Goal: Task Accomplishment & Management: Manage account settings

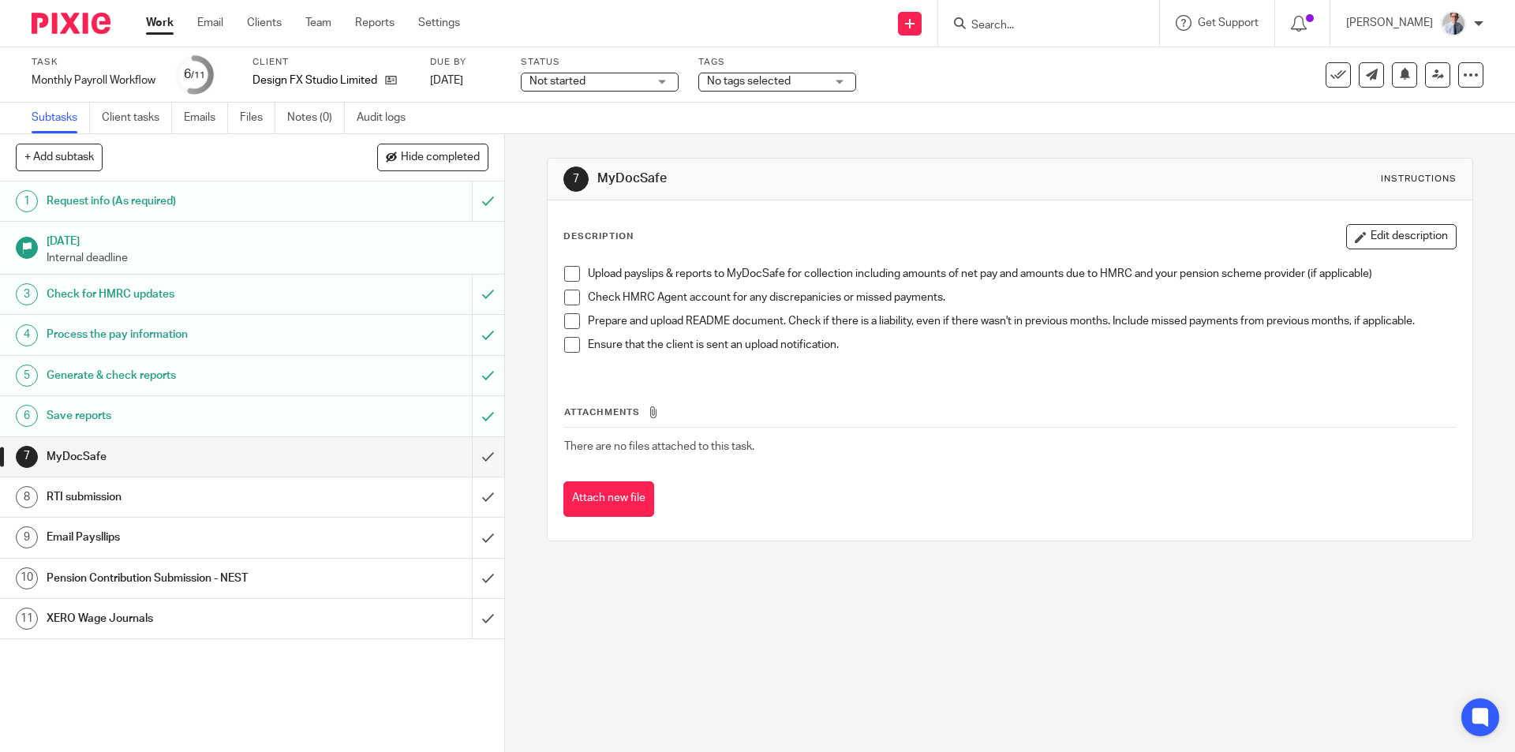
click at [564, 277] on span at bounding box center [572, 274] width 16 height 16
click at [567, 298] on span at bounding box center [572, 298] width 16 height 16
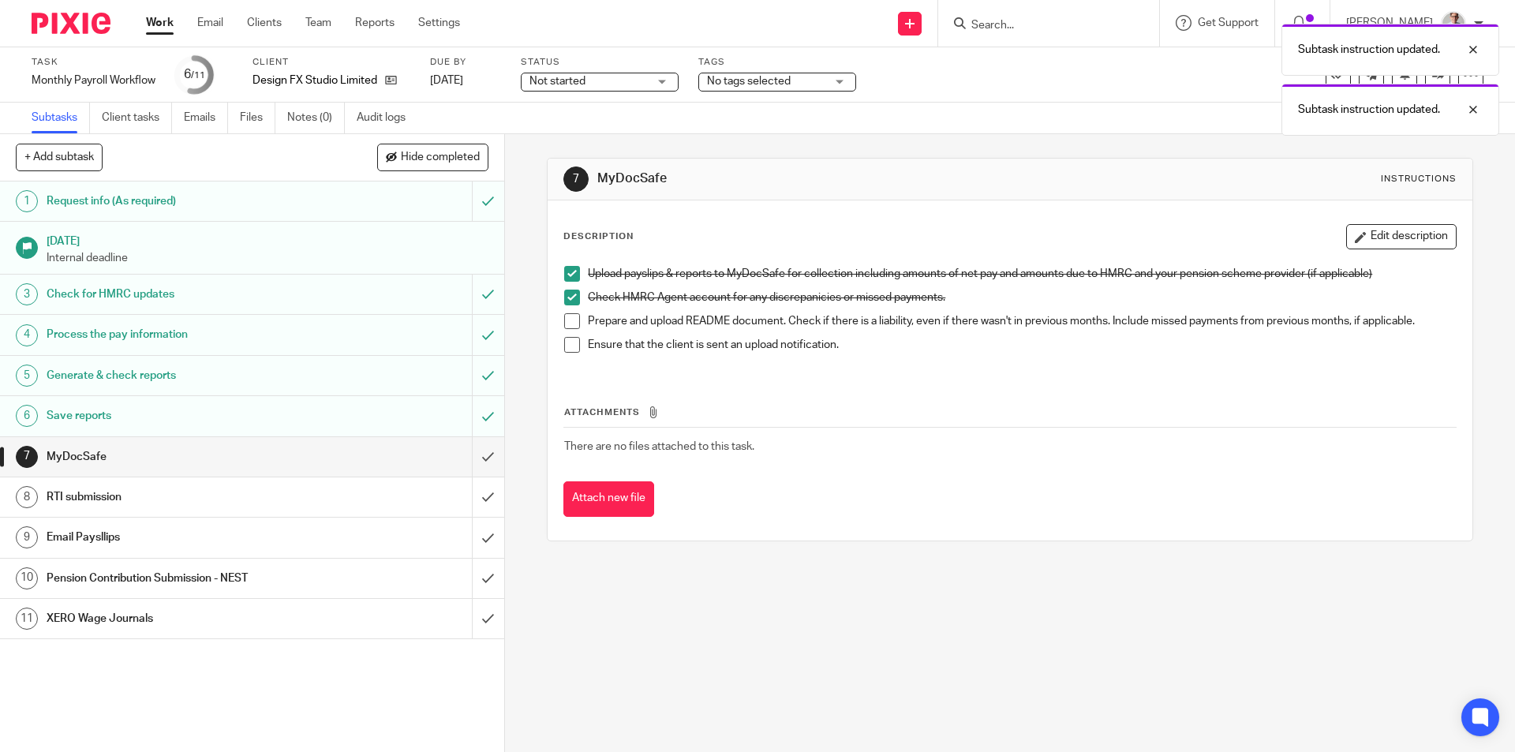
click at [566, 316] on span at bounding box center [572, 321] width 16 height 16
click at [566, 340] on span at bounding box center [572, 345] width 16 height 16
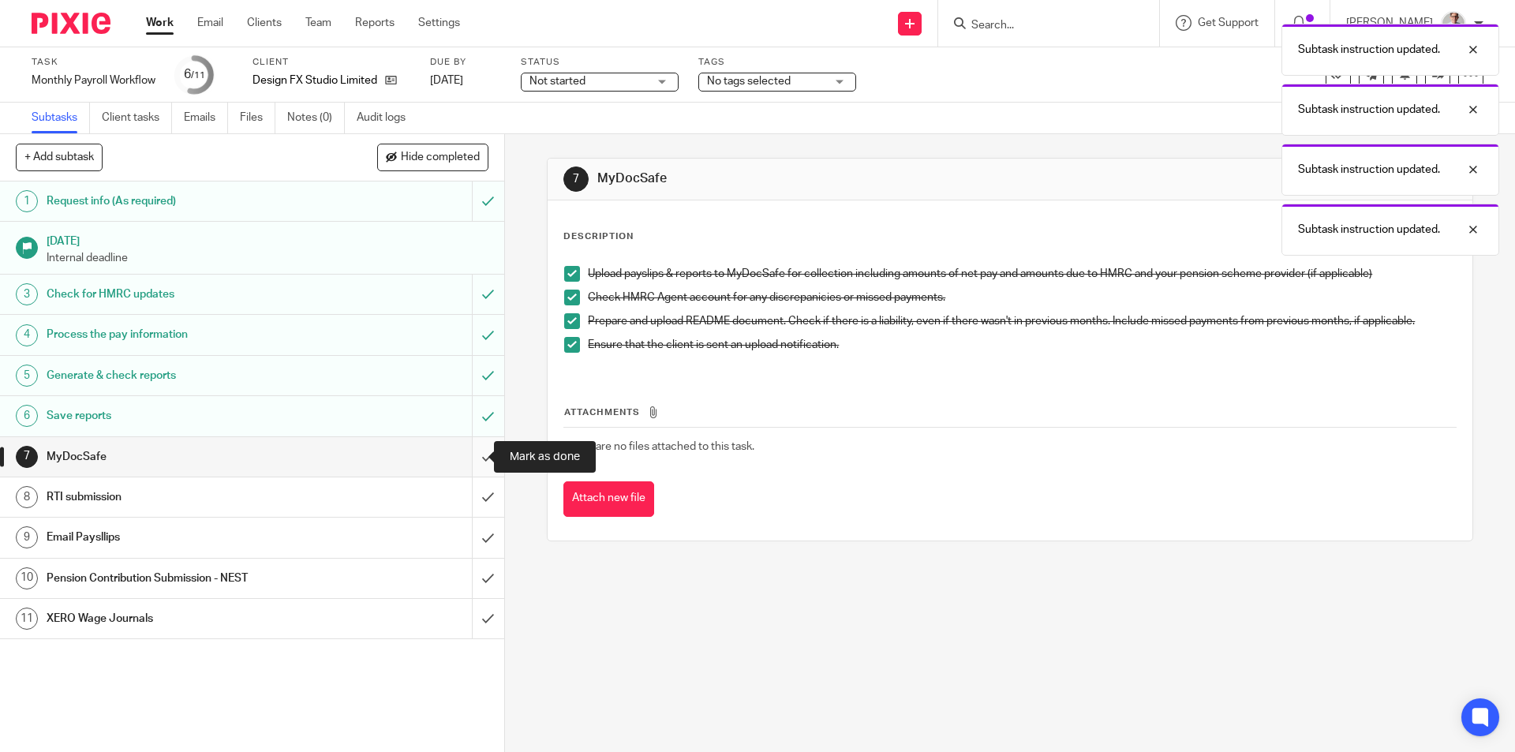
click at [456, 462] on input "submit" at bounding box center [252, 456] width 504 height 39
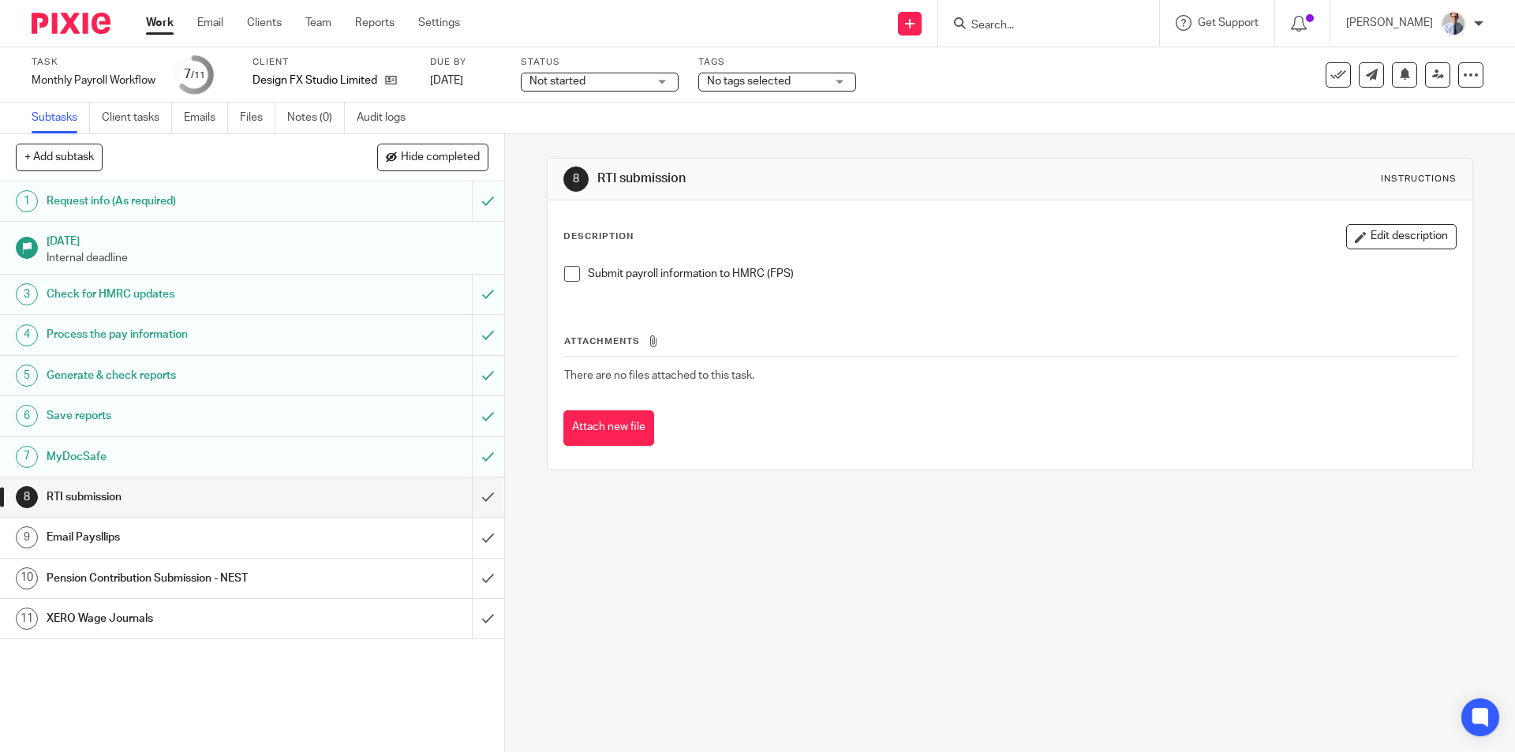
click at [564, 271] on span at bounding box center [572, 274] width 16 height 16
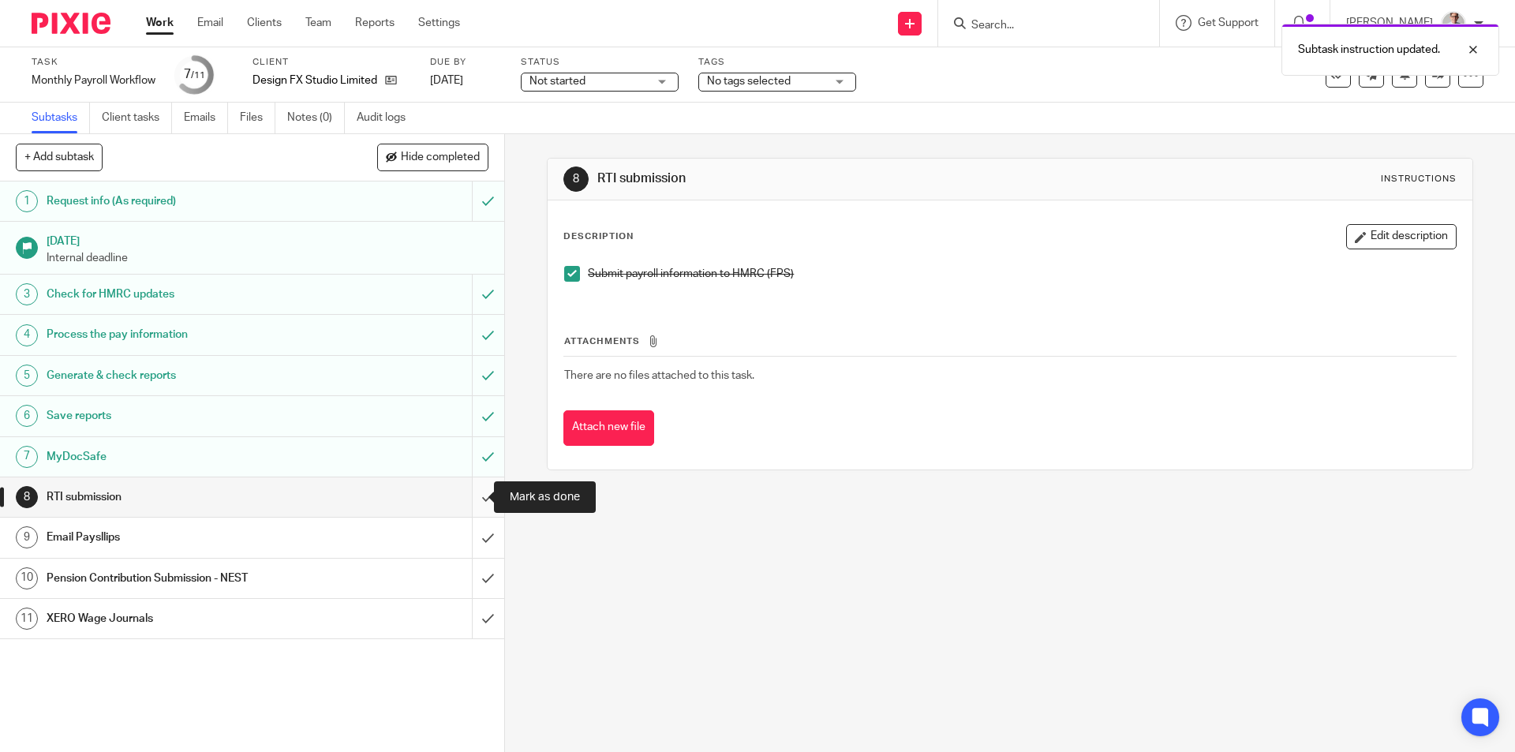
click at [470, 487] on input "submit" at bounding box center [252, 496] width 504 height 39
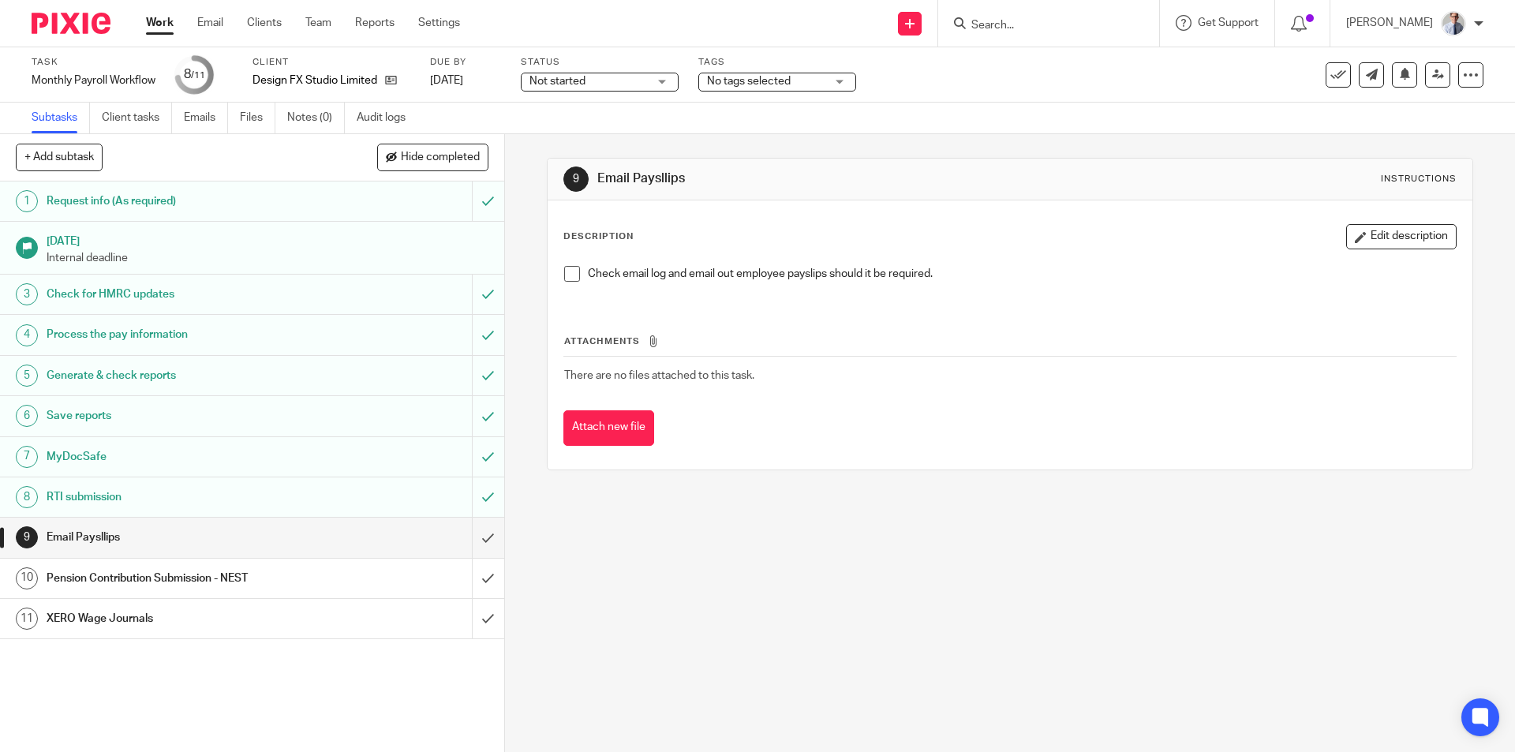
click at [564, 273] on span at bounding box center [572, 274] width 16 height 16
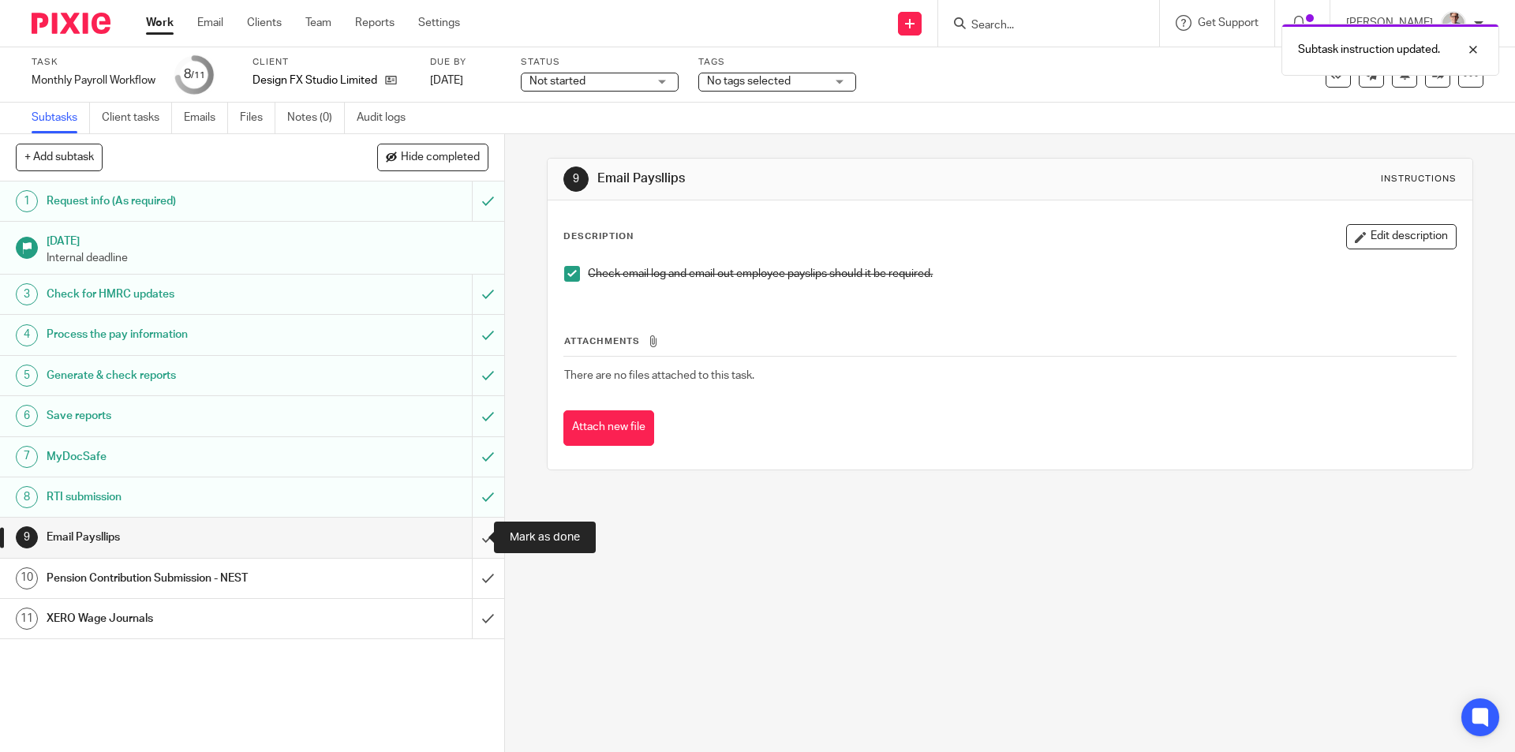
click at [466, 544] on input "submit" at bounding box center [252, 537] width 504 height 39
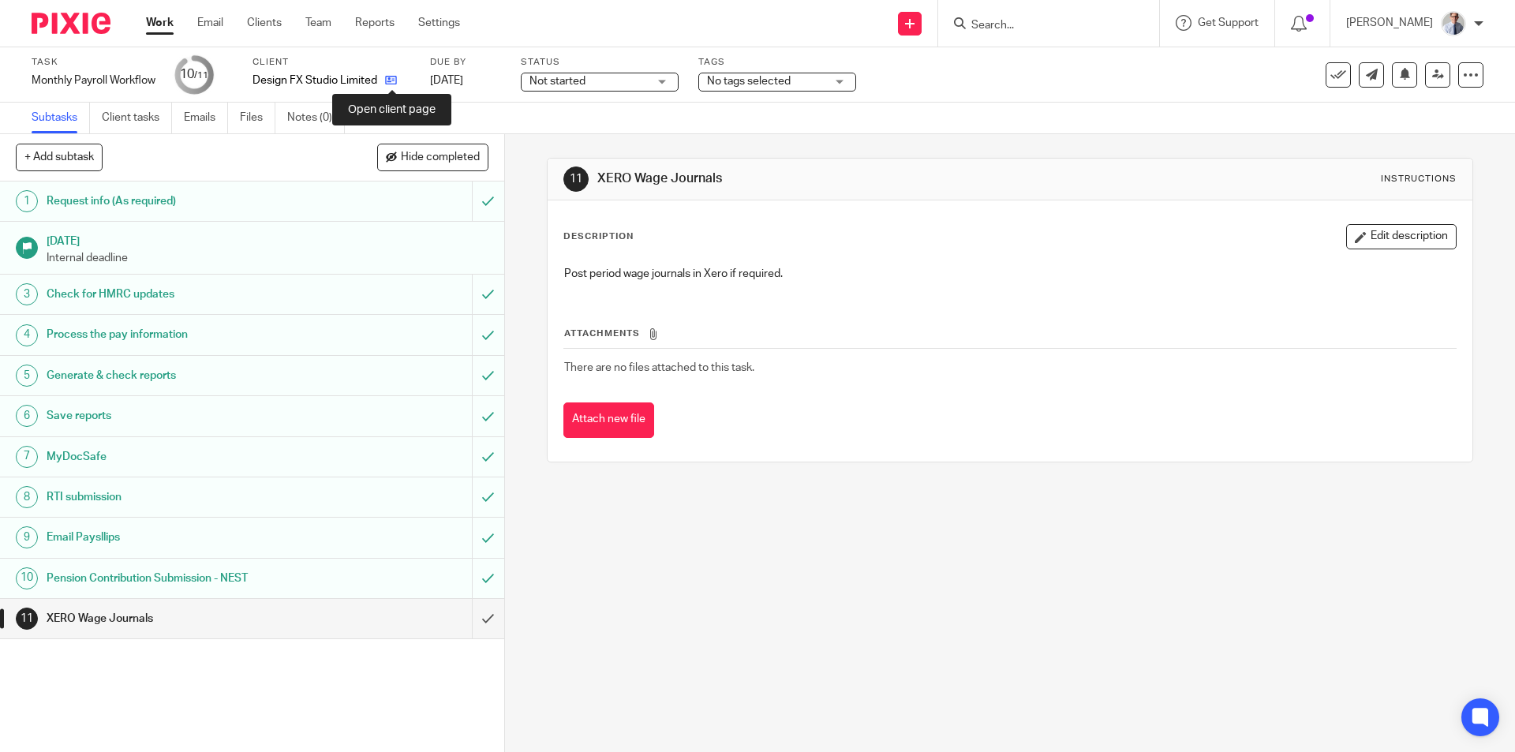
click at [394, 80] on icon at bounding box center [391, 80] width 12 height 12
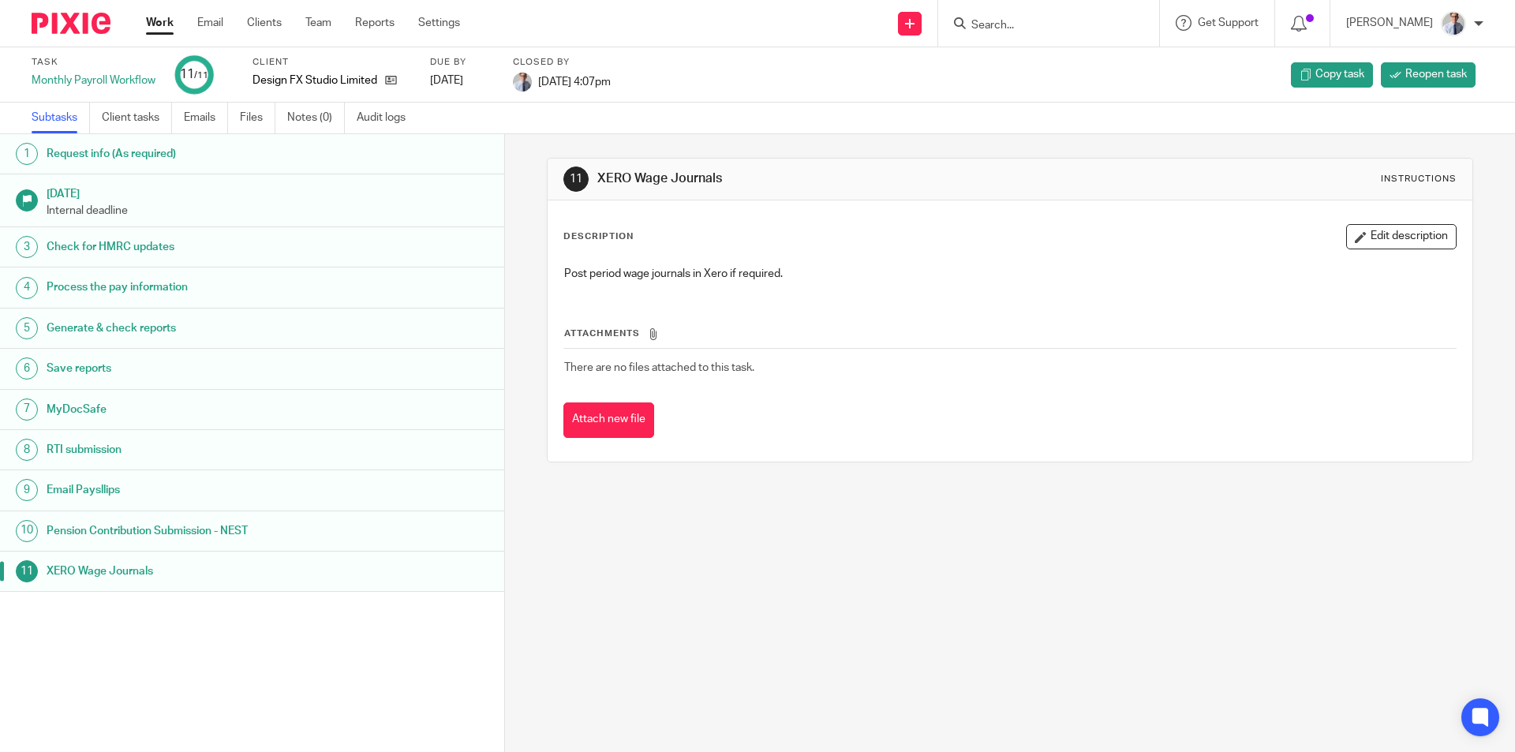
click at [160, 20] on link "Work" at bounding box center [160, 23] width 28 height 16
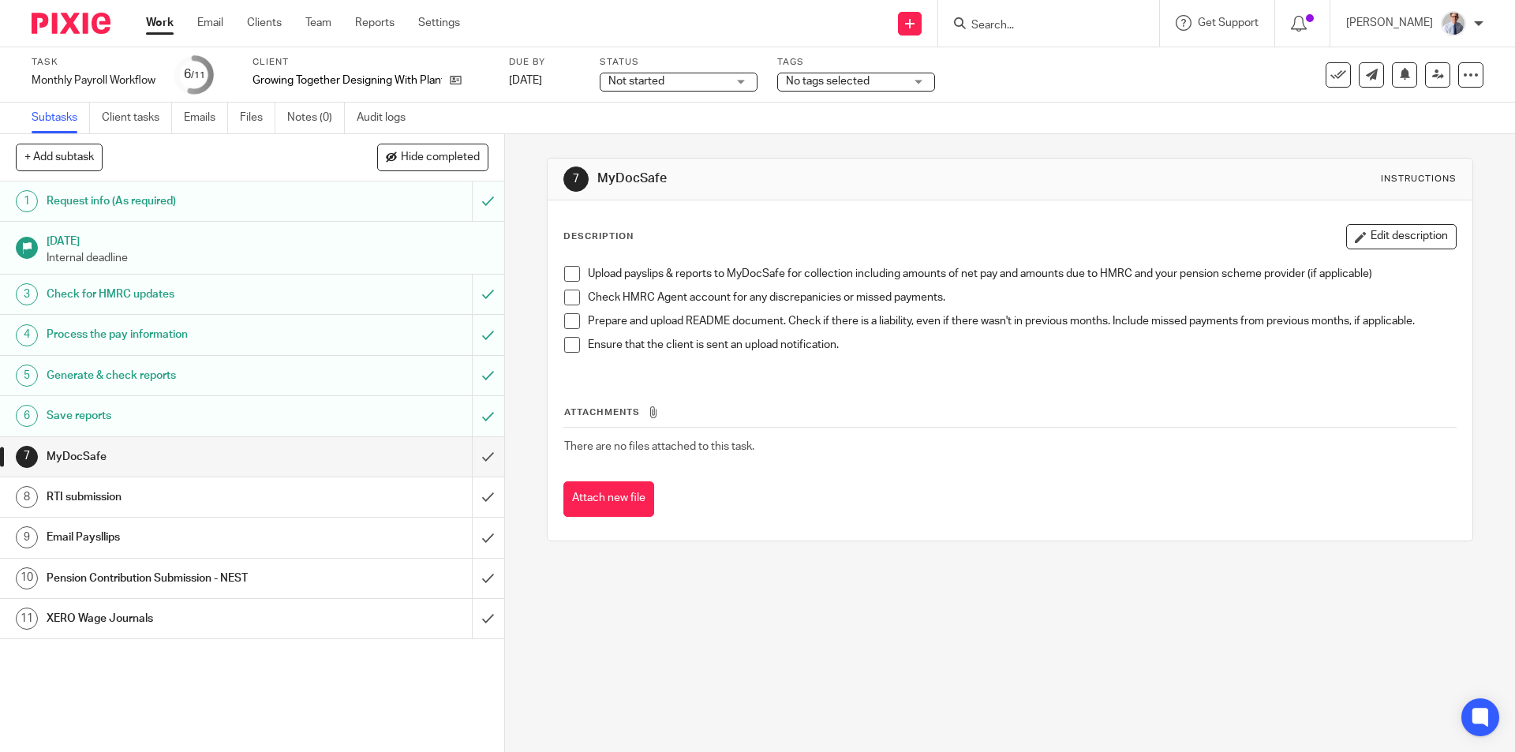
click at [162, 21] on link "Work" at bounding box center [160, 23] width 28 height 16
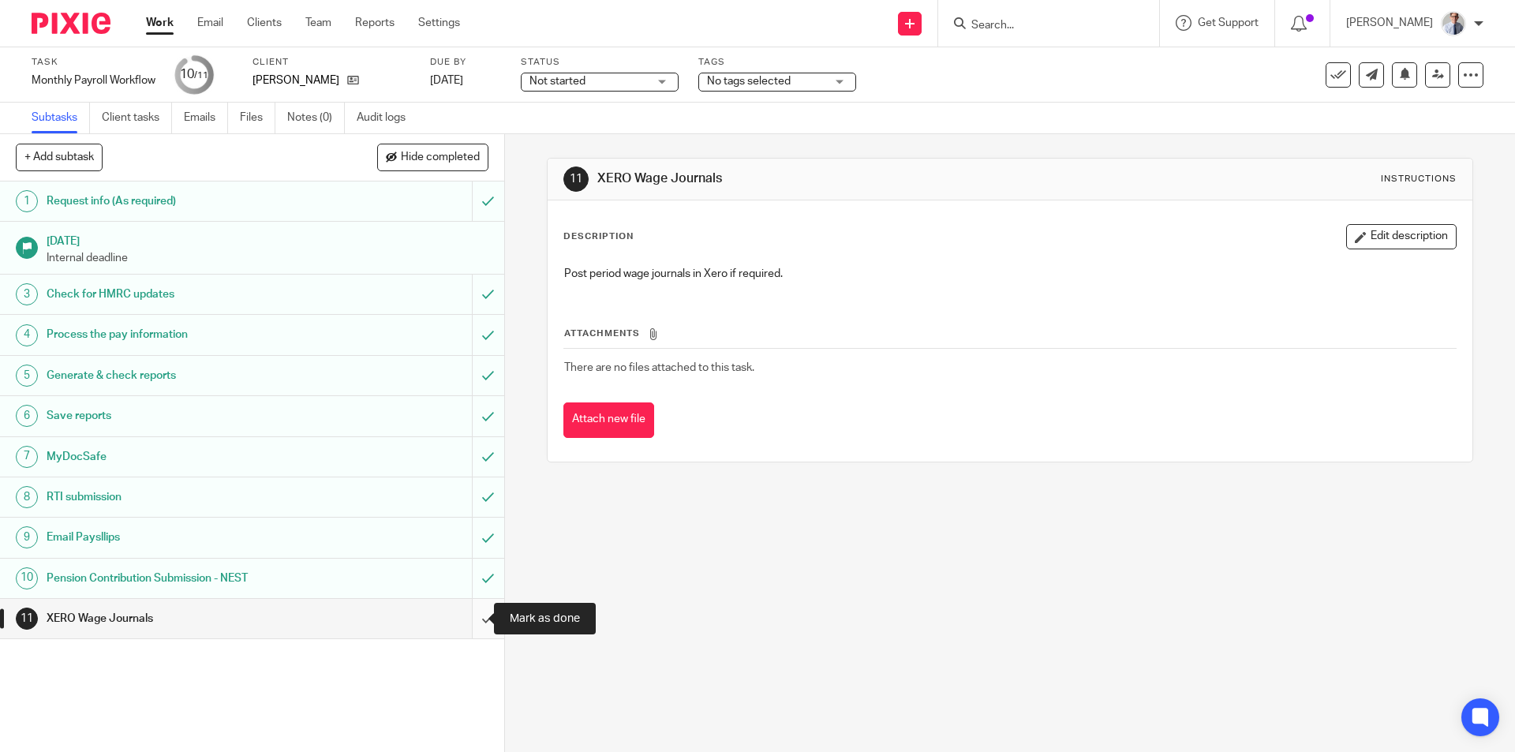
click at [467, 618] on input "submit" at bounding box center [252, 618] width 504 height 39
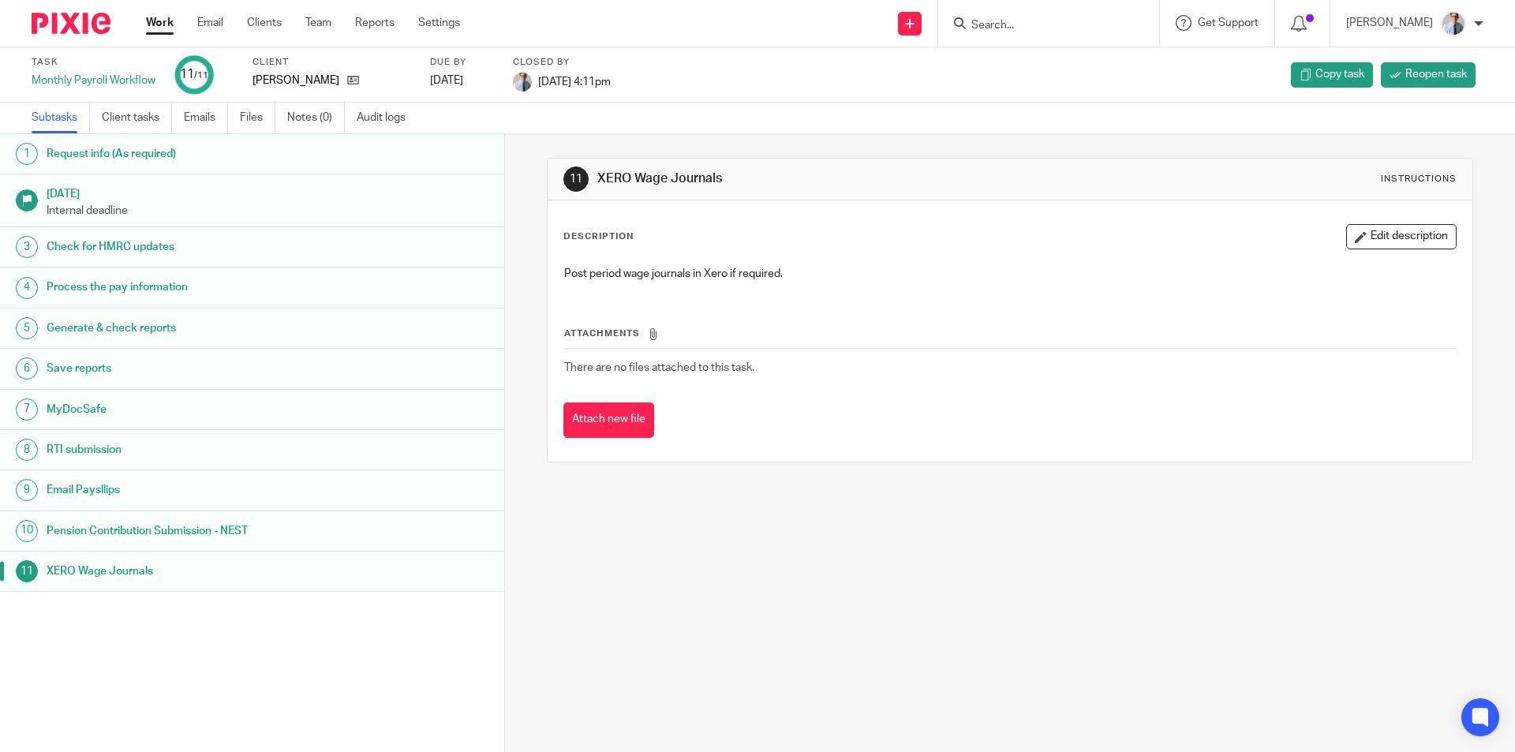
click at [166, 22] on link "Work" at bounding box center [160, 23] width 28 height 16
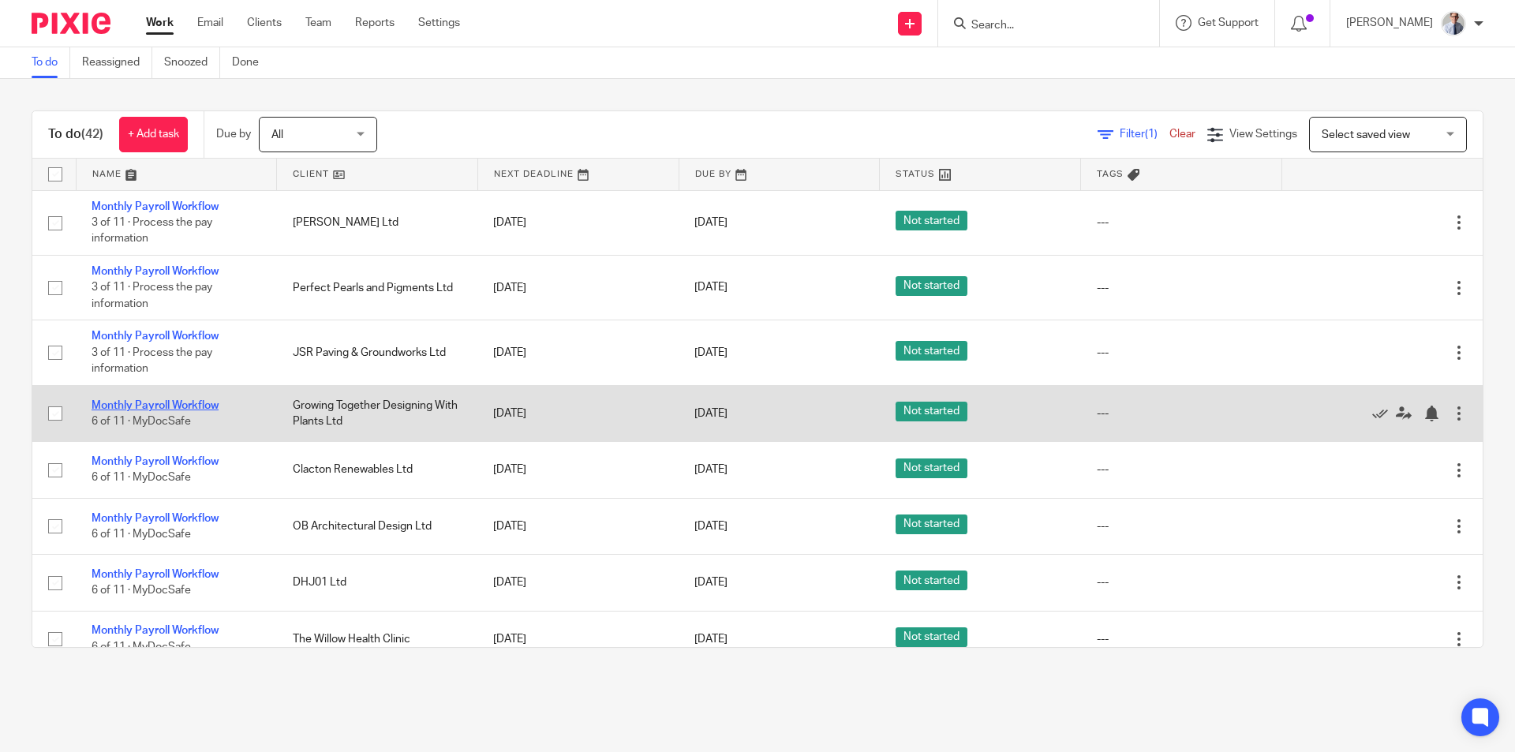
click at [114, 406] on link "Monthly Payroll Workflow" at bounding box center [155, 405] width 127 height 11
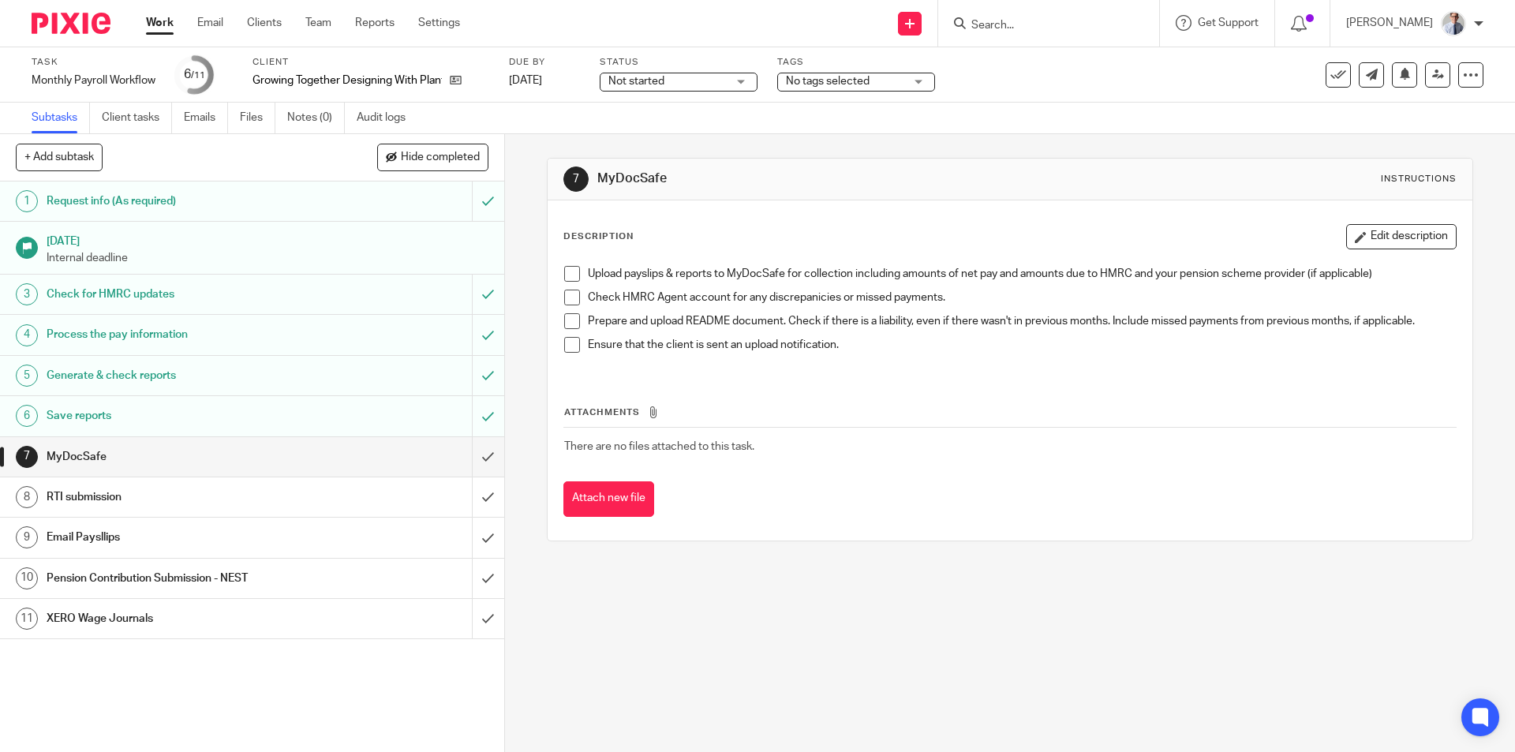
click at [569, 271] on span at bounding box center [572, 274] width 16 height 16
click at [568, 297] on span at bounding box center [572, 298] width 16 height 16
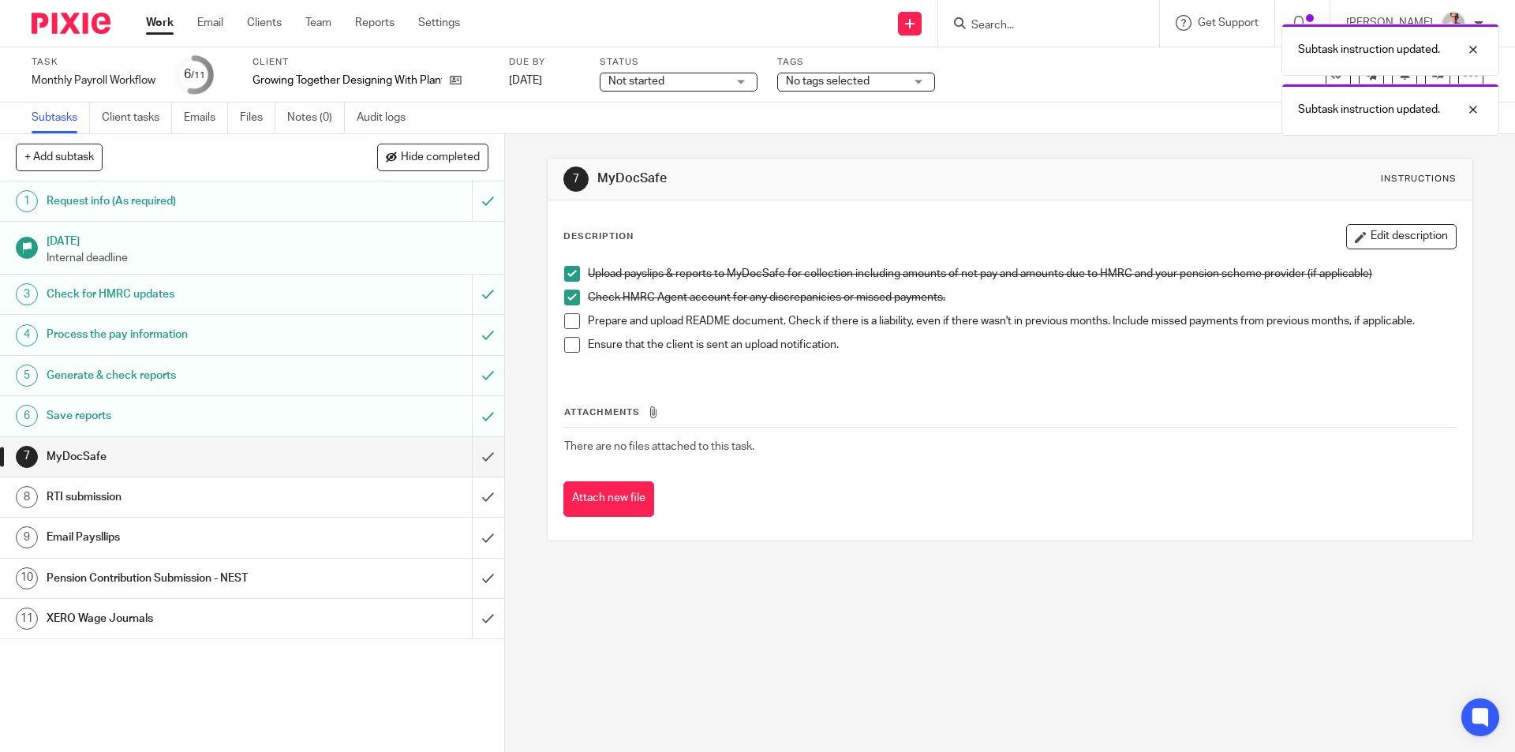
click at [571, 327] on span at bounding box center [572, 321] width 16 height 16
click at [566, 347] on span at bounding box center [572, 345] width 16 height 16
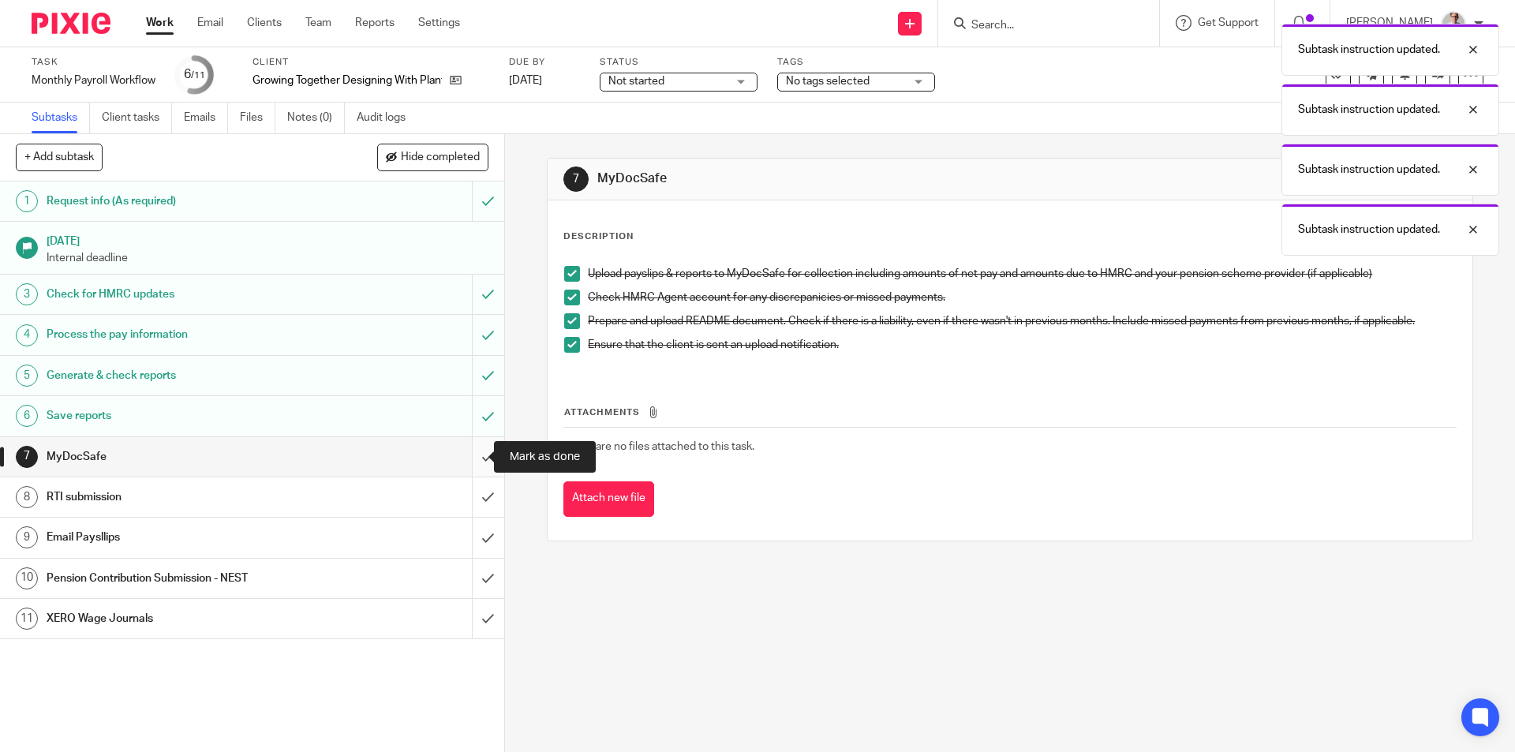
click at [477, 456] on input "submit" at bounding box center [252, 456] width 504 height 39
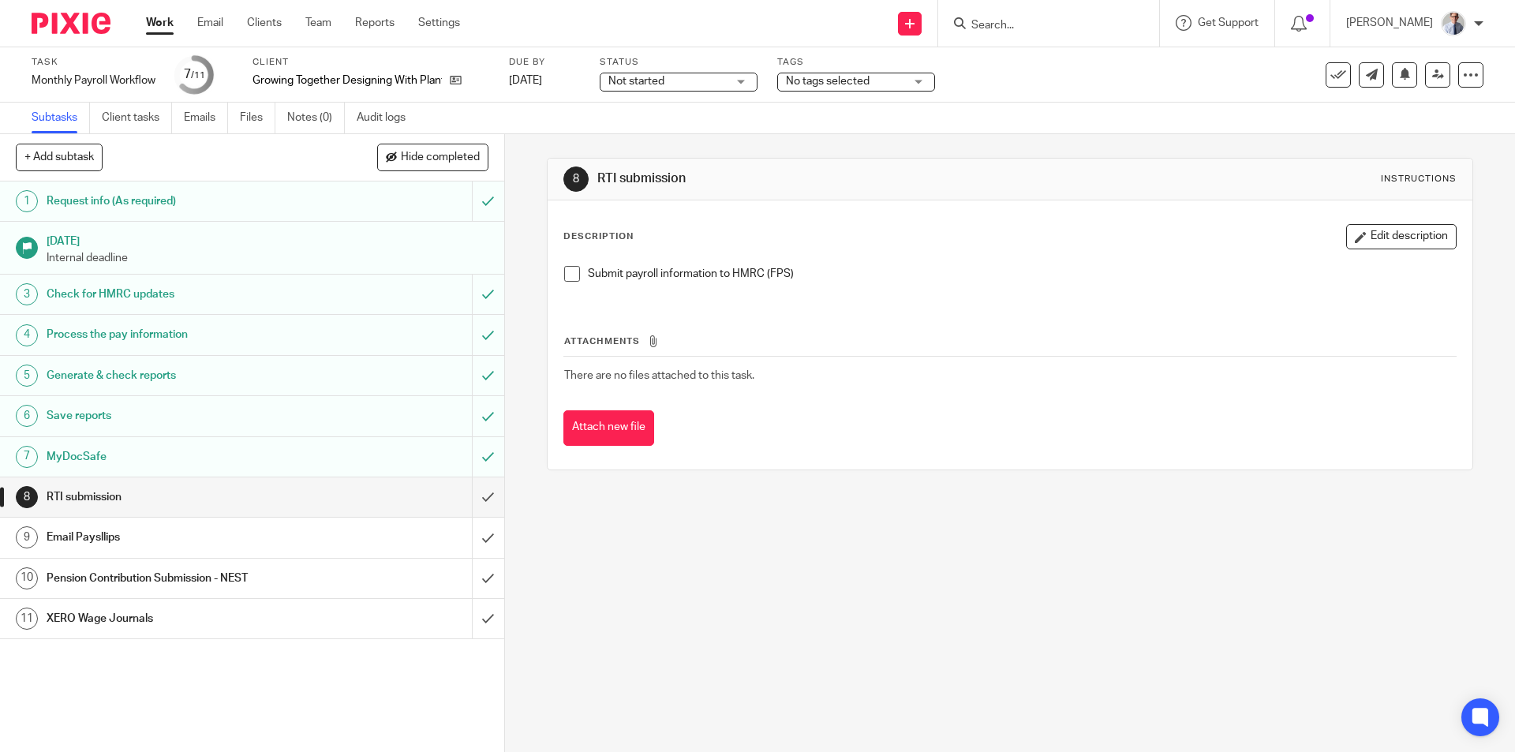
click at [564, 275] on span at bounding box center [572, 274] width 16 height 16
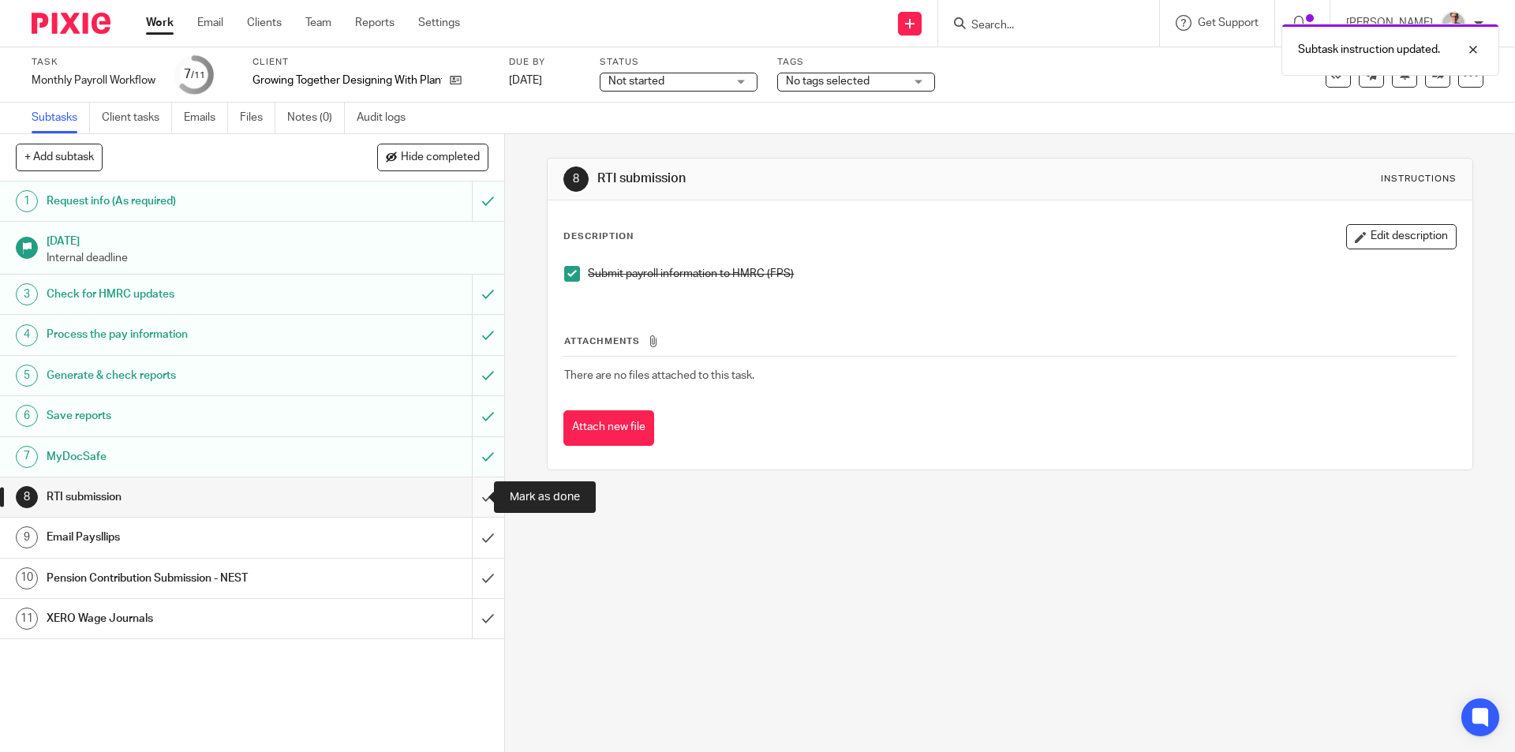
click at [472, 503] on input "submit" at bounding box center [252, 496] width 504 height 39
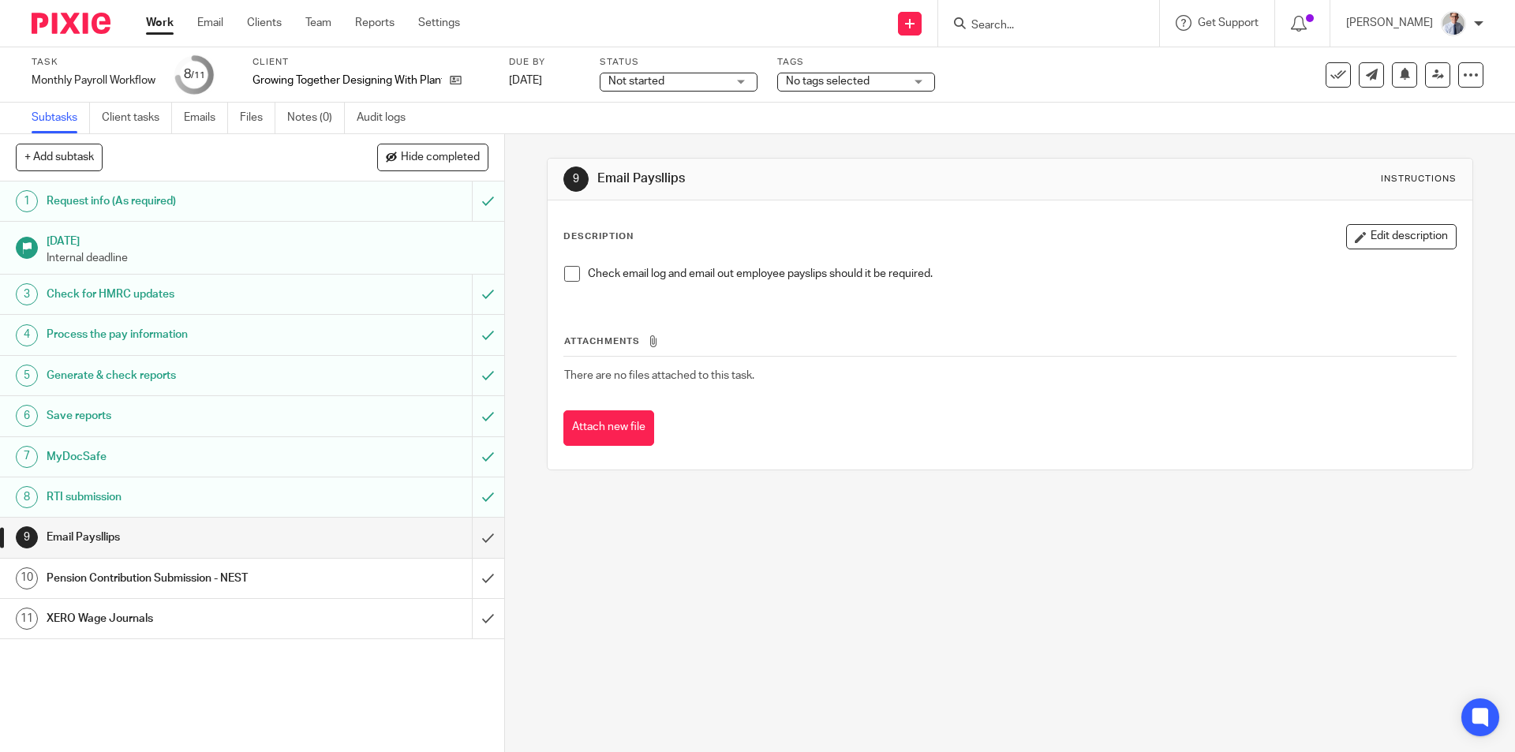
click at [567, 274] on span at bounding box center [572, 274] width 16 height 16
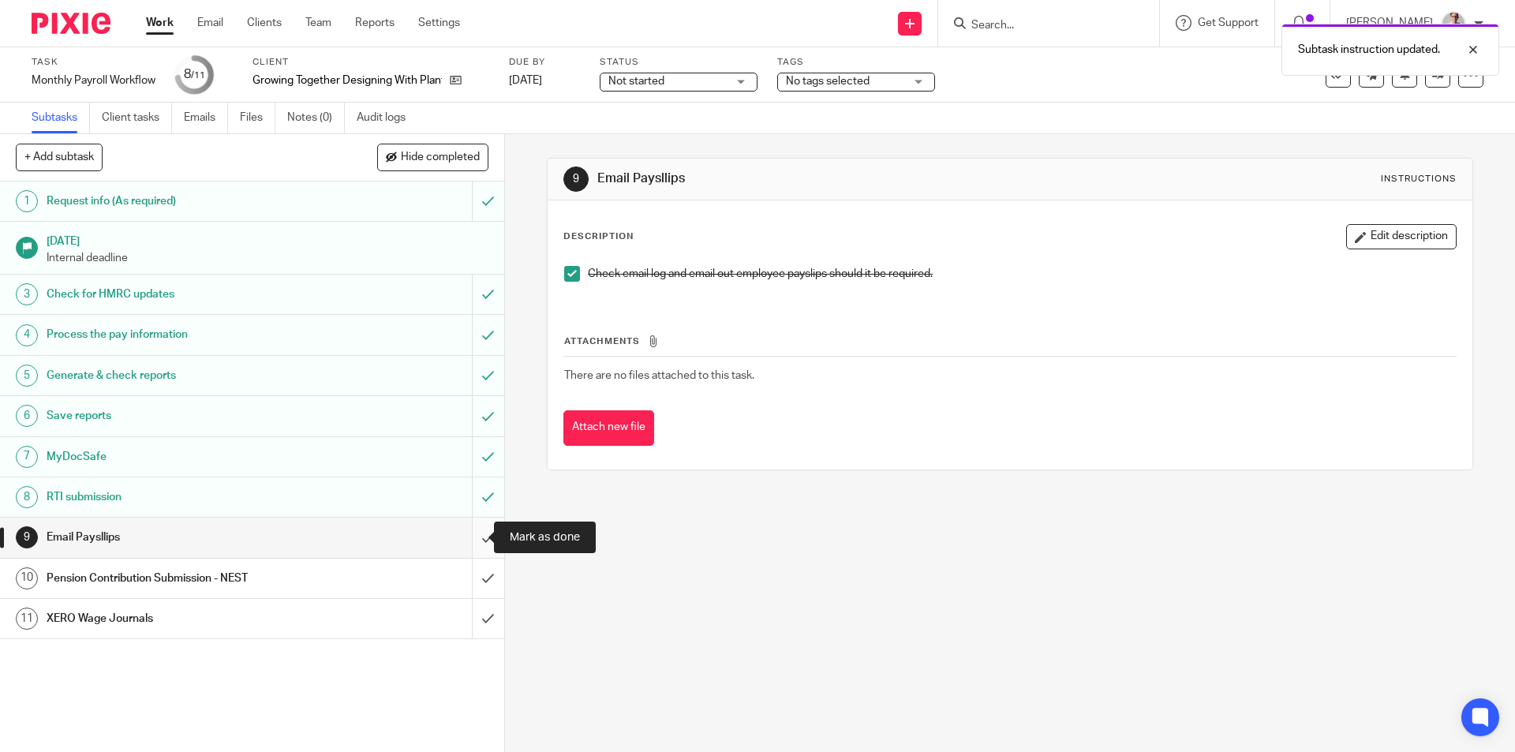
click at [457, 533] on input "submit" at bounding box center [252, 537] width 504 height 39
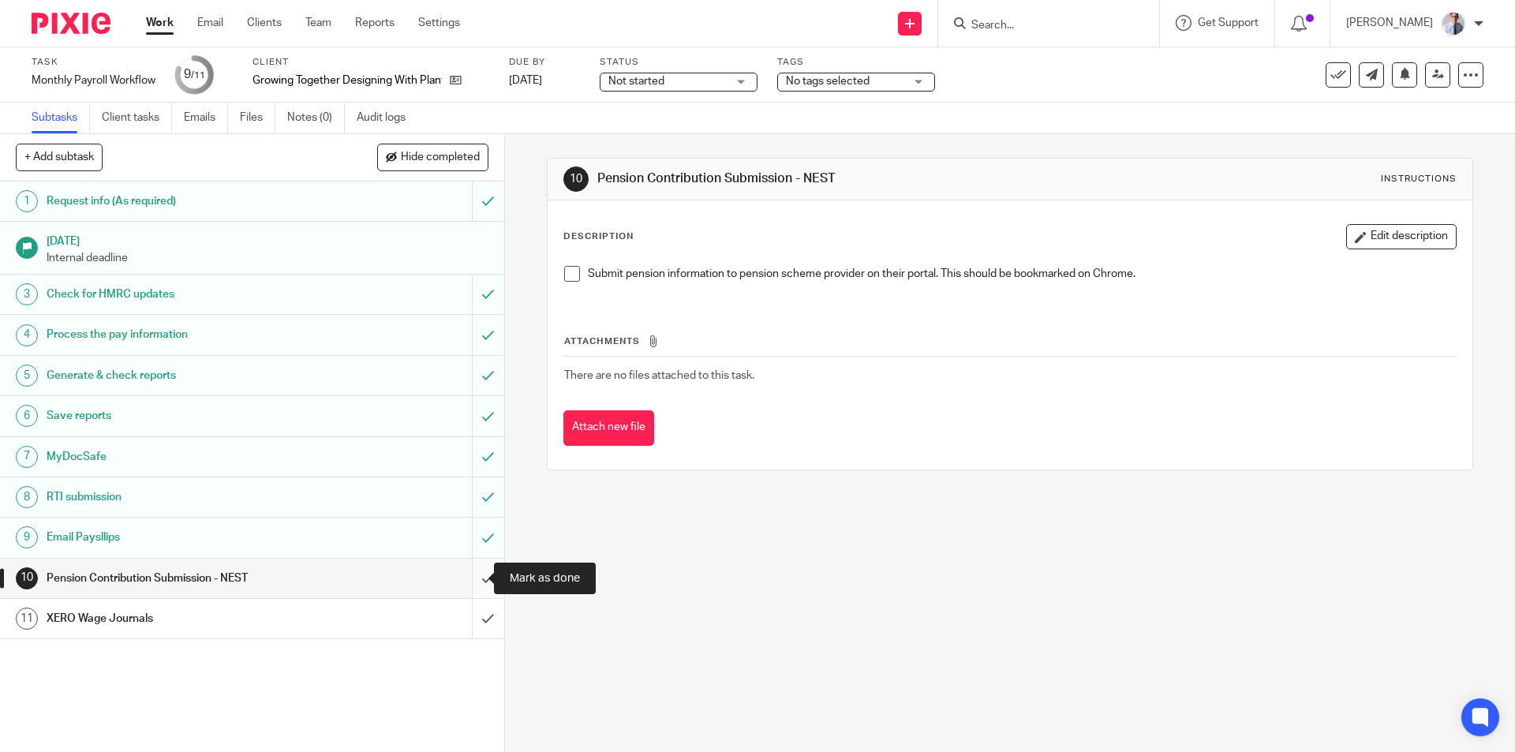
click at [465, 578] on input "submit" at bounding box center [252, 578] width 504 height 39
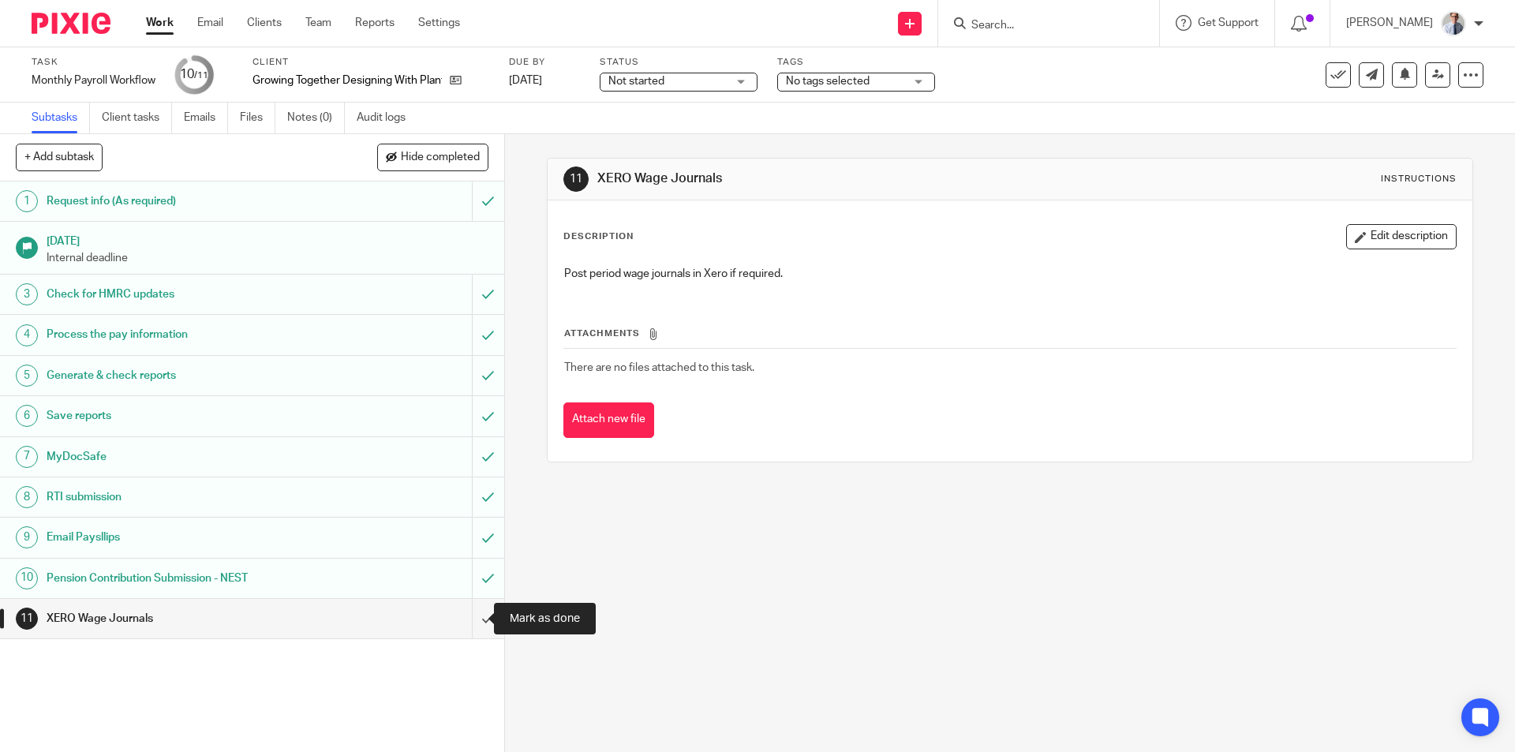
drag, startPoint x: 466, startPoint y: 620, endPoint x: 494, endPoint y: 621, distance: 28.4
click at [469, 621] on input "submit" at bounding box center [252, 618] width 504 height 39
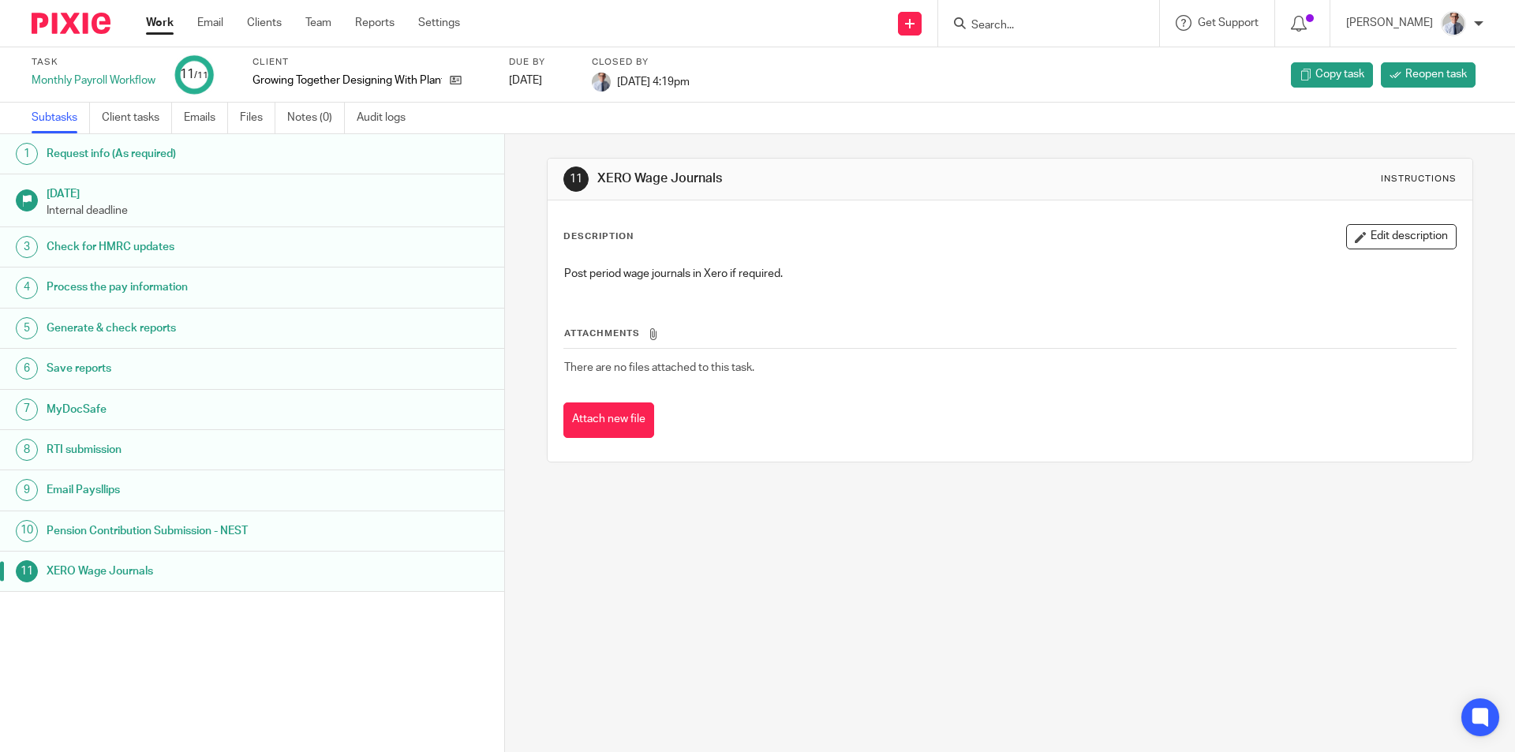
click at [178, 21] on ul "Work Email Clients Team Reports Settings" at bounding box center [315, 23] width 338 height 16
click at [149, 28] on link "Work" at bounding box center [160, 23] width 28 height 16
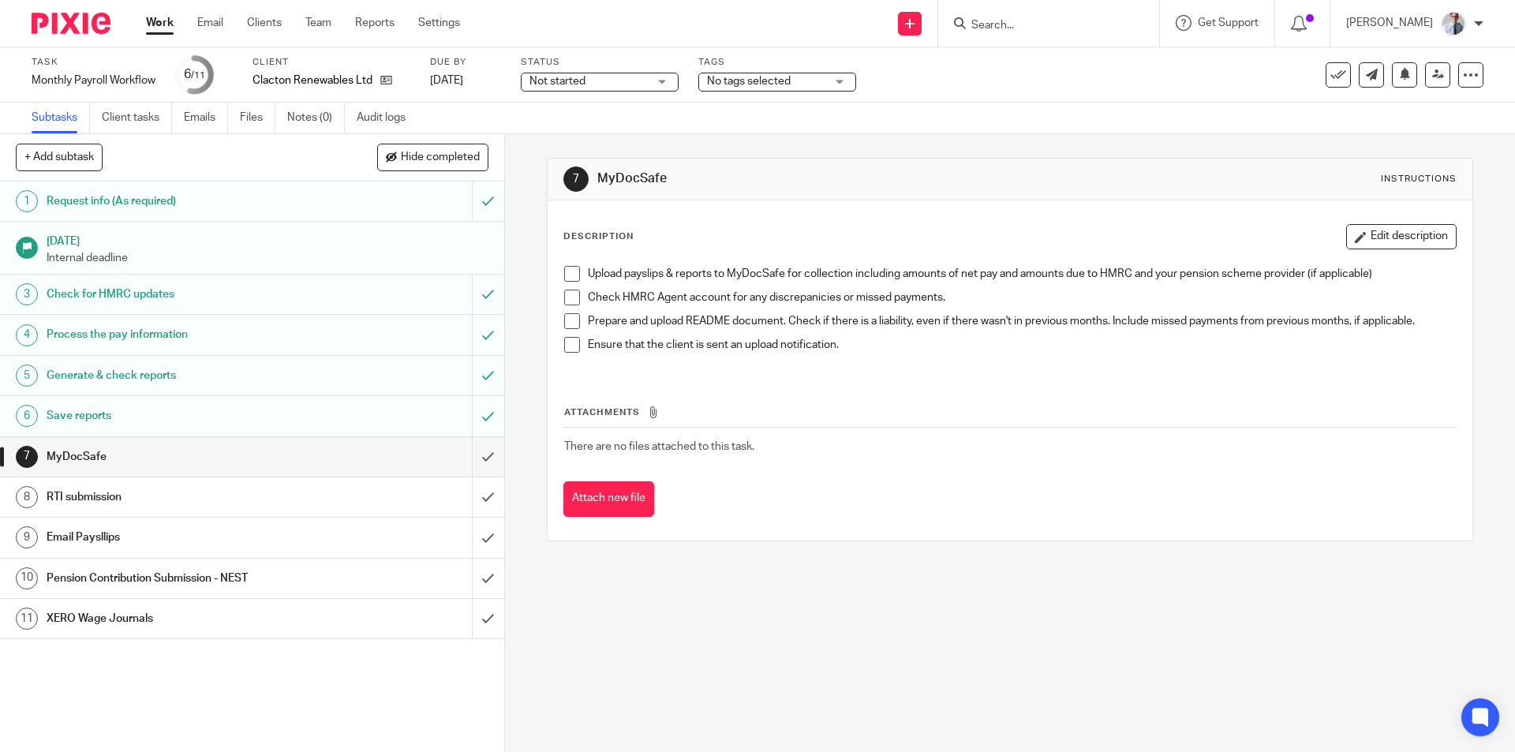
click at [567, 275] on span at bounding box center [572, 274] width 16 height 16
click at [566, 301] on span at bounding box center [572, 298] width 16 height 16
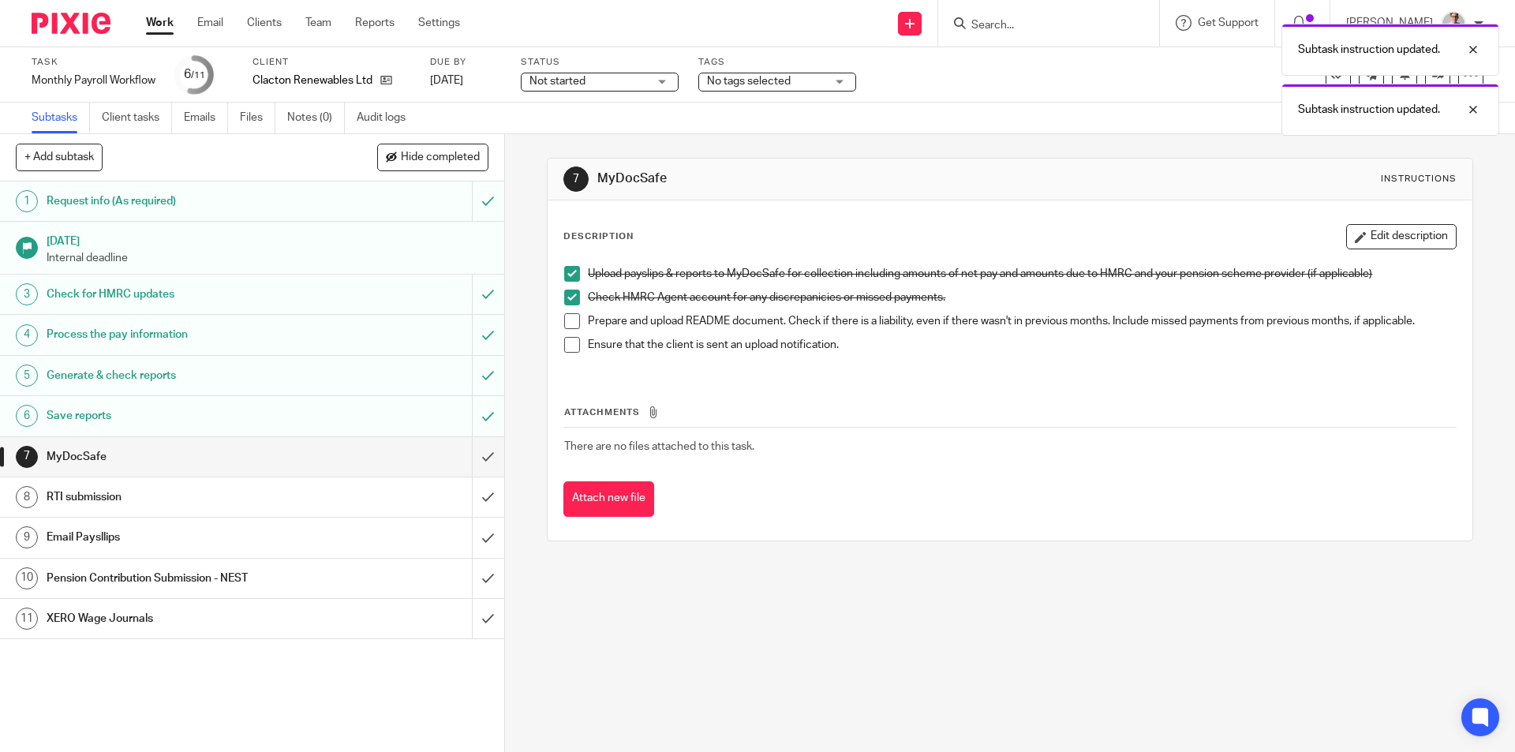
click at [565, 327] on span at bounding box center [572, 321] width 16 height 16
click at [564, 347] on span at bounding box center [572, 345] width 16 height 16
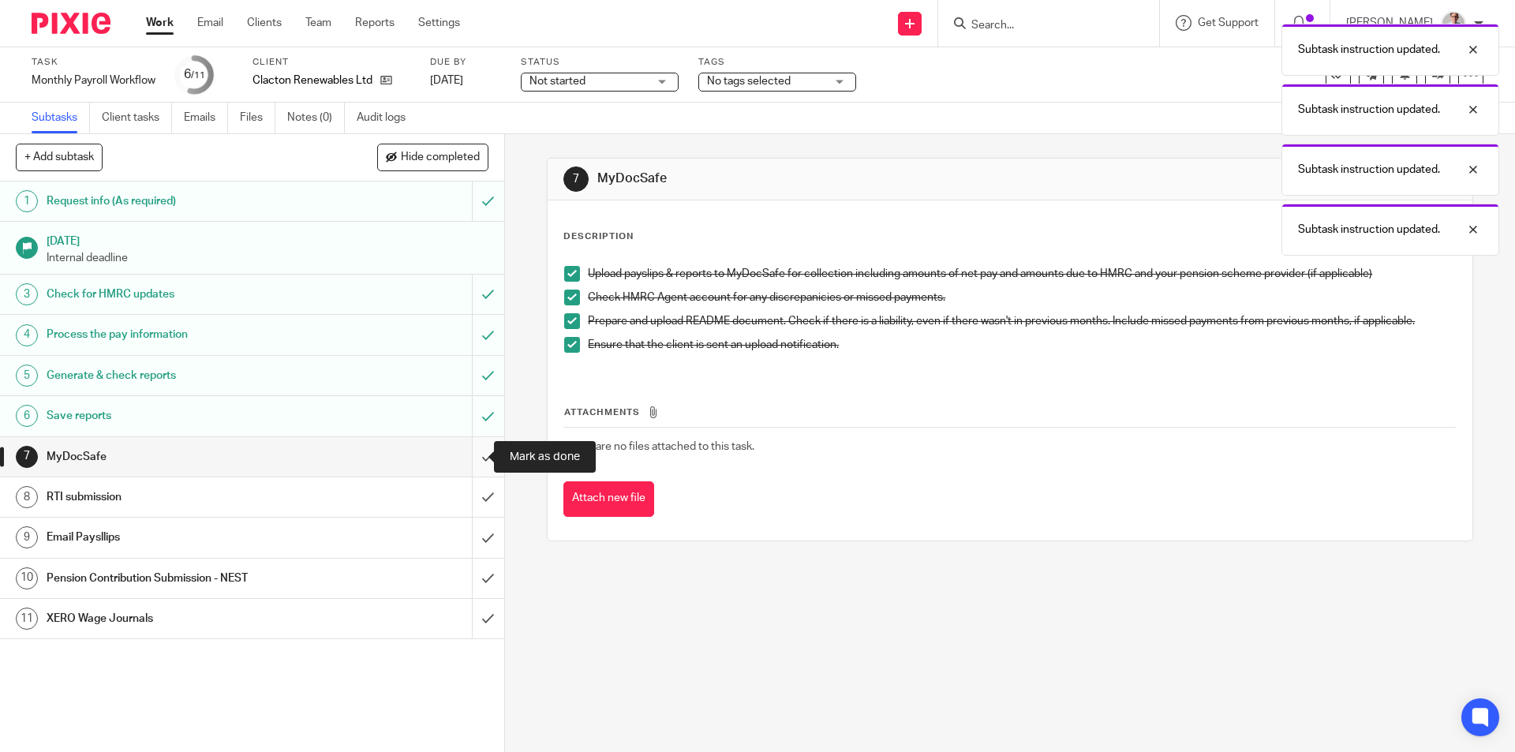
click at [462, 463] on input "submit" at bounding box center [252, 456] width 504 height 39
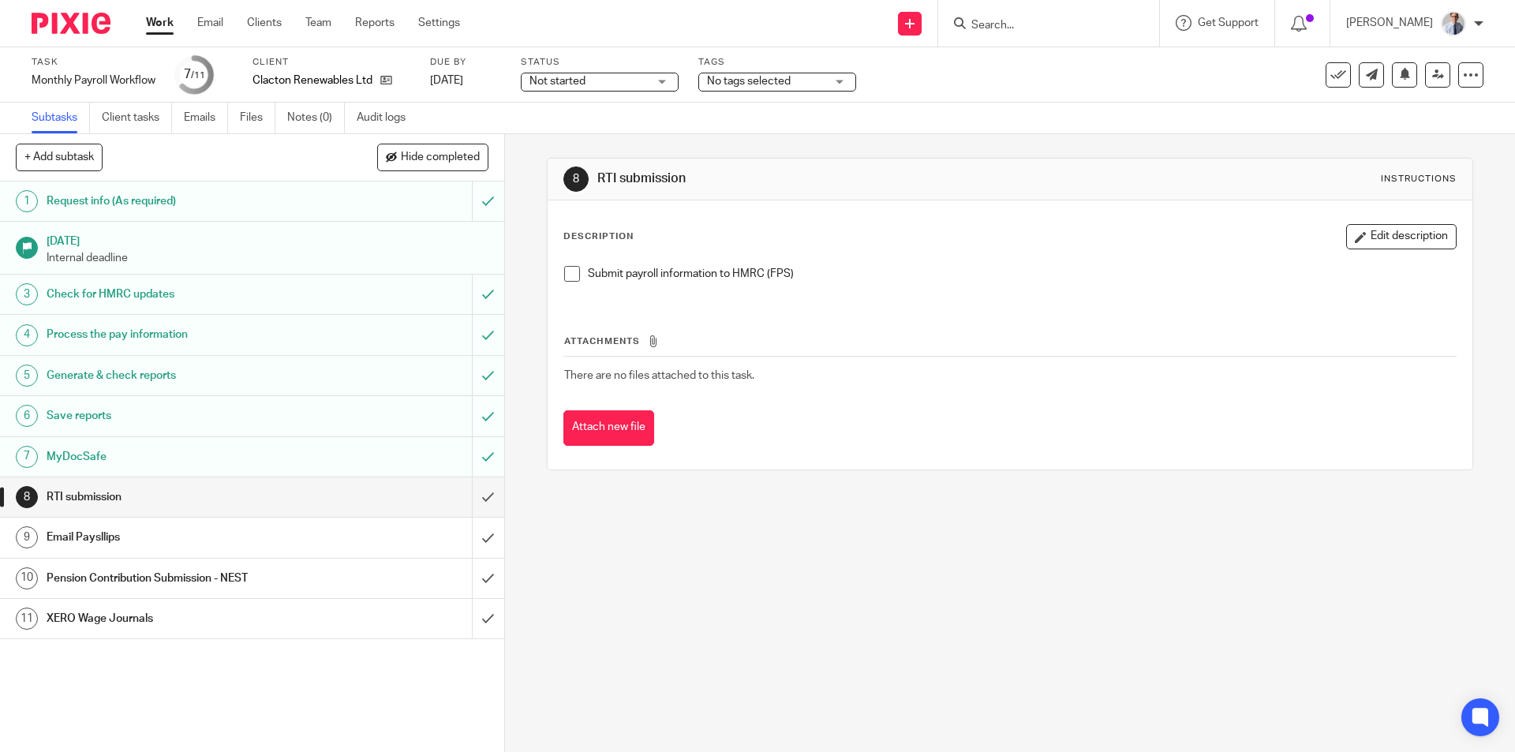
click at [568, 277] on span at bounding box center [572, 274] width 16 height 16
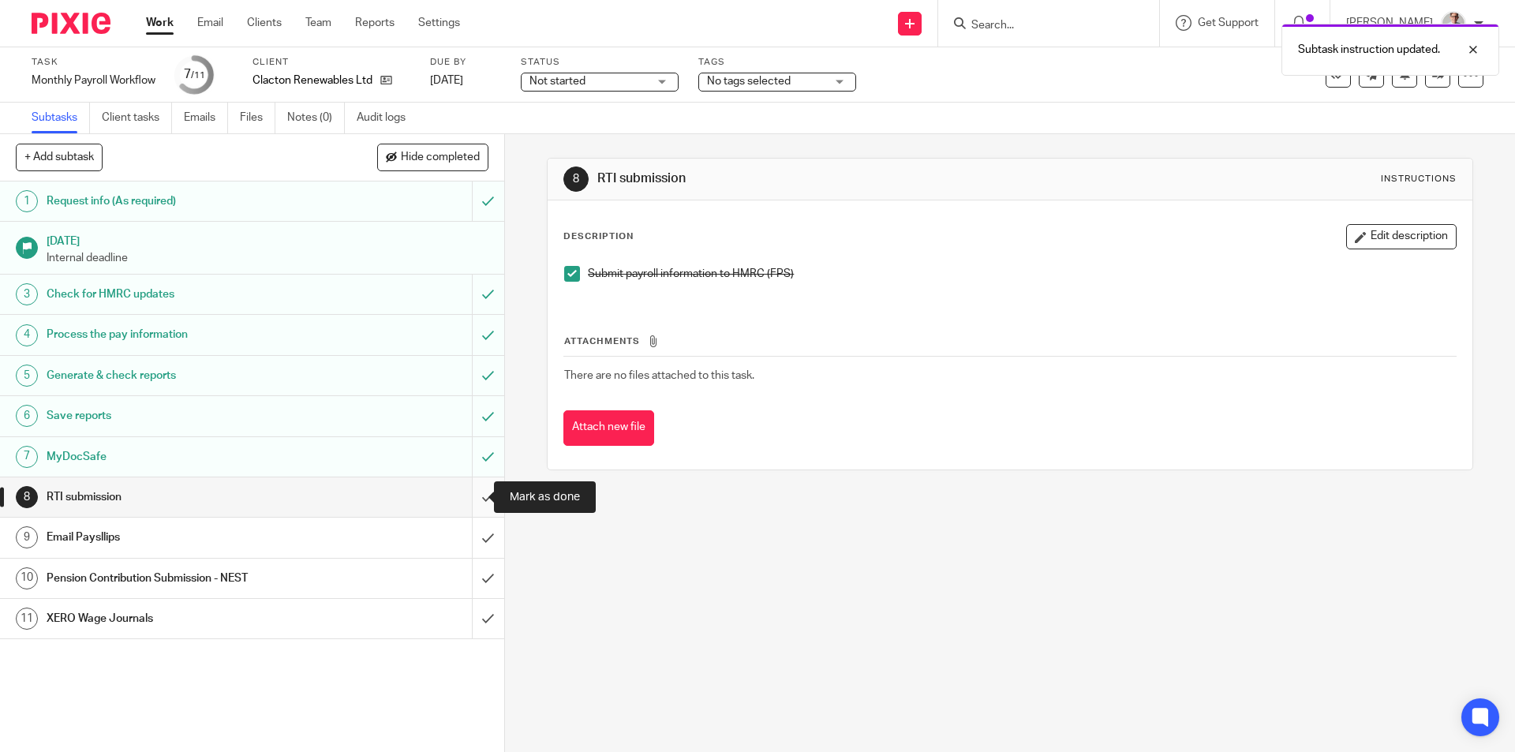
click at [466, 505] on input "submit" at bounding box center [252, 496] width 504 height 39
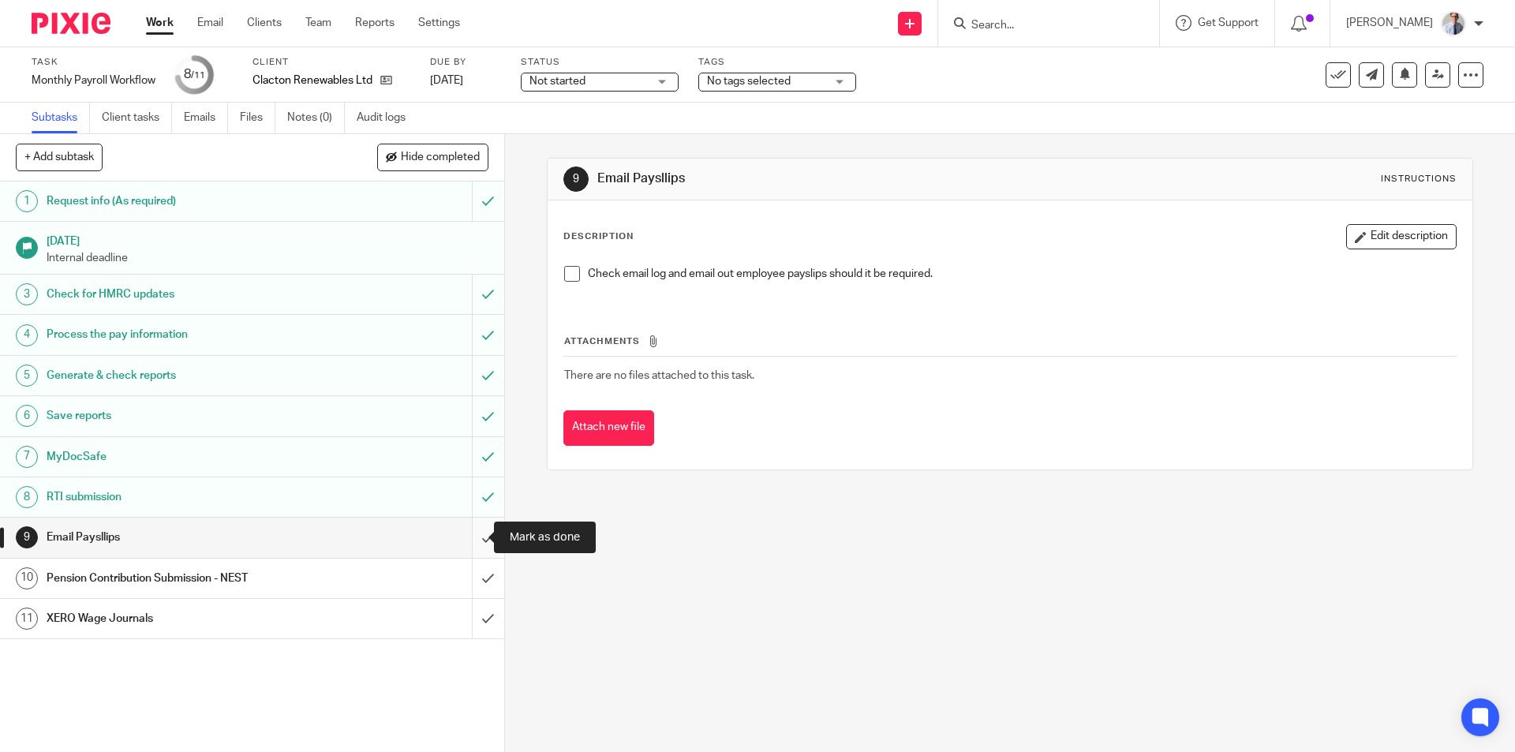
click at [468, 540] on input "submit" at bounding box center [252, 537] width 504 height 39
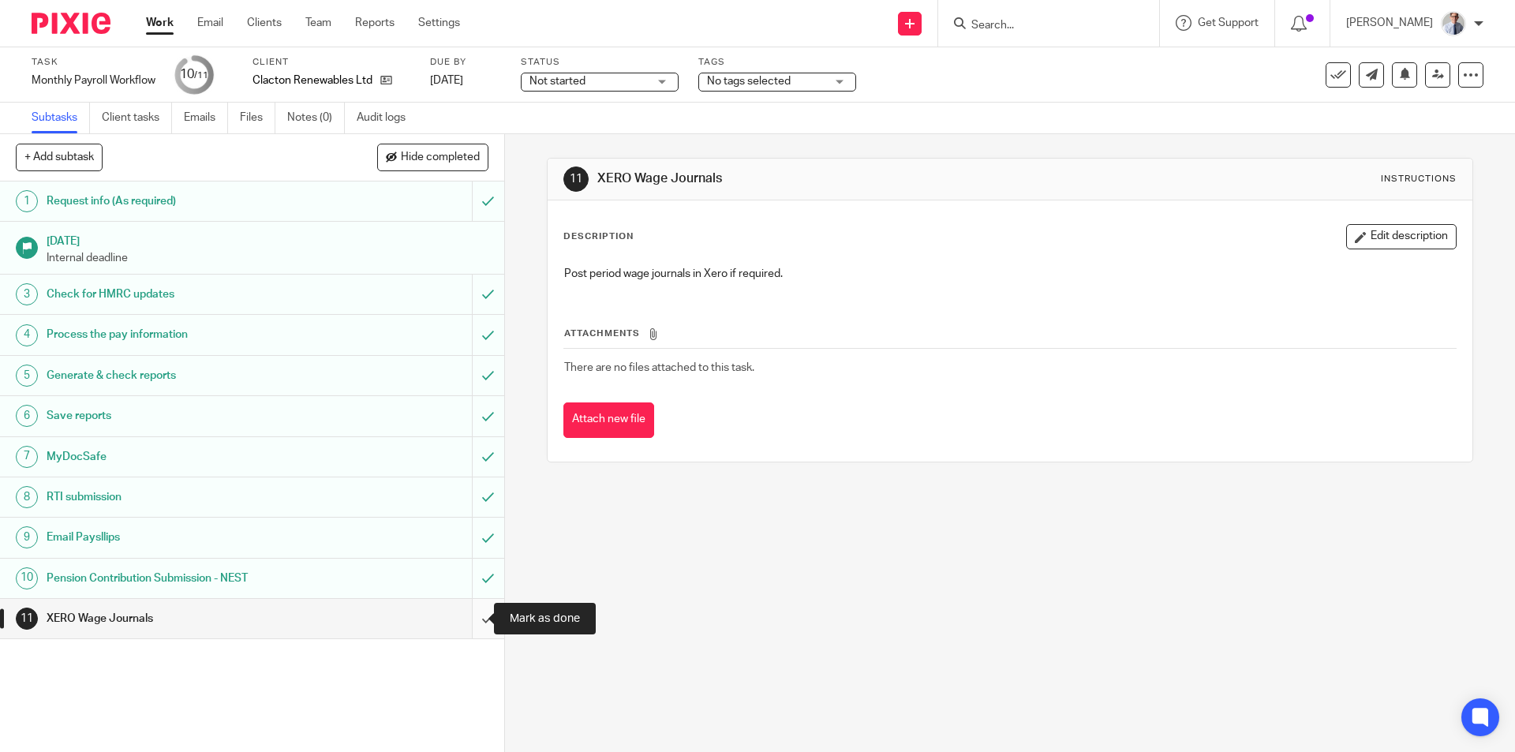
click at [467, 615] on input "submit" at bounding box center [252, 618] width 504 height 39
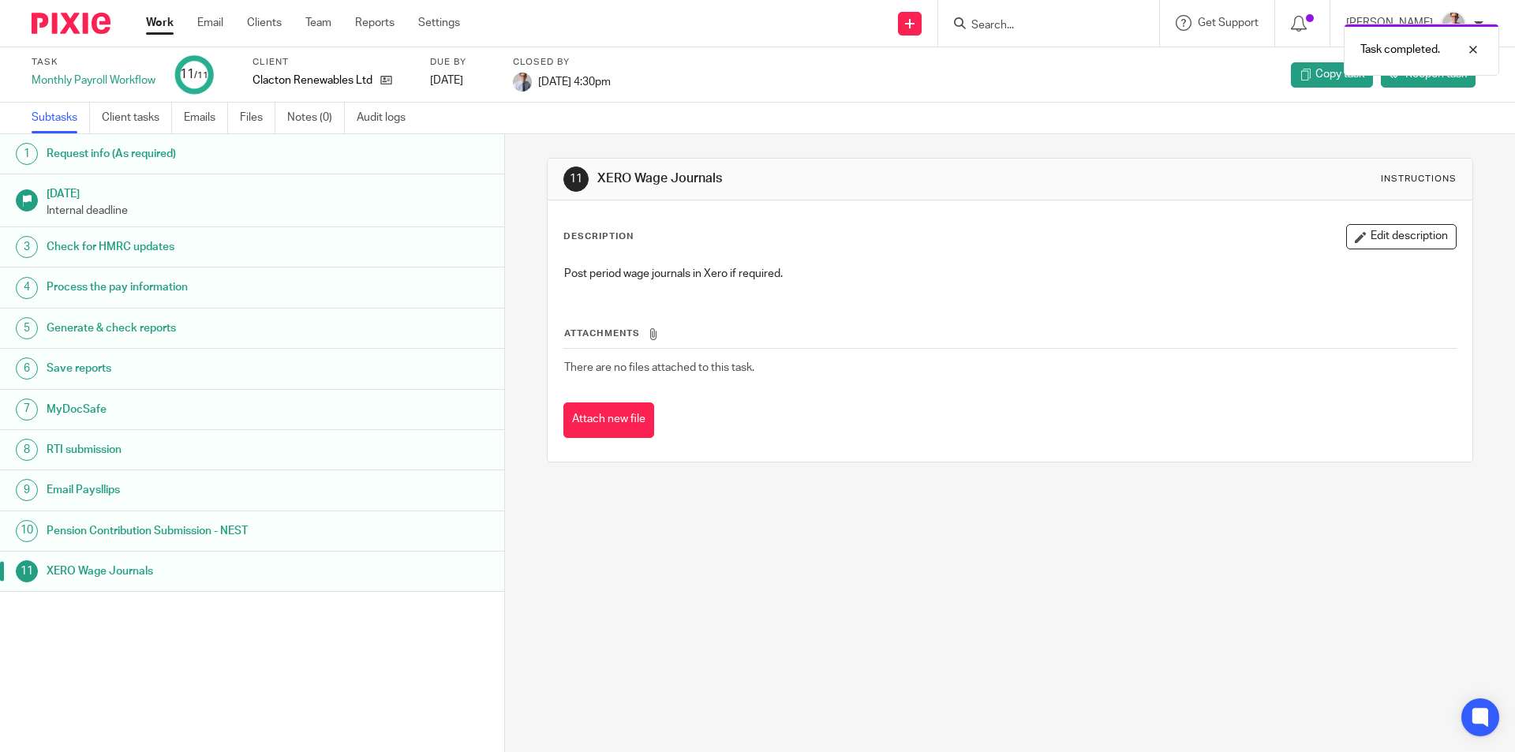
click at [164, 24] on link "Work" at bounding box center [160, 23] width 28 height 16
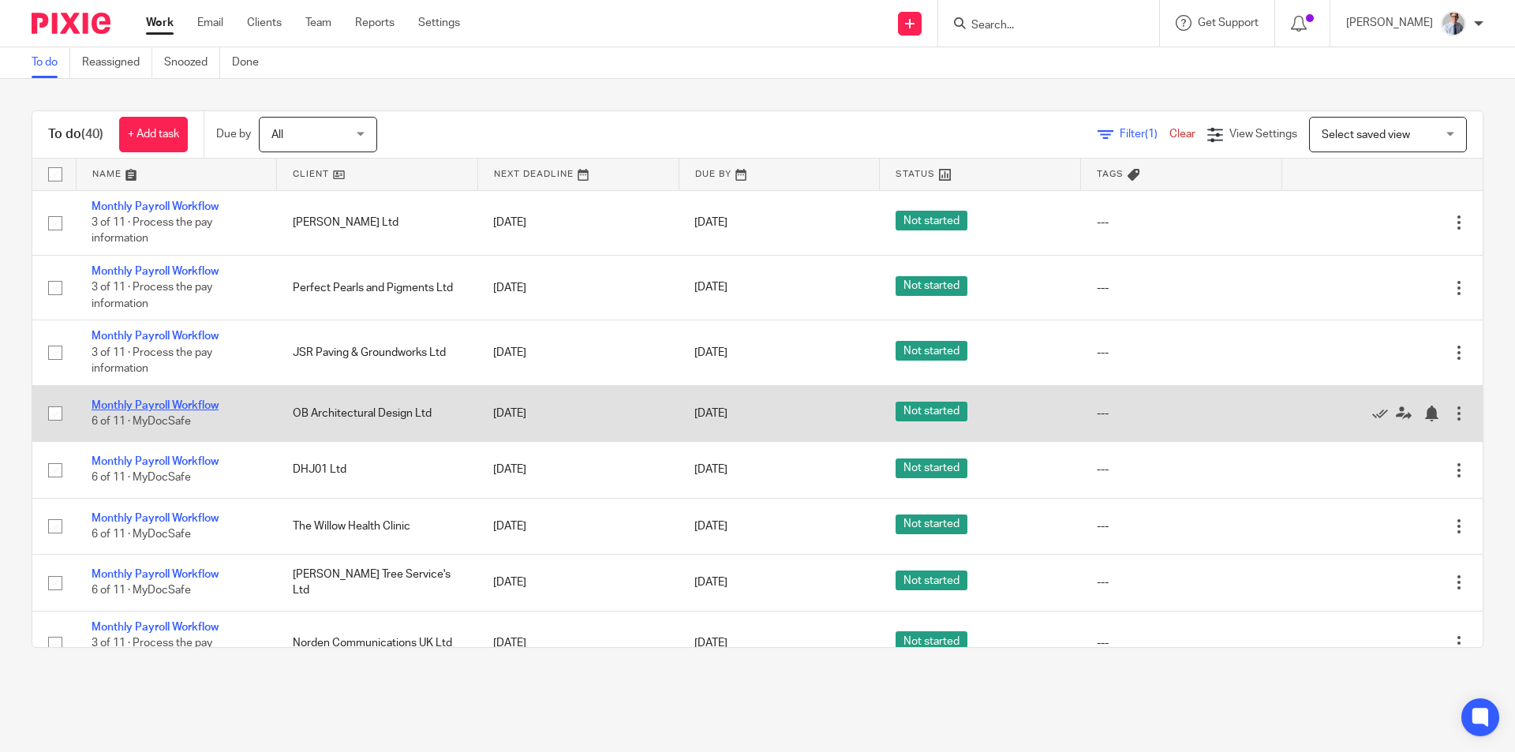
click at [142, 400] on link "Monthly Payroll Workflow" at bounding box center [155, 405] width 127 height 11
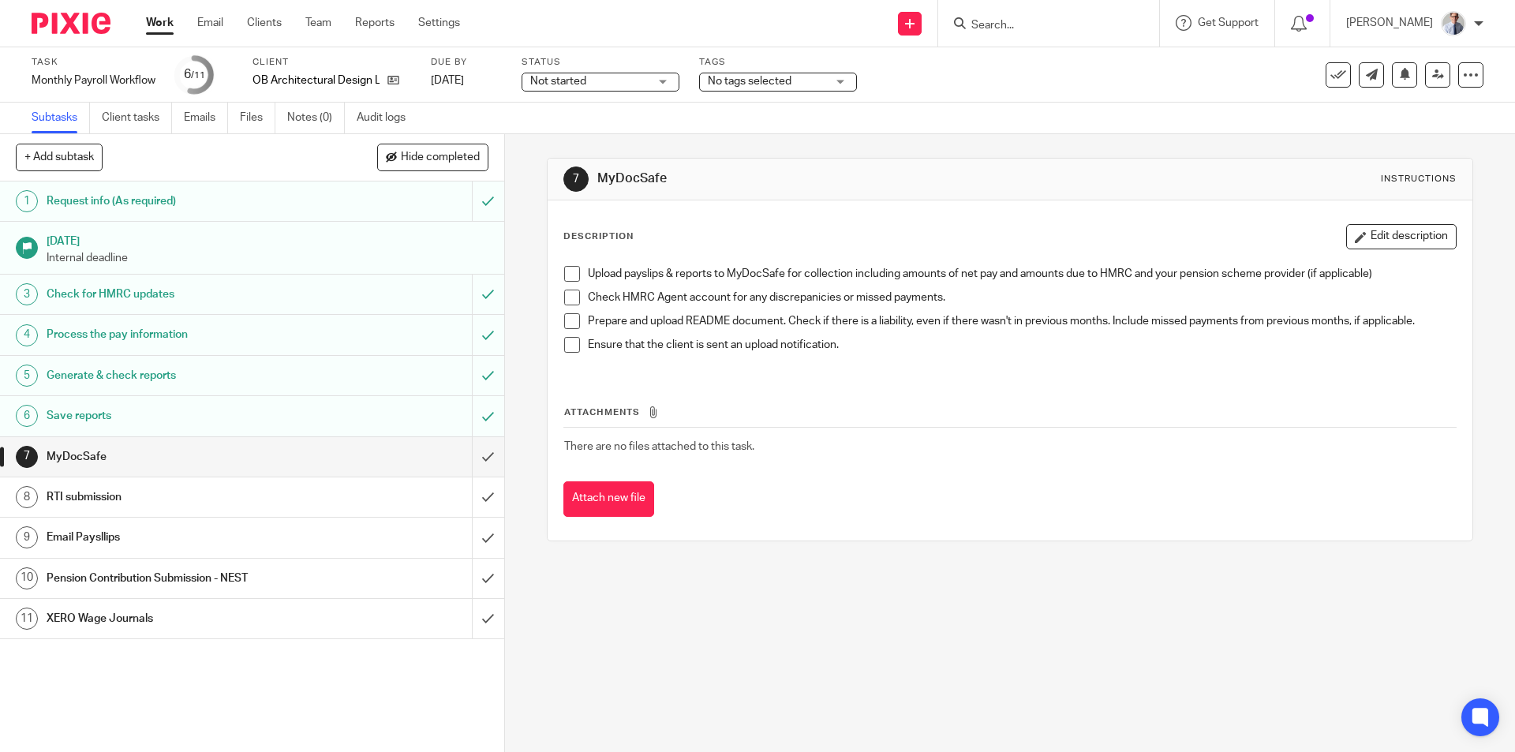
click at [568, 271] on span at bounding box center [572, 274] width 16 height 16
click at [567, 294] on span at bounding box center [572, 298] width 16 height 16
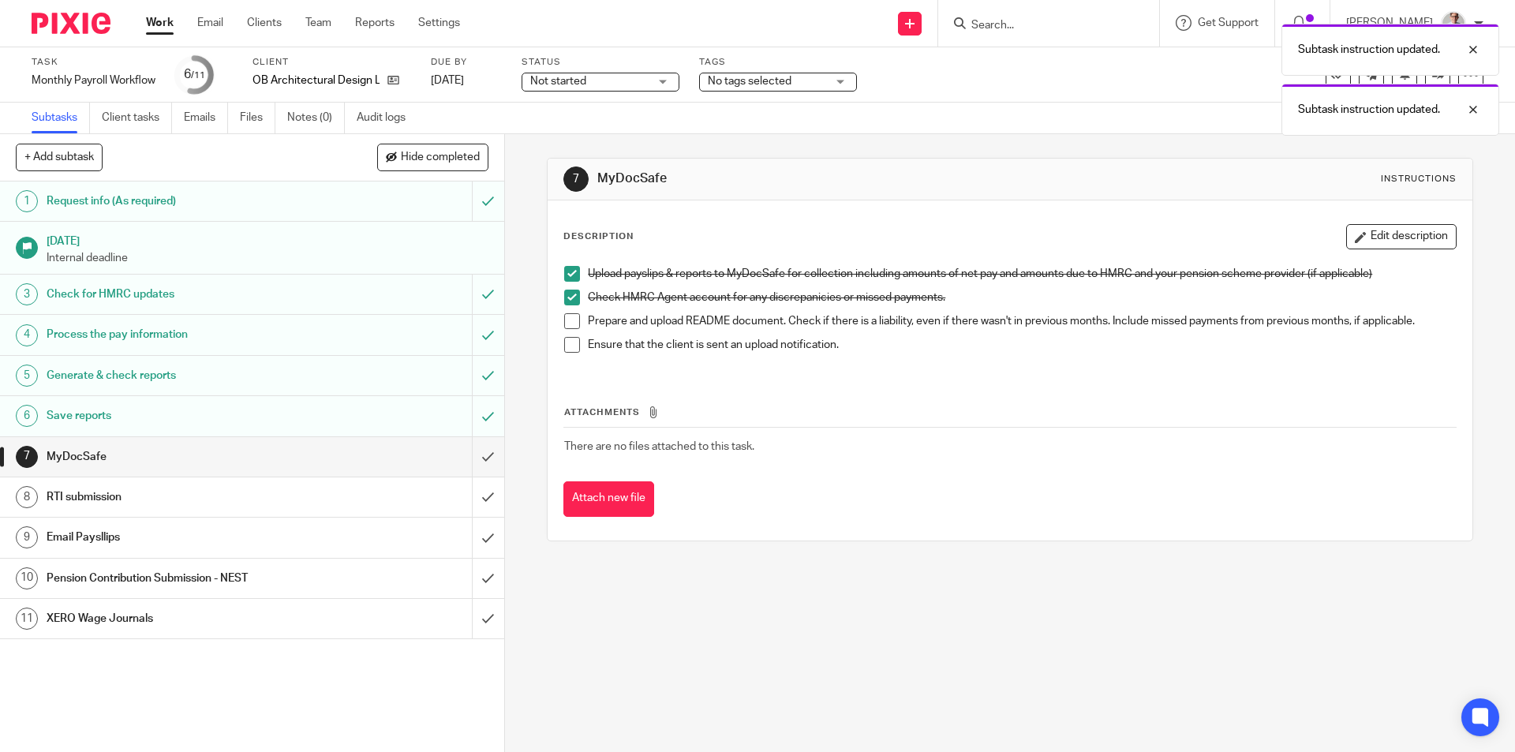
click at [566, 323] on span at bounding box center [572, 321] width 16 height 16
click at [566, 344] on span at bounding box center [572, 345] width 16 height 16
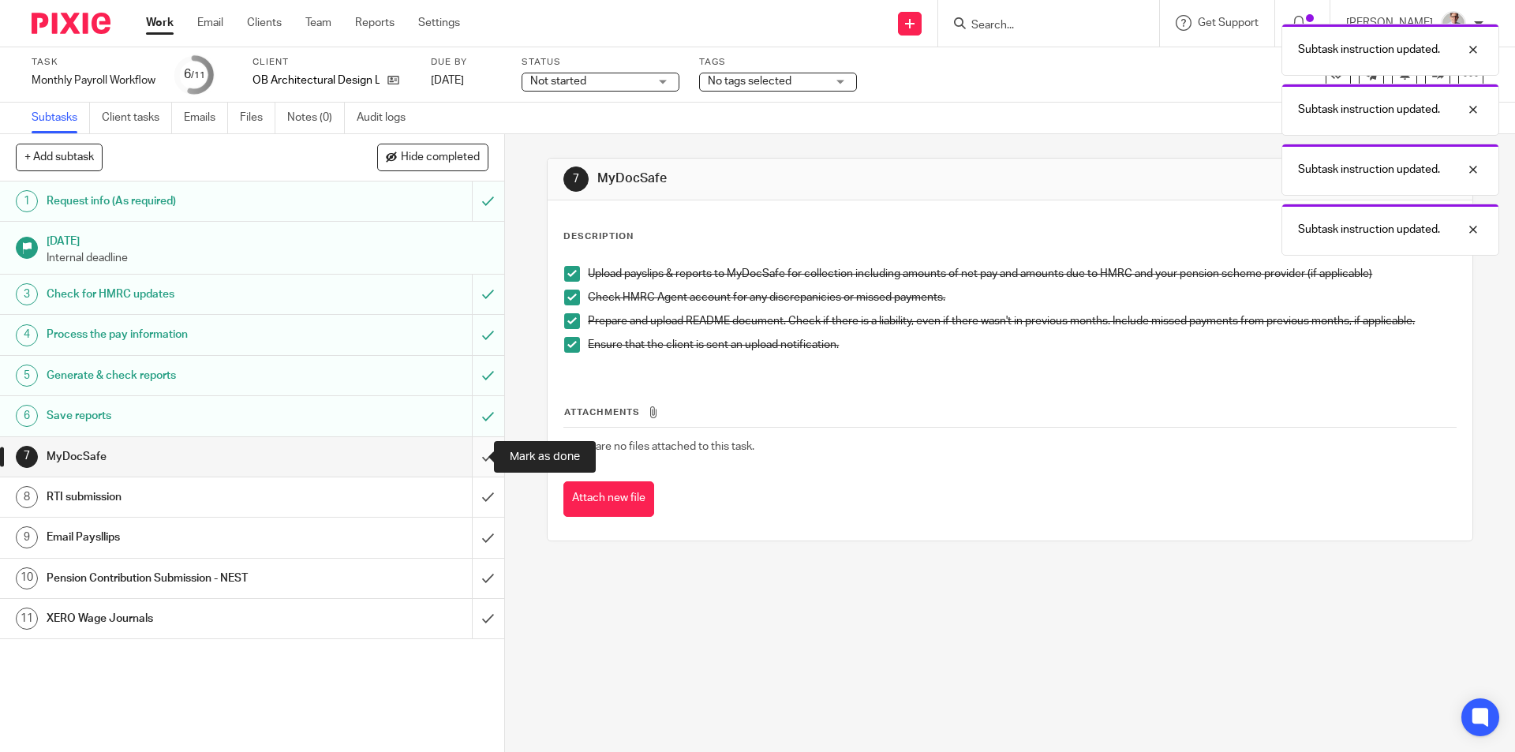
click at [473, 462] on input "submit" at bounding box center [252, 456] width 504 height 39
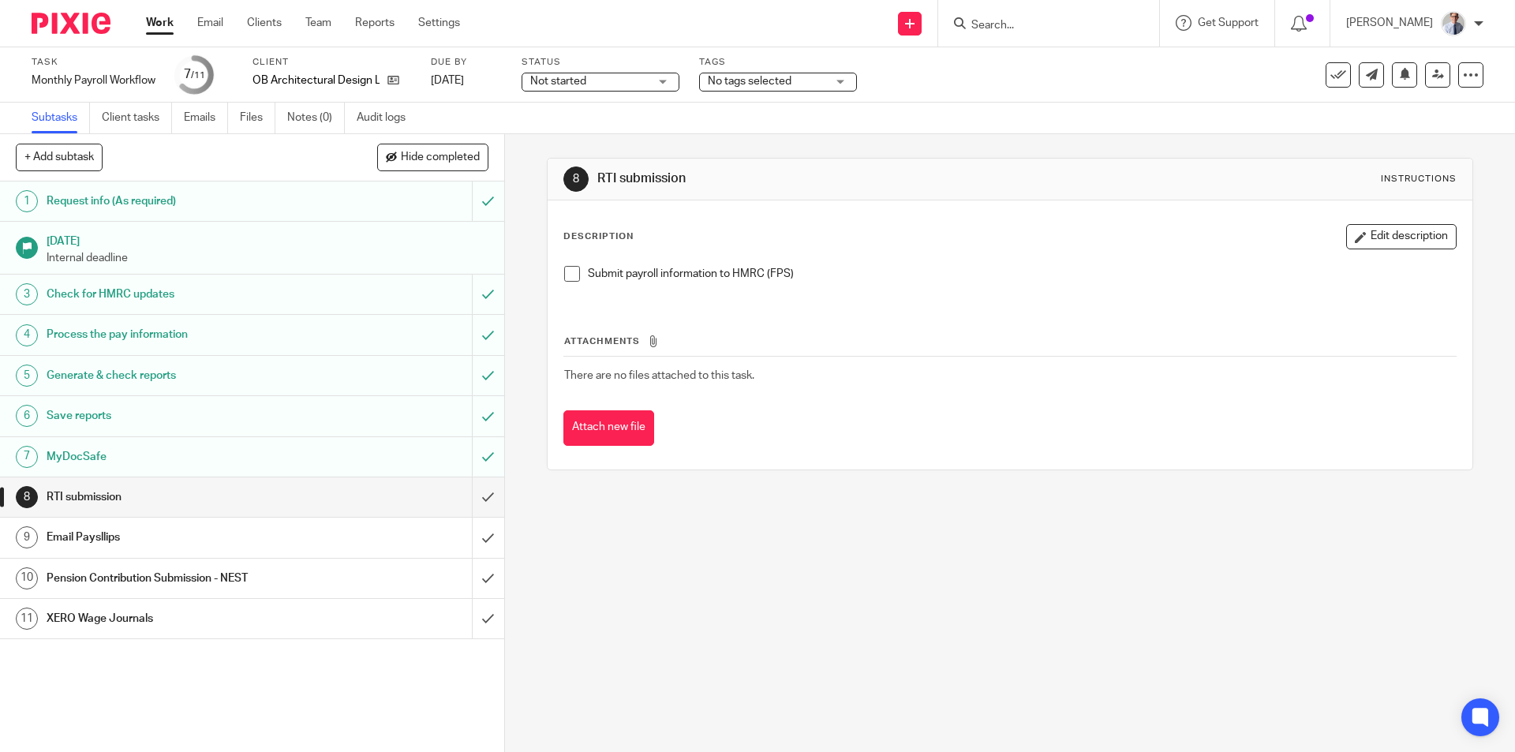
drag, startPoint x: 571, startPoint y: 276, endPoint x: 504, endPoint y: 476, distance: 210.6
click at [571, 276] on span at bounding box center [572, 274] width 16 height 16
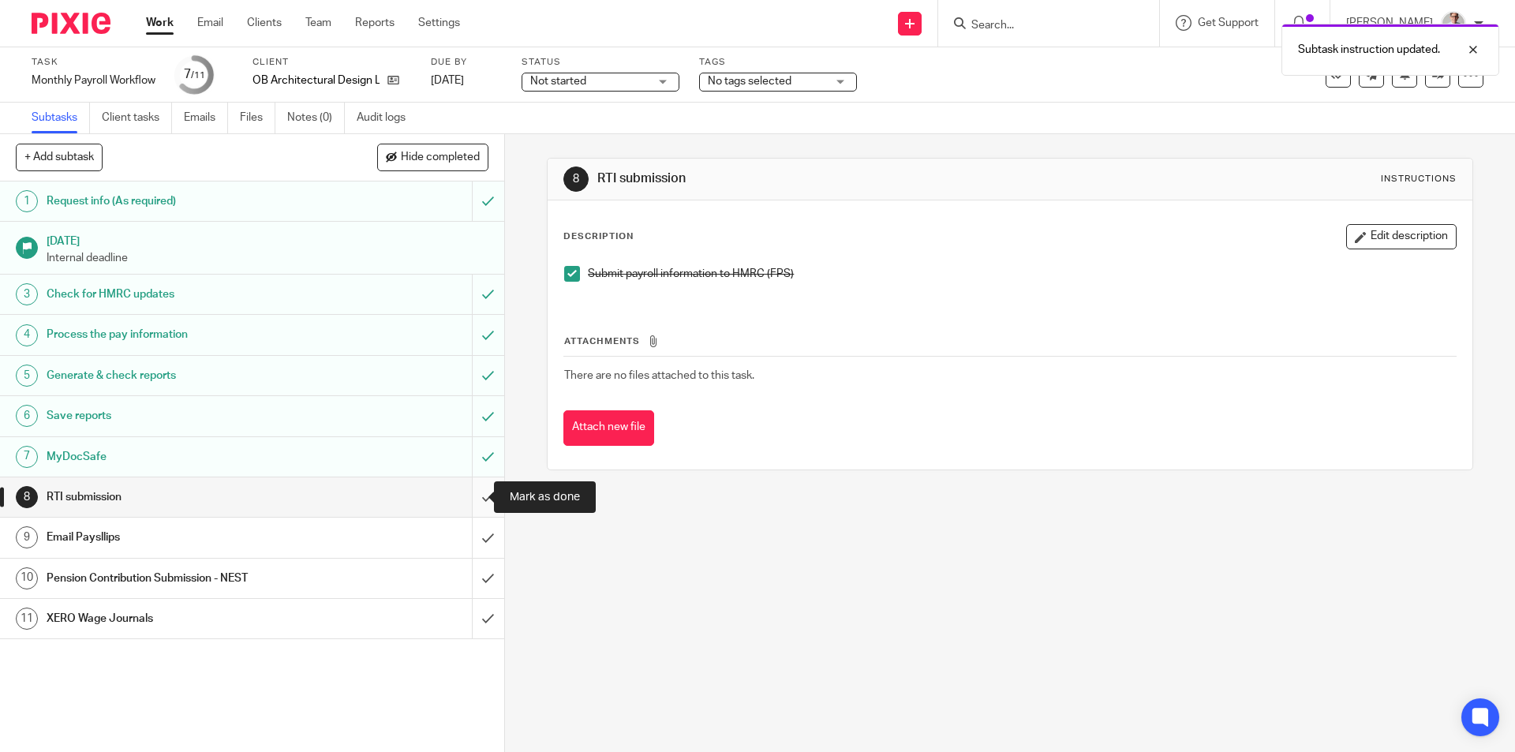
click at [480, 504] on input "submit" at bounding box center [252, 496] width 504 height 39
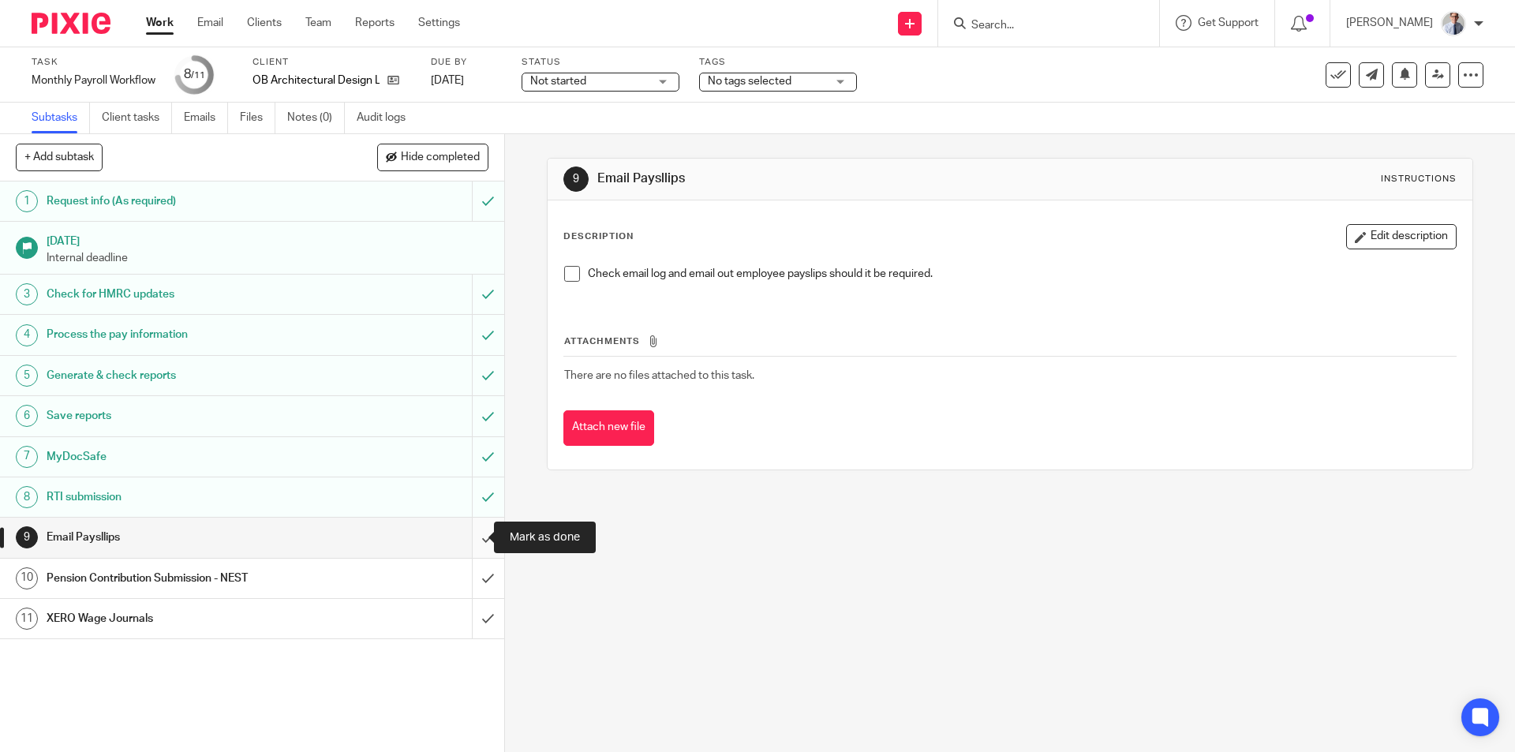
click at [459, 531] on input "submit" at bounding box center [252, 537] width 504 height 39
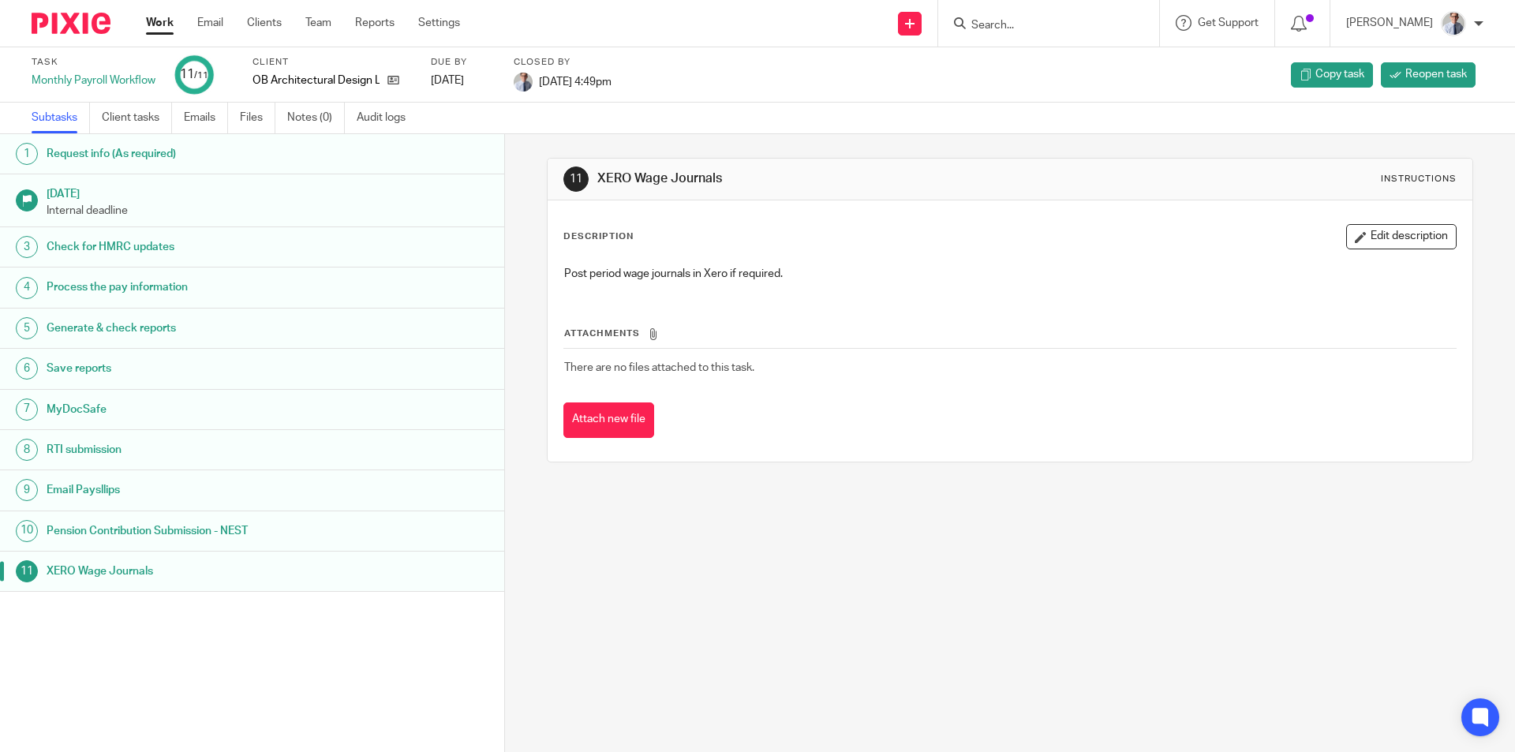
click at [162, 24] on link "Work" at bounding box center [160, 23] width 28 height 16
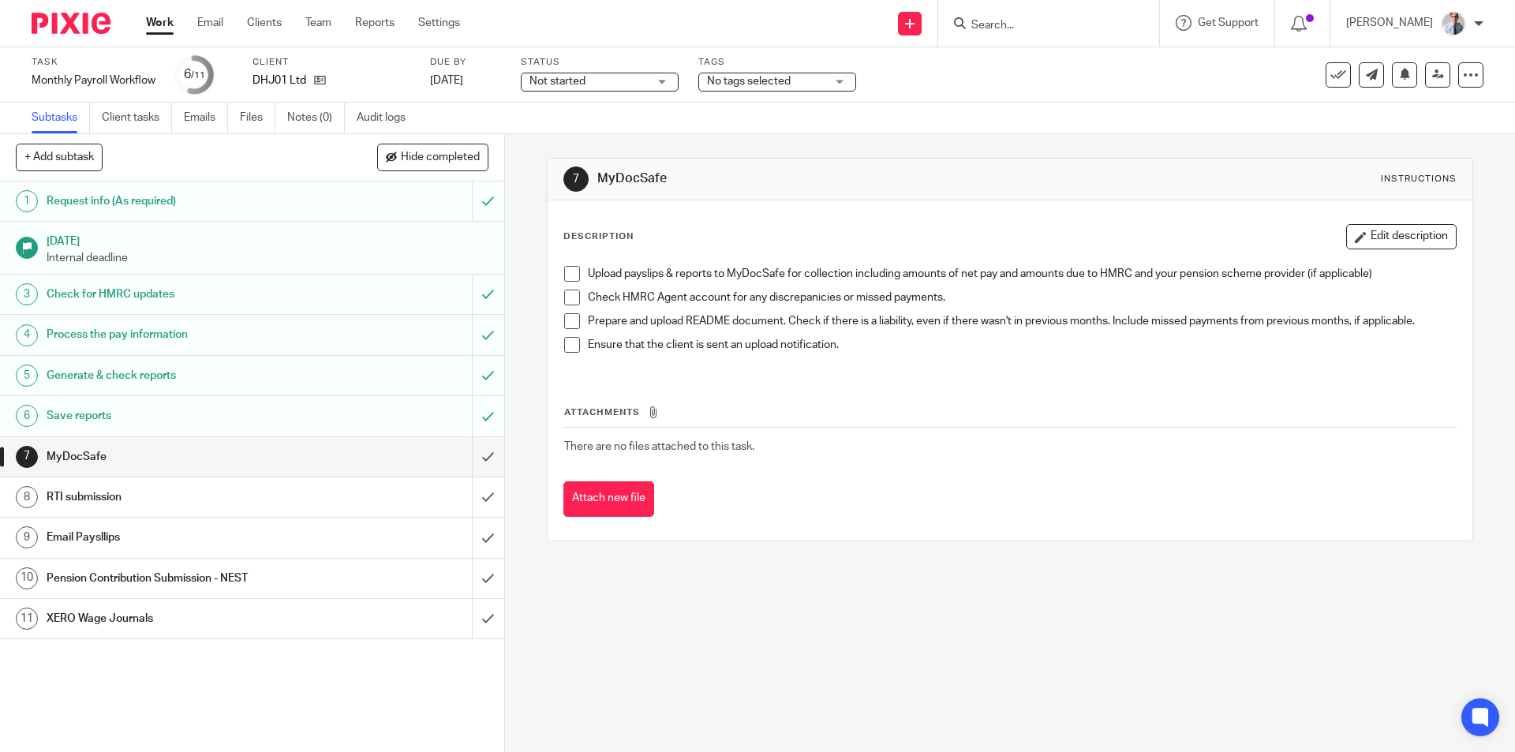
click at [564, 272] on span at bounding box center [572, 274] width 16 height 16
click at [564, 296] on span at bounding box center [572, 298] width 16 height 16
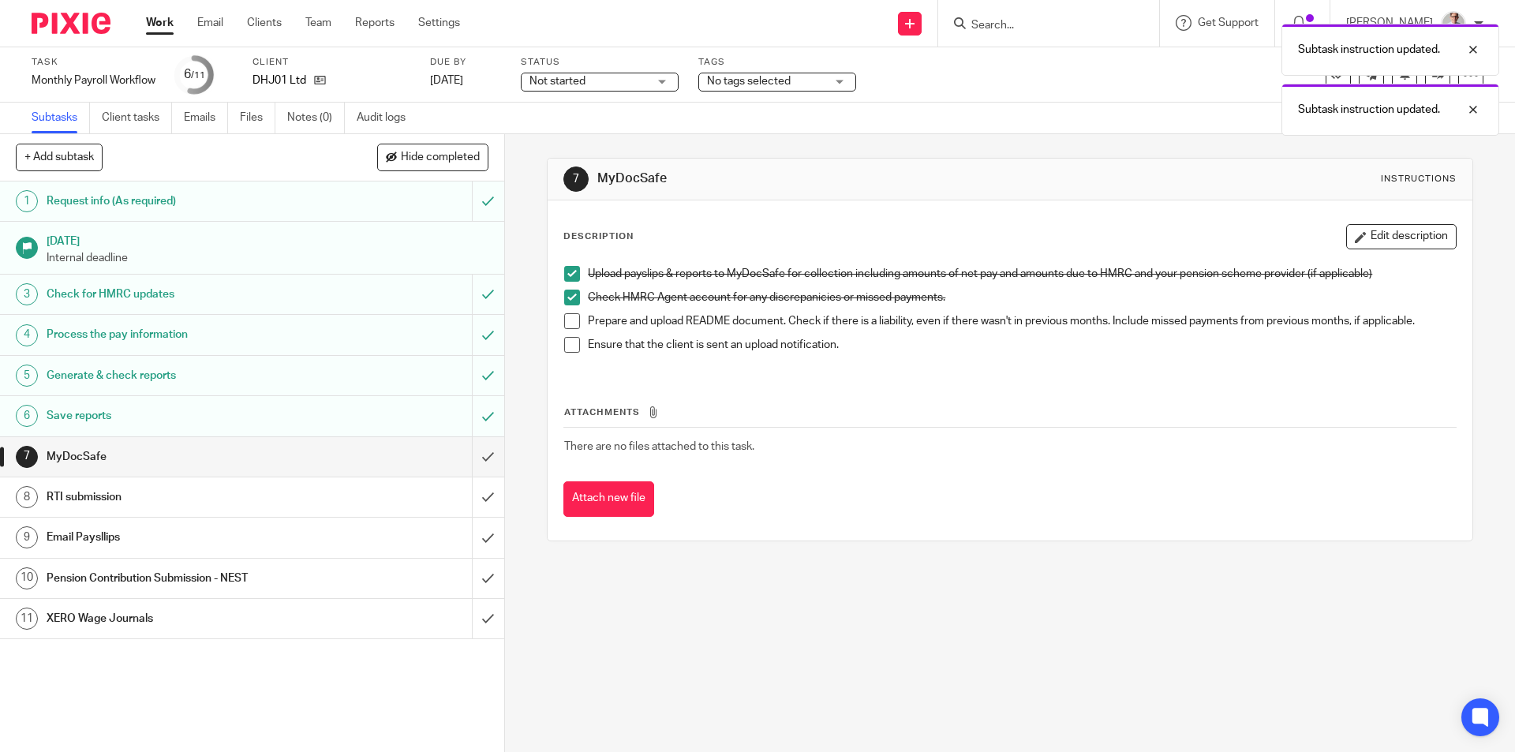
click at [564, 325] on span at bounding box center [572, 321] width 16 height 16
click at [568, 347] on span at bounding box center [572, 345] width 16 height 16
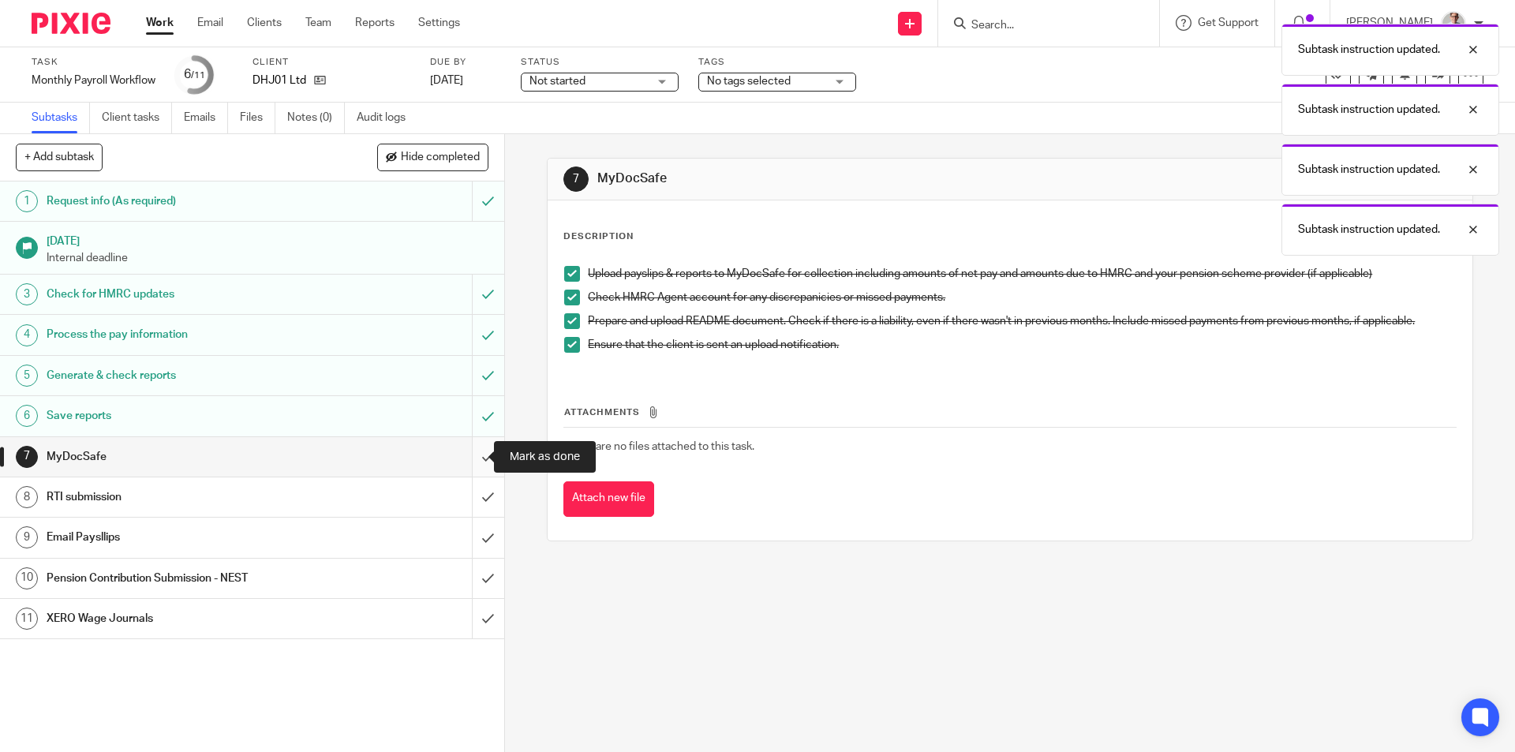
click at [471, 463] on input "submit" at bounding box center [252, 456] width 504 height 39
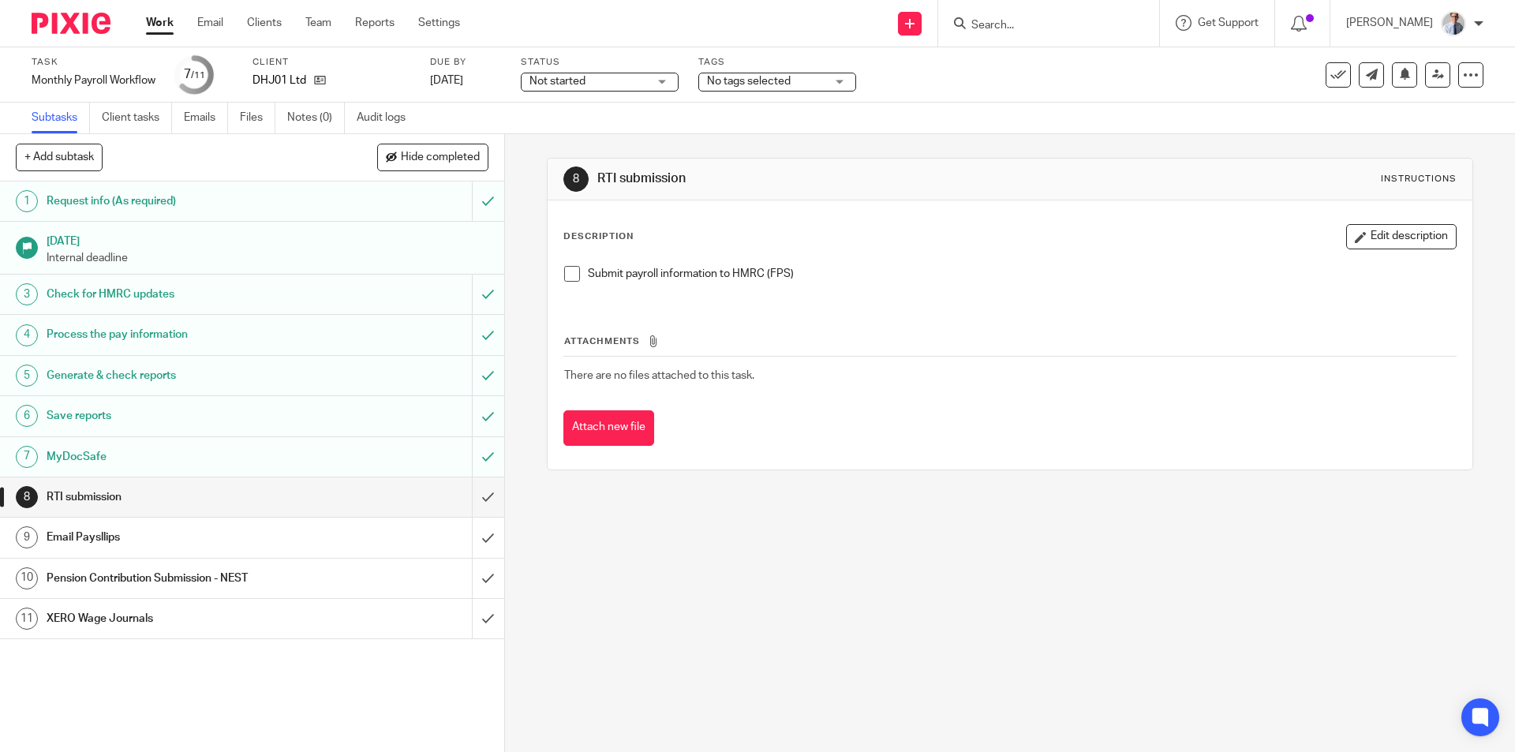
drag, startPoint x: 572, startPoint y: 275, endPoint x: 566, endPoint y: 284, distance: 10.3
click at [572, 275] on span at bounding box center [572, 274] width 16 height 16
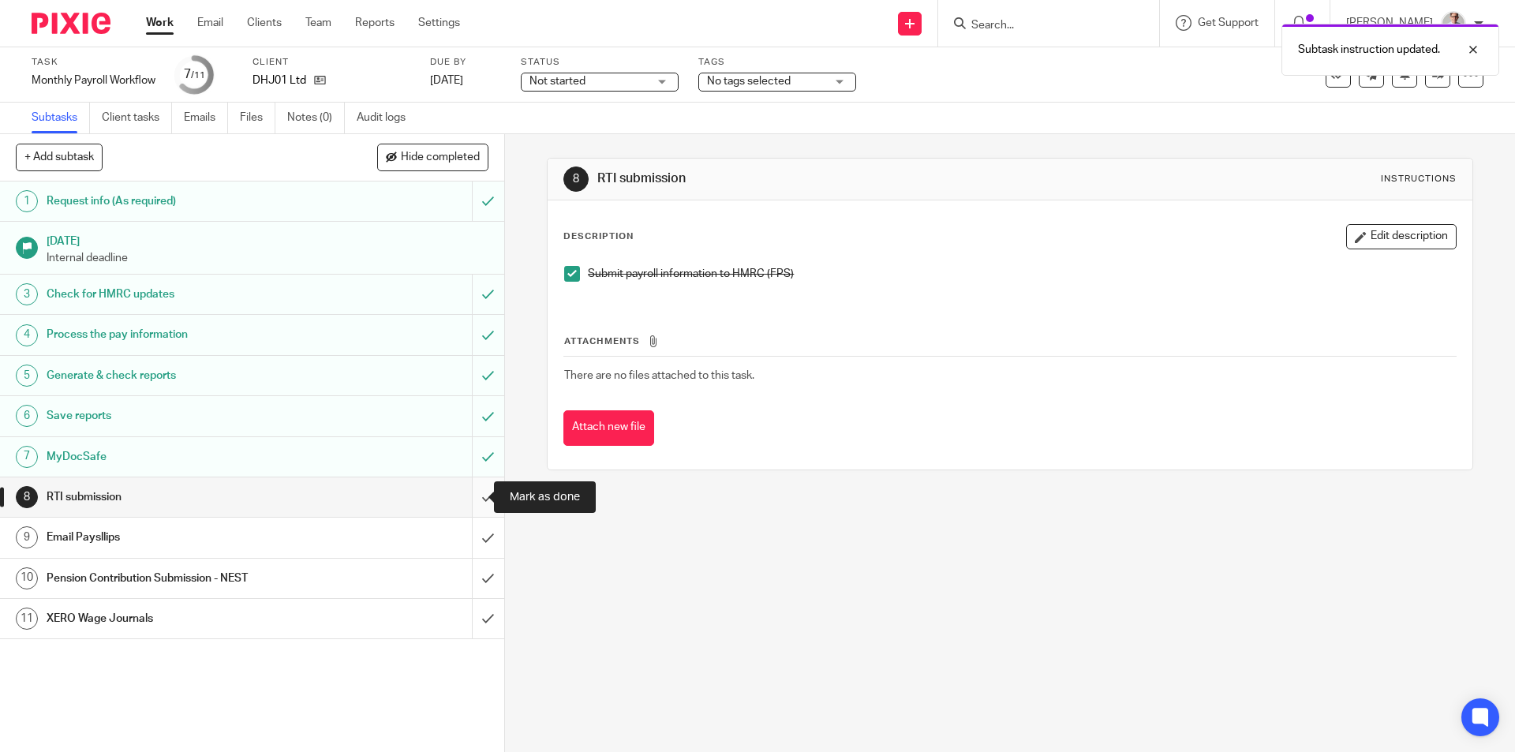
click at [467, 498] on input "submit" at bounding box center [252, 496] width 504 height 39
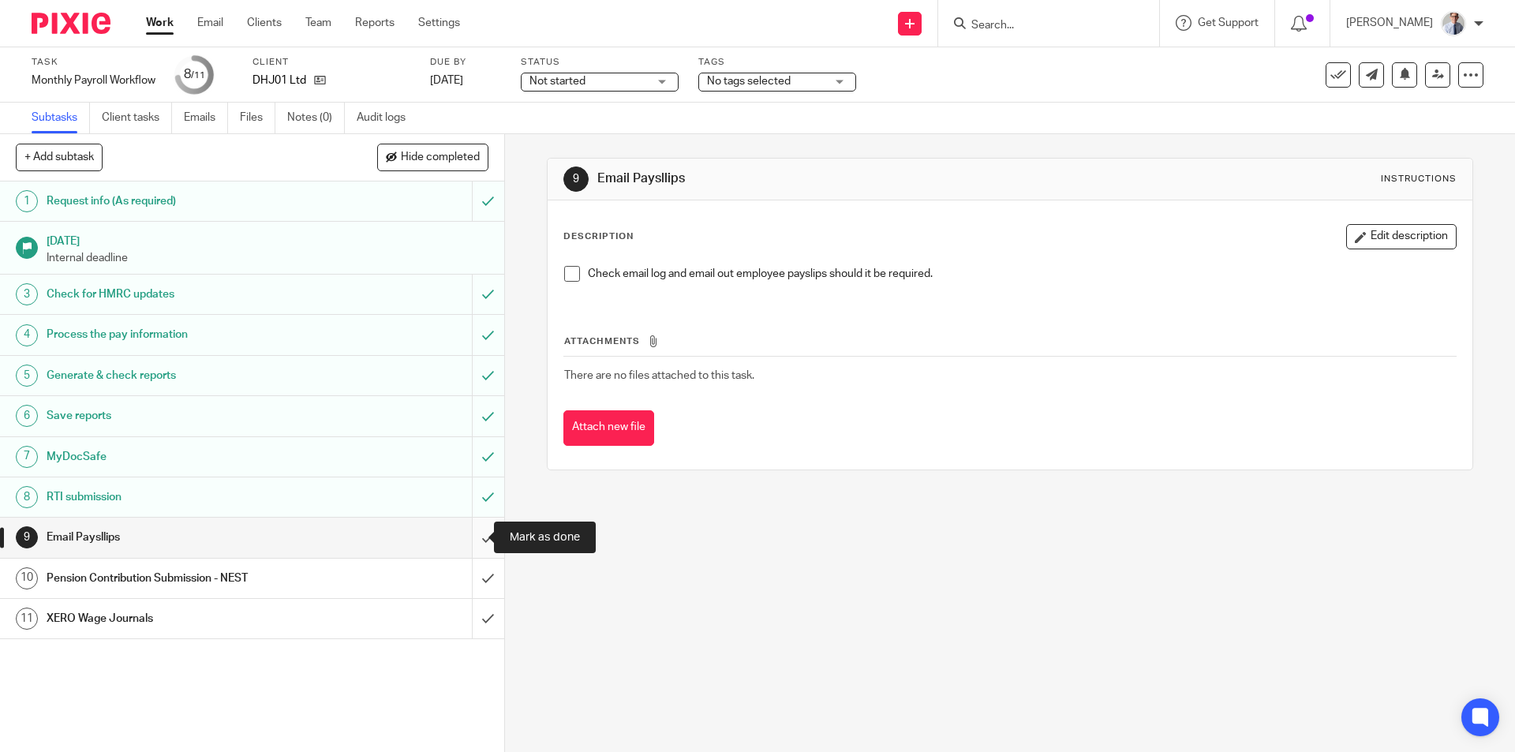
click at [466, 544] on input "submit" at bounding box center [252, 537] width 504 height 39
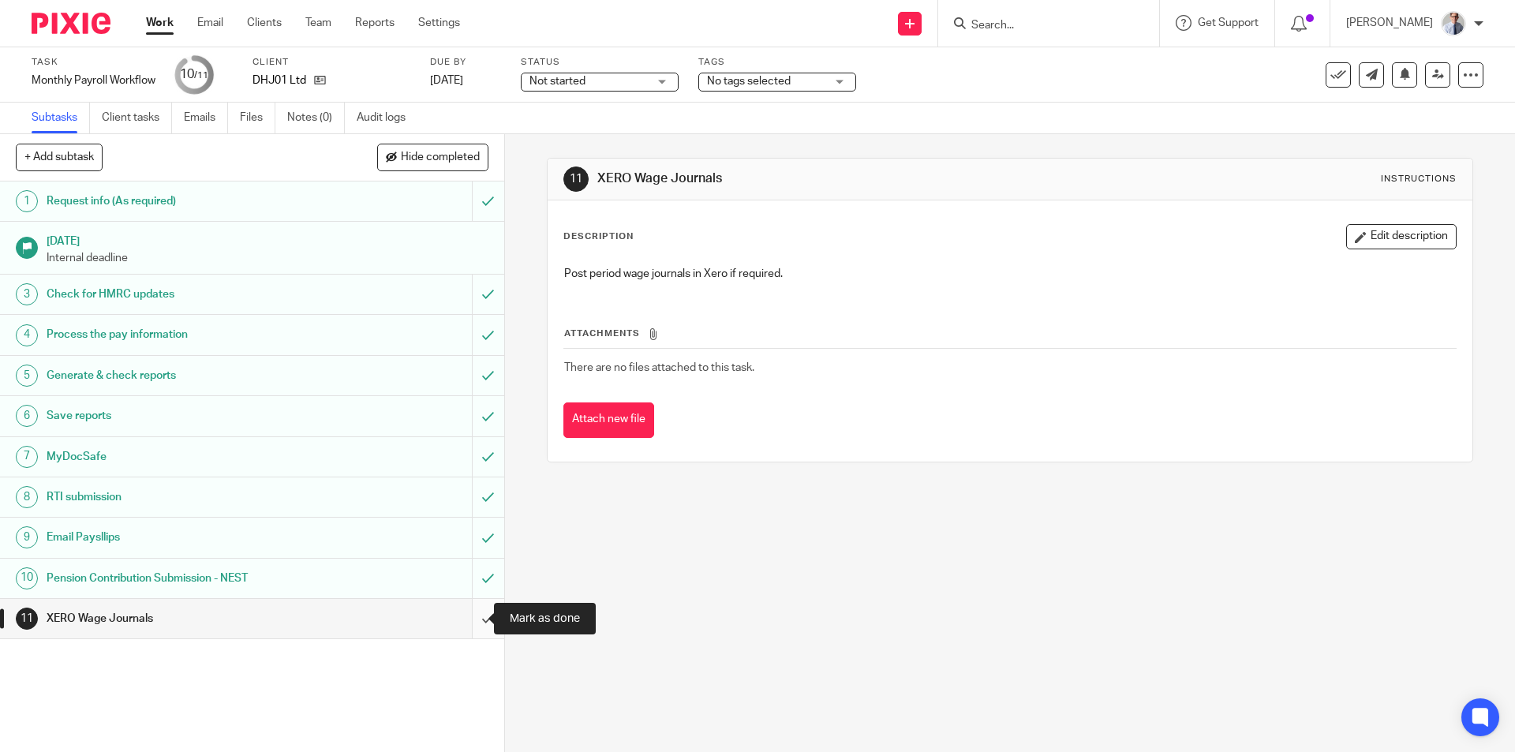
click at [470, 615] on input "submit" at bounding box center [252, 618] width 504 height 39
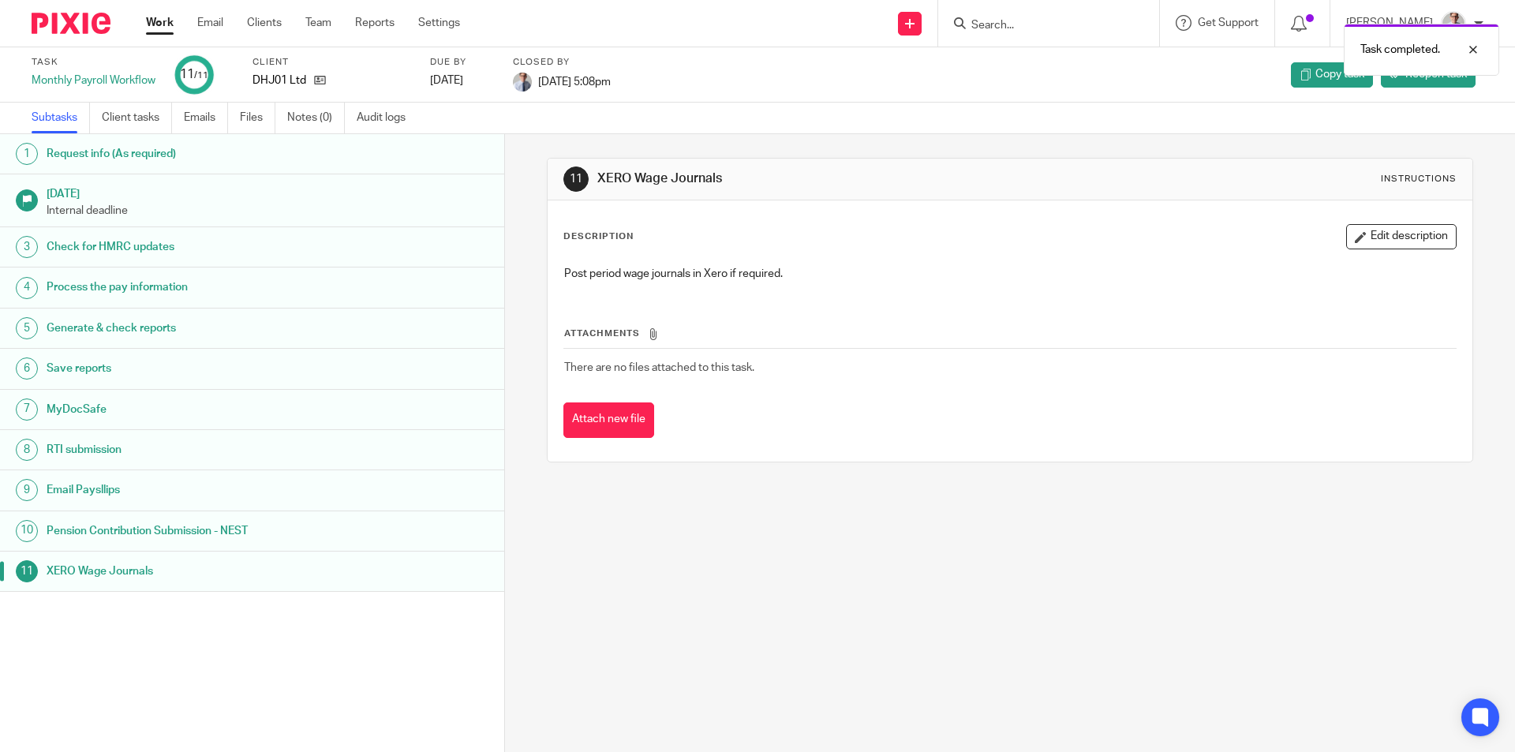
click at [153, 21] on link "Work" at bounding box center [160, 23] width 28 height 16
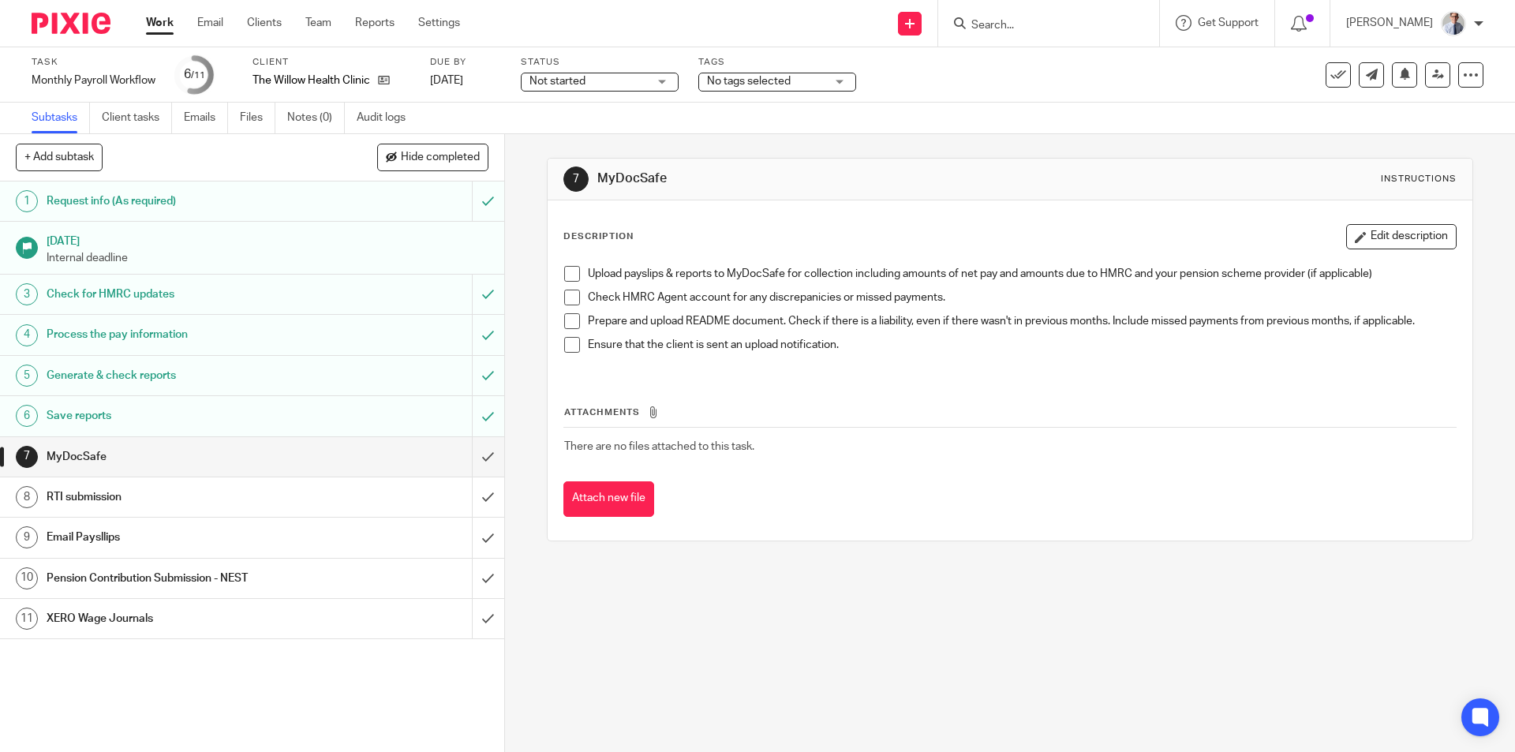
click at [564, 273] on span at bounding box center [572, 274] width 16 height 16
click at [564, 298] on span at bounding box center [572, 298] width 16 height 16
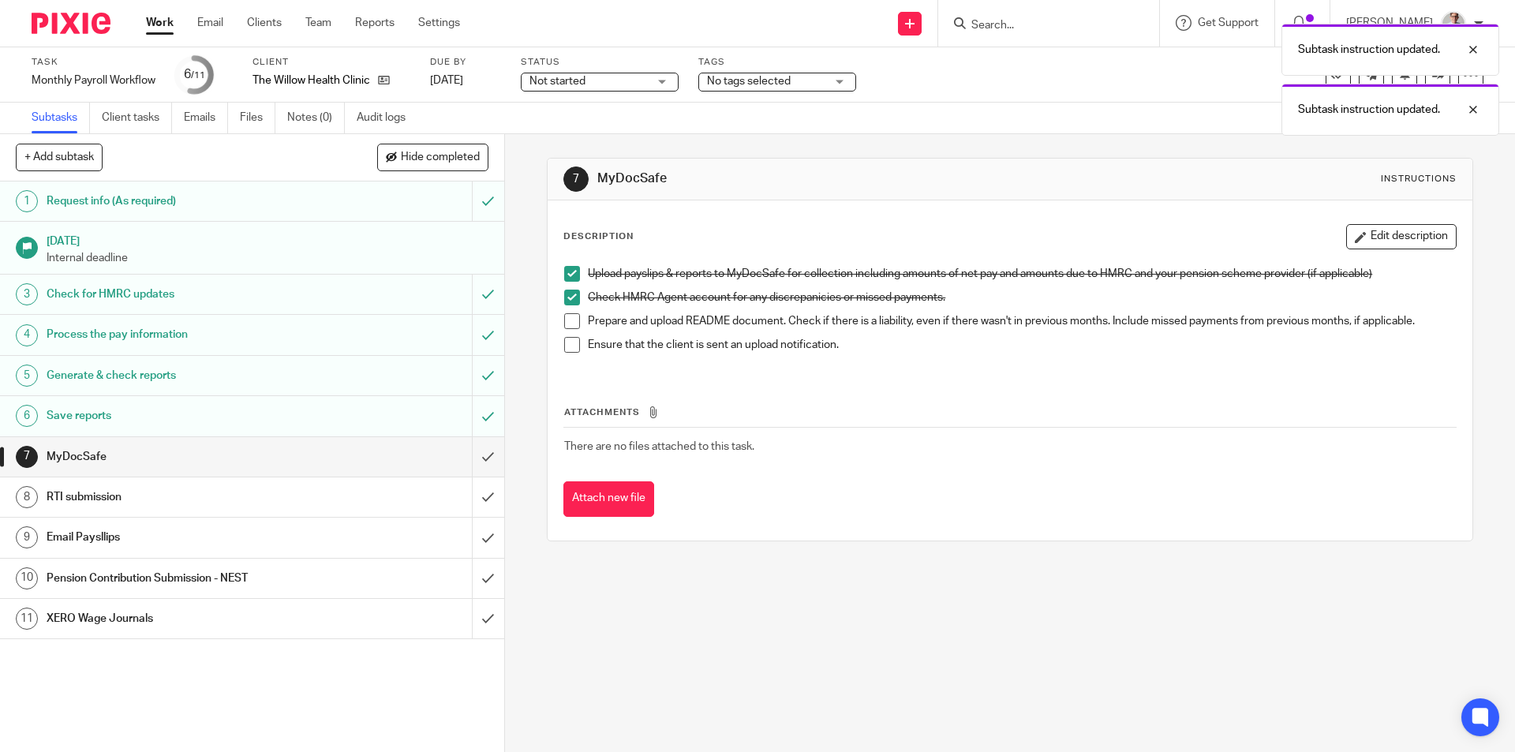
click at [564, 316] on span at bounding box center [572, 321] width 16 height 16
click at [564, 350] on span at bounding box center [572, 345] width 16 height 16
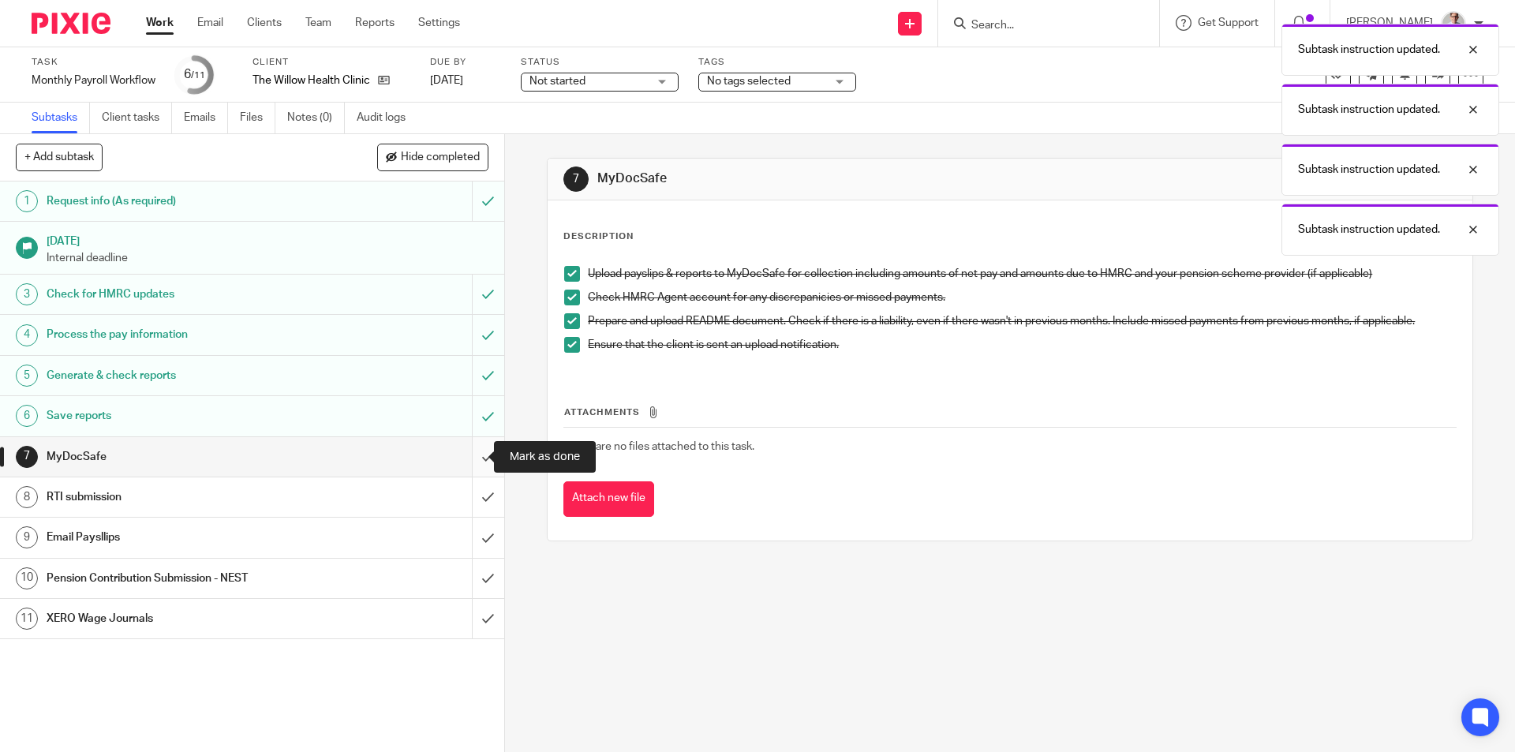
click at [471, 457] on input "submit" at bounding box center [252, 456] width 504 height 39
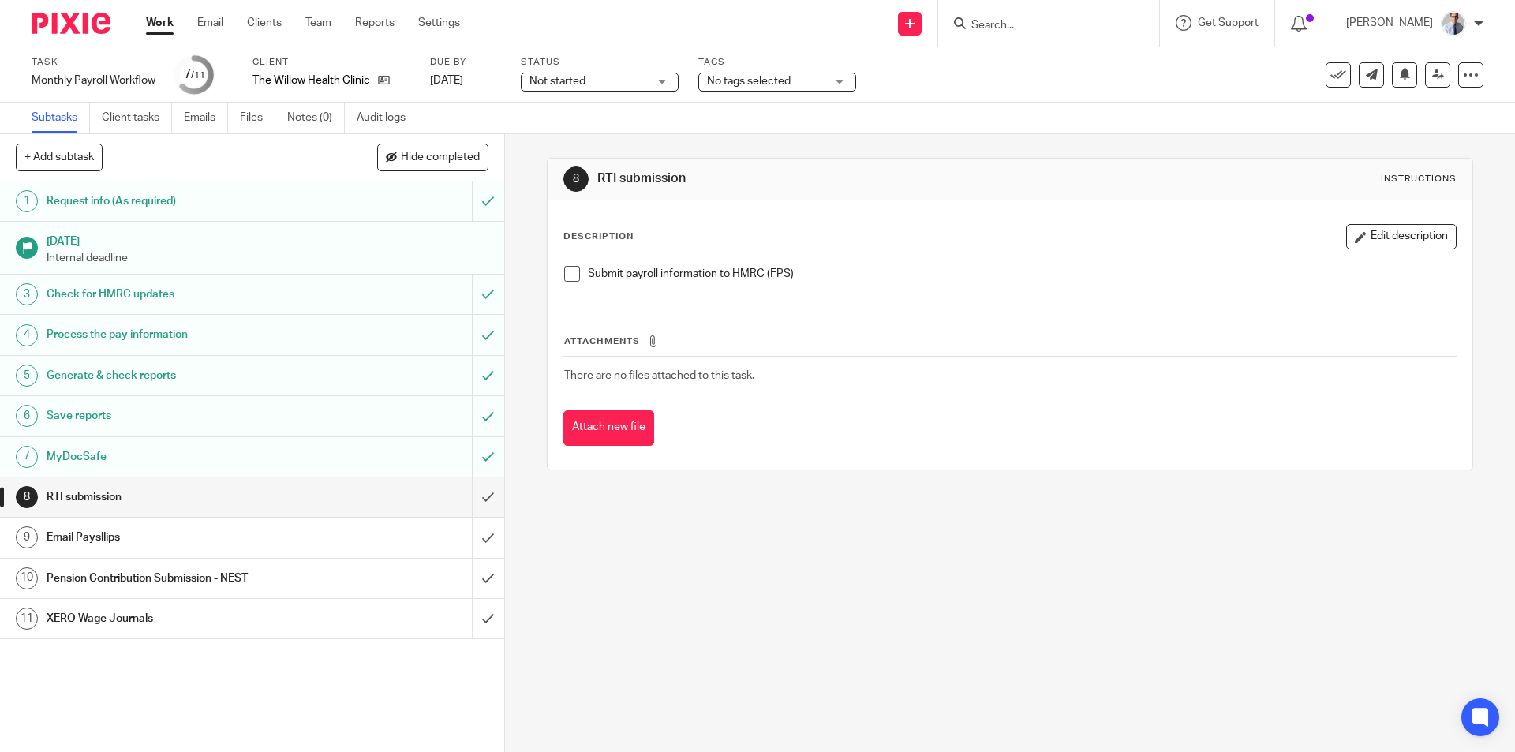
click at [569, 272] on span at bounding box center [572, 274] width 16 height 16
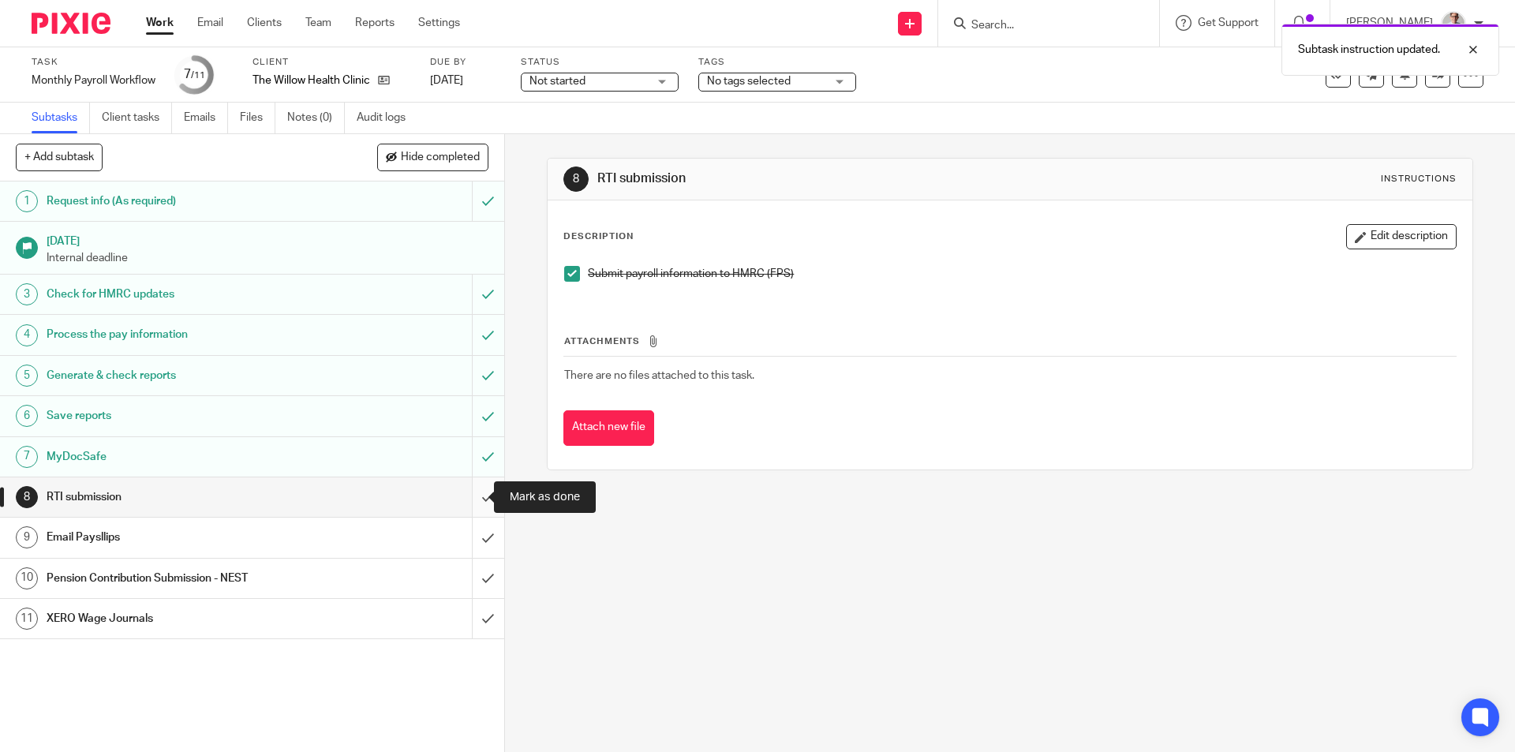
click at [466, 504] on input "submit" at bounding box center [252, 496] width 504 height 39
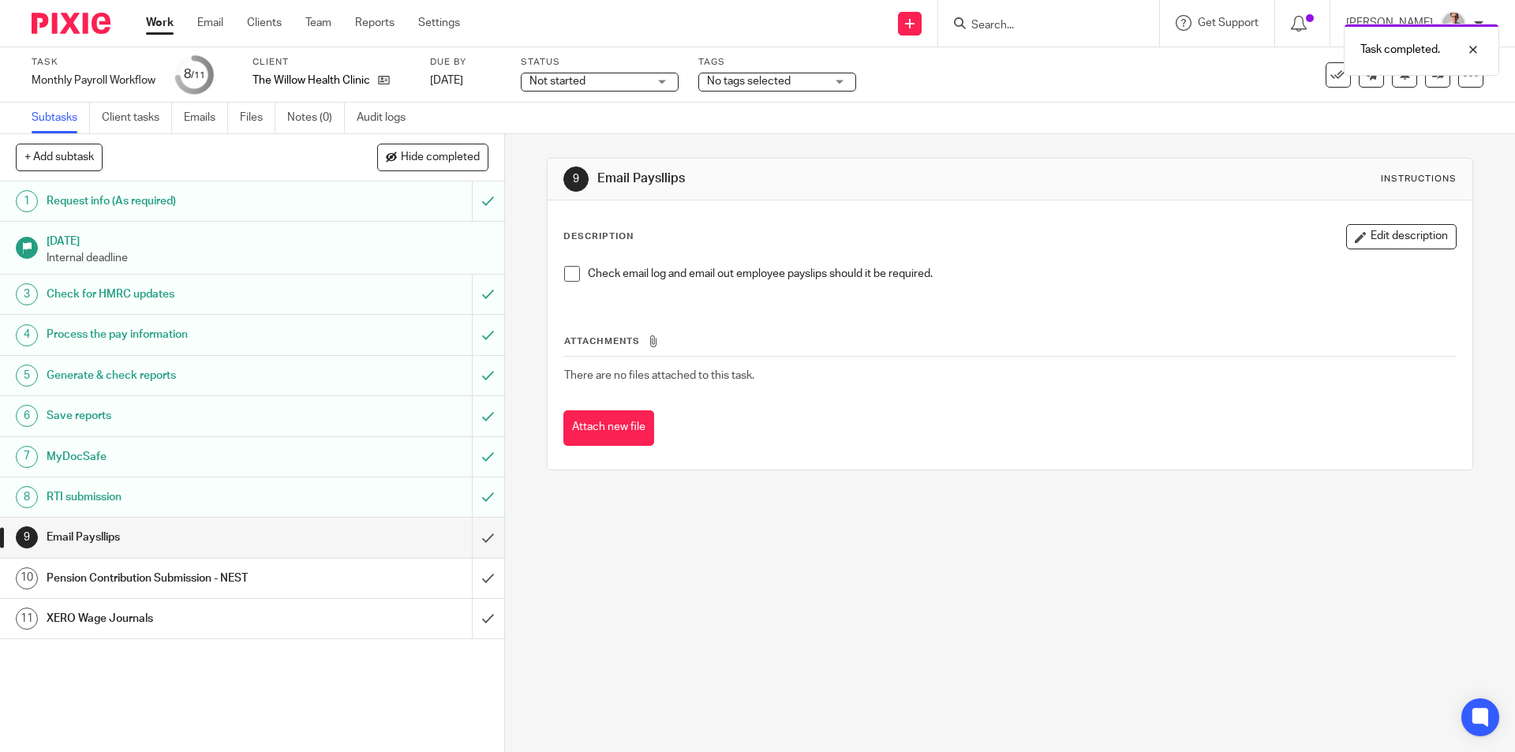
click at [564, 275] on span at bounding box center [572, 274] width 16 height 16
click at [468, 536] on input "submit" at bounding box center [252, 537] width 504 height 39
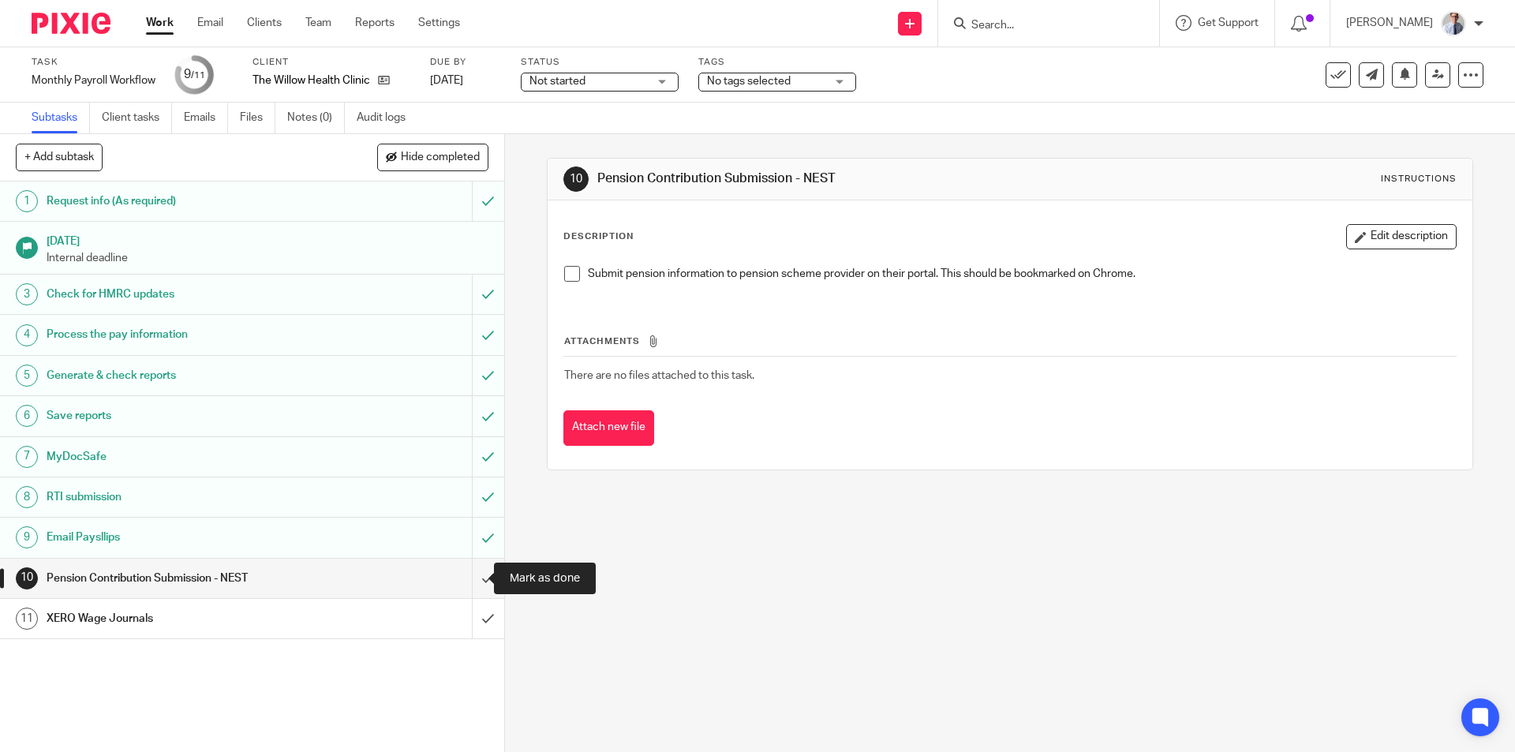
drag, startPoint x: 469, startPoint y: 576, endPoint x: 1172, endPoint y: 383, distance: 728.1
click at [469, 578] on input "submit" at bounding box center [252, 578] width 504 height 39
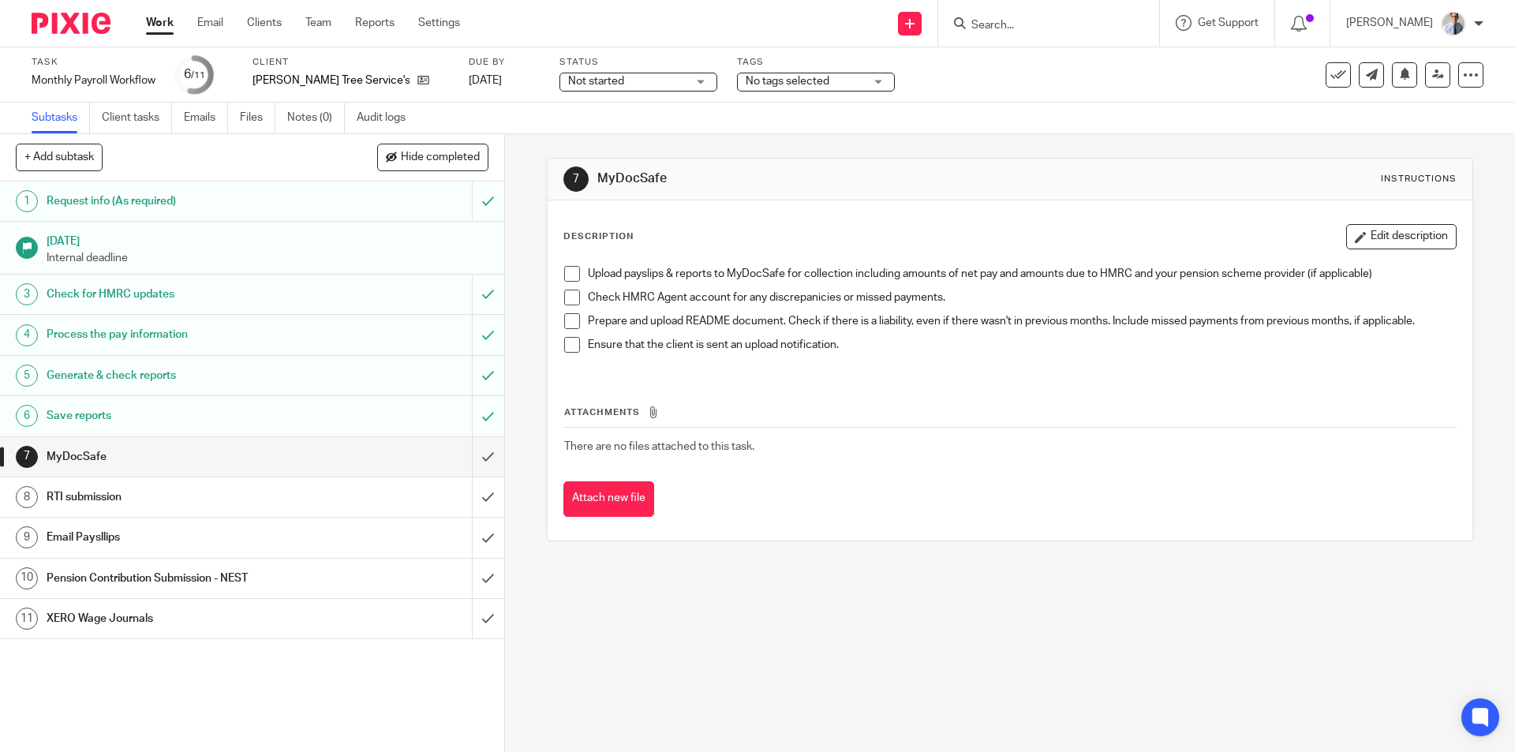
drag, startPoint x: 363, startPoint y: 497, endPoint x: 371, endPoint y: 493, distance: 8.8
click at [363, 497] on div "RTI submission" at bounding box center [251, 497] width 409 height 24
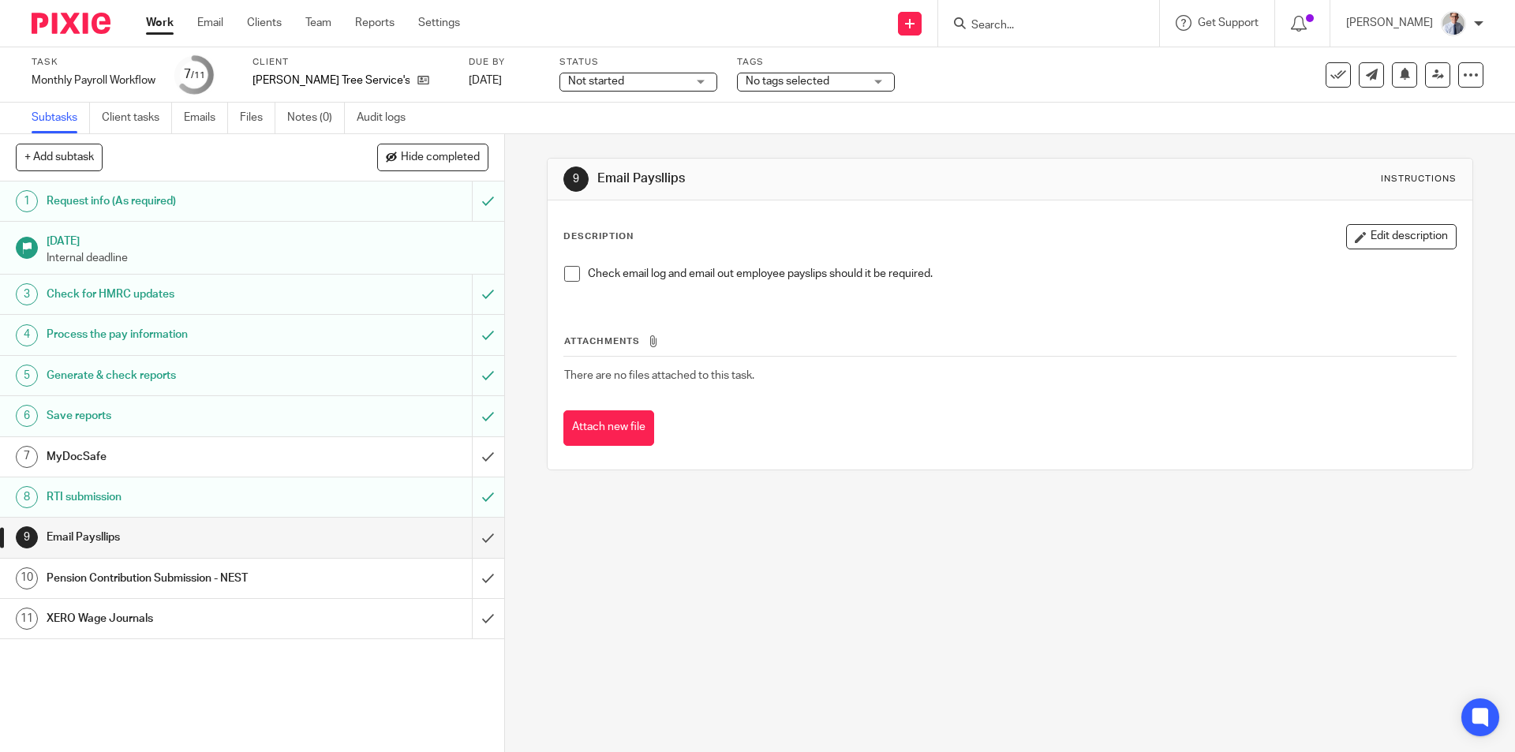
click at [564, 269] on span at bounding box center [572, 274] width 16 height 16
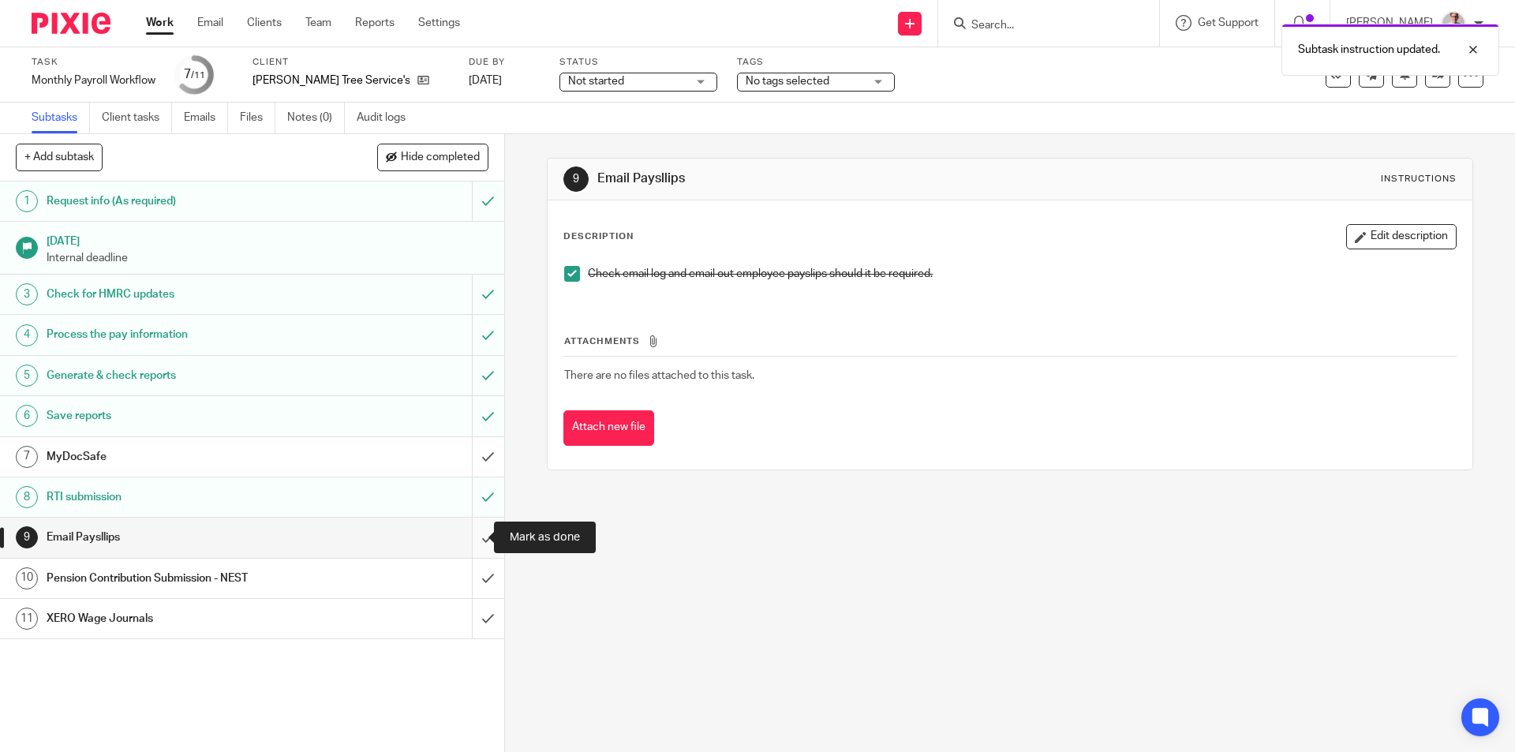
click at [466, 526] on input "submit" at bounding box center [252, 537] width 504 height 39
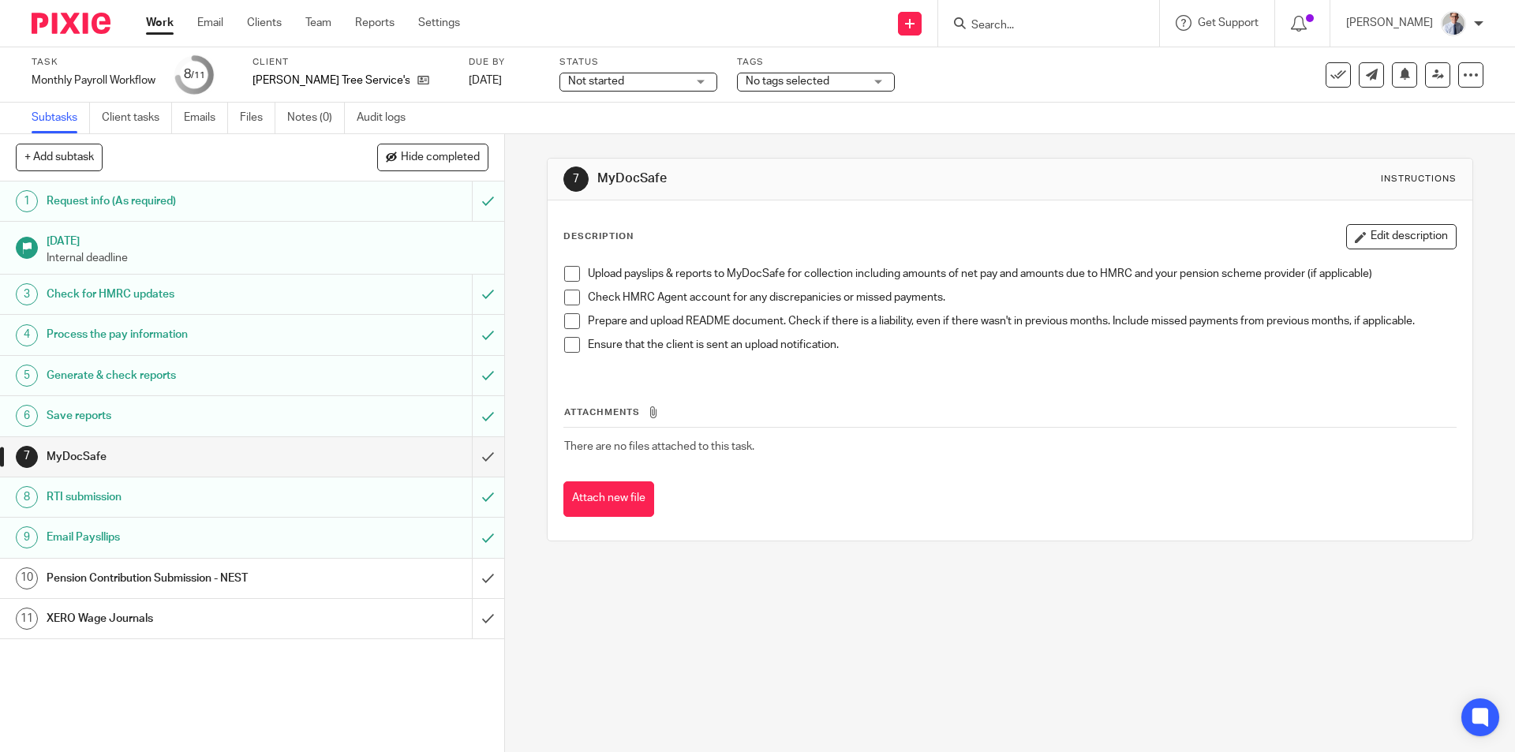
click at [569, 277] on span at bounding box center [572, 274] width 16 height 16
click at [567, 301] on span at bounding box center [572, 298] width 16 height 16
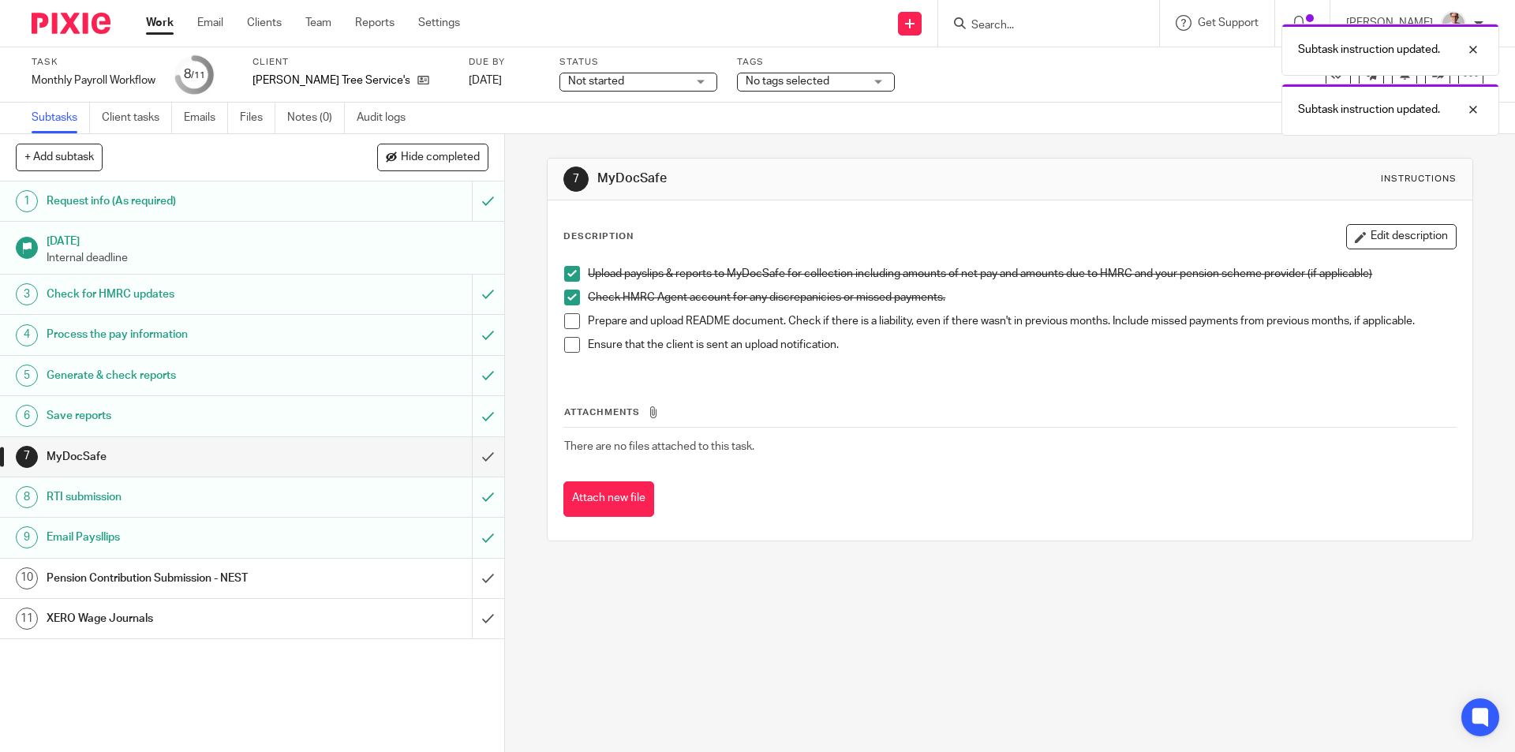
click at [567, 321] on span at bounding box center [572, 321] width 16 height 16
click at [566, 340] on span at bounding box center [572, 345] width 16 height 16
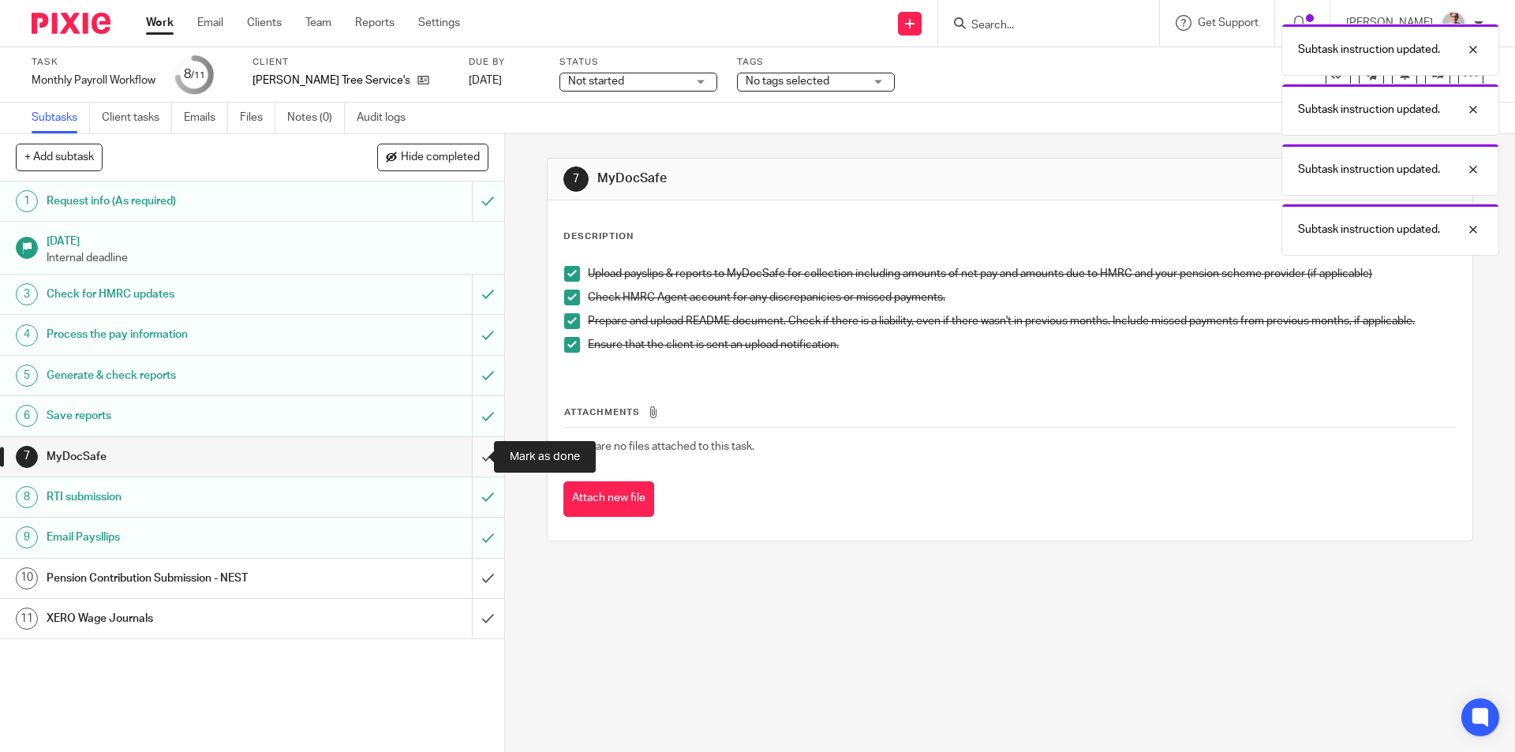
click at [472, 461] on input "submit" at bounding box center [252, 456] width 504 height 39
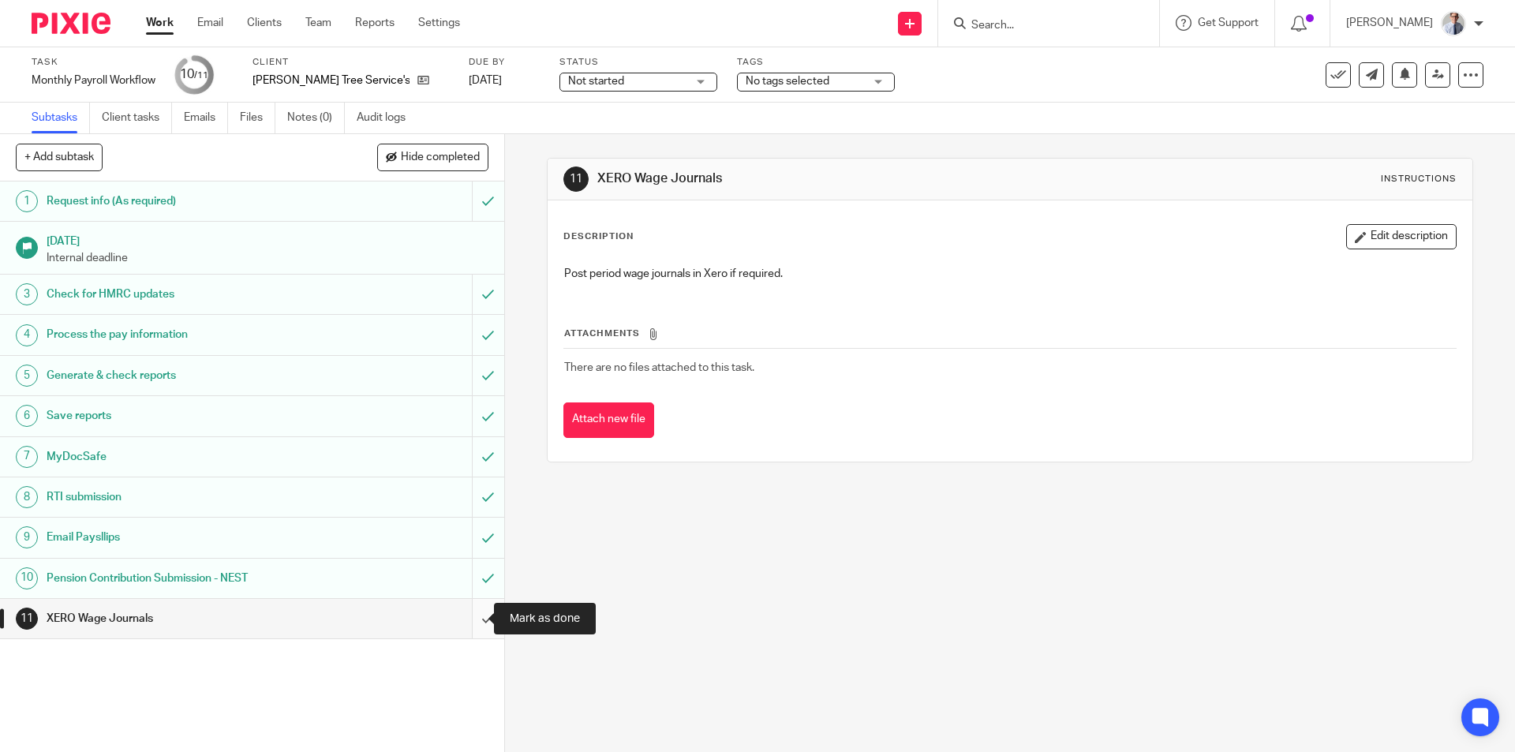
click at [474, 625] on input "submit" at bounding box center [252, 618] width 504 height 39
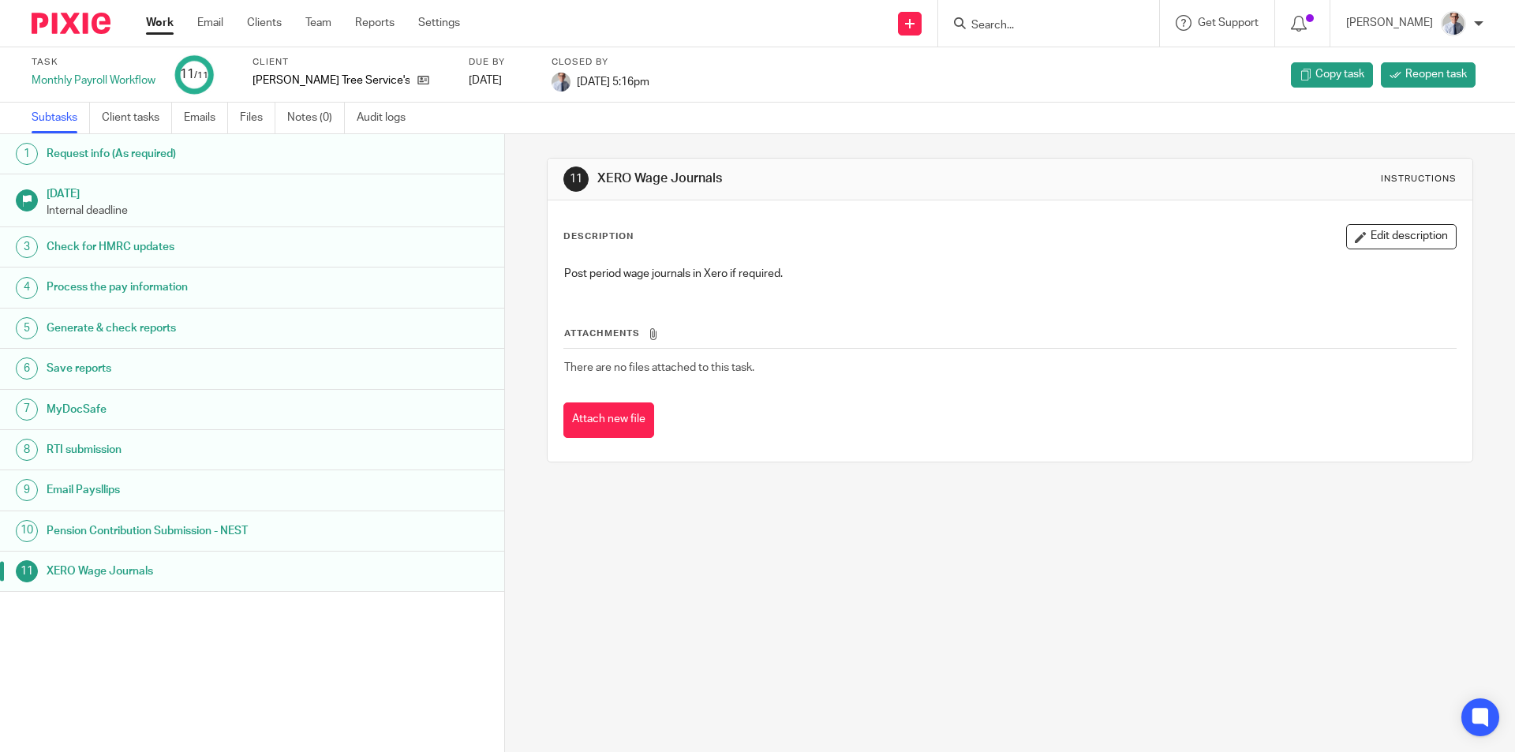
click at [163, 22] on link "Work" at bounding box center [160, 23] width 28 height 16
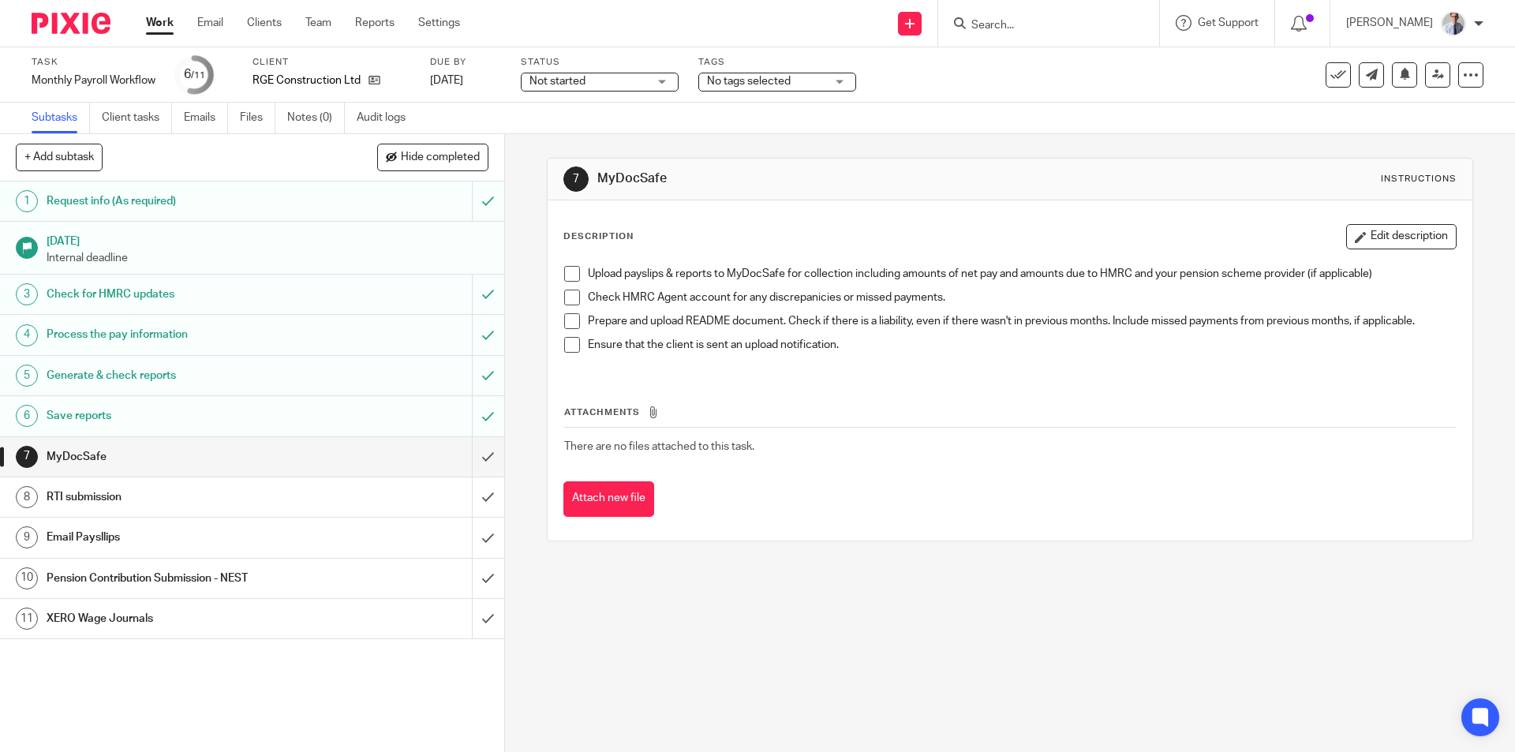
drag, startPoint x: 572, startPoint y: 270, endPoint x: 568, endPoint y: 290, distance: 20.1
click at [572, 270] on span at bounding box center [572, 274] width 16 height 16
click at [564, 294] on span at bounding box center [572, 298] width 16 height 16
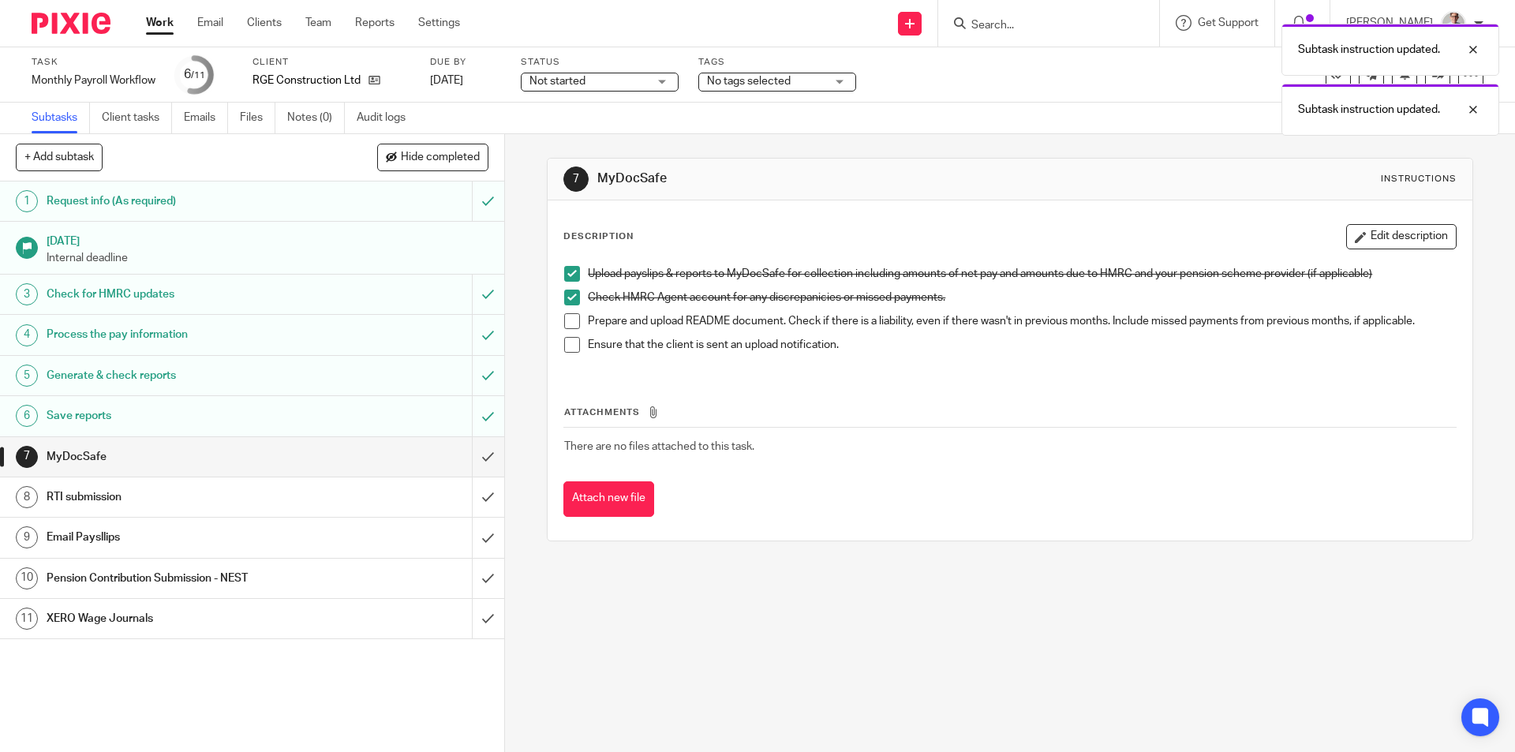
click at [564, 315] on span at bounding box center [572, 321] width 16 height 16
click at [564, 343] on span at bounding box center [572, 345] width 16 height 16
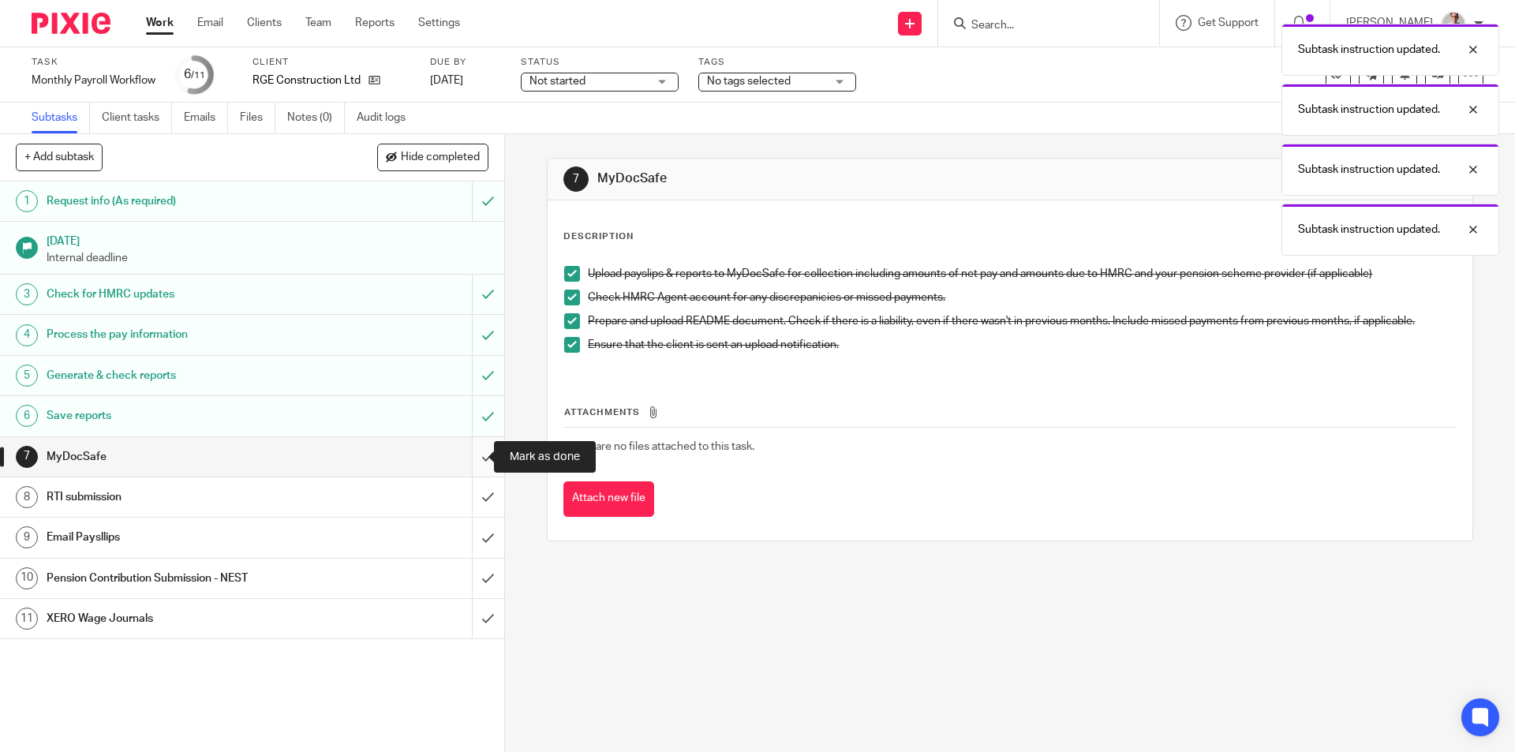
click at [472, 454] on input "submit" at bounding box center [252, 456] width 504 height 39
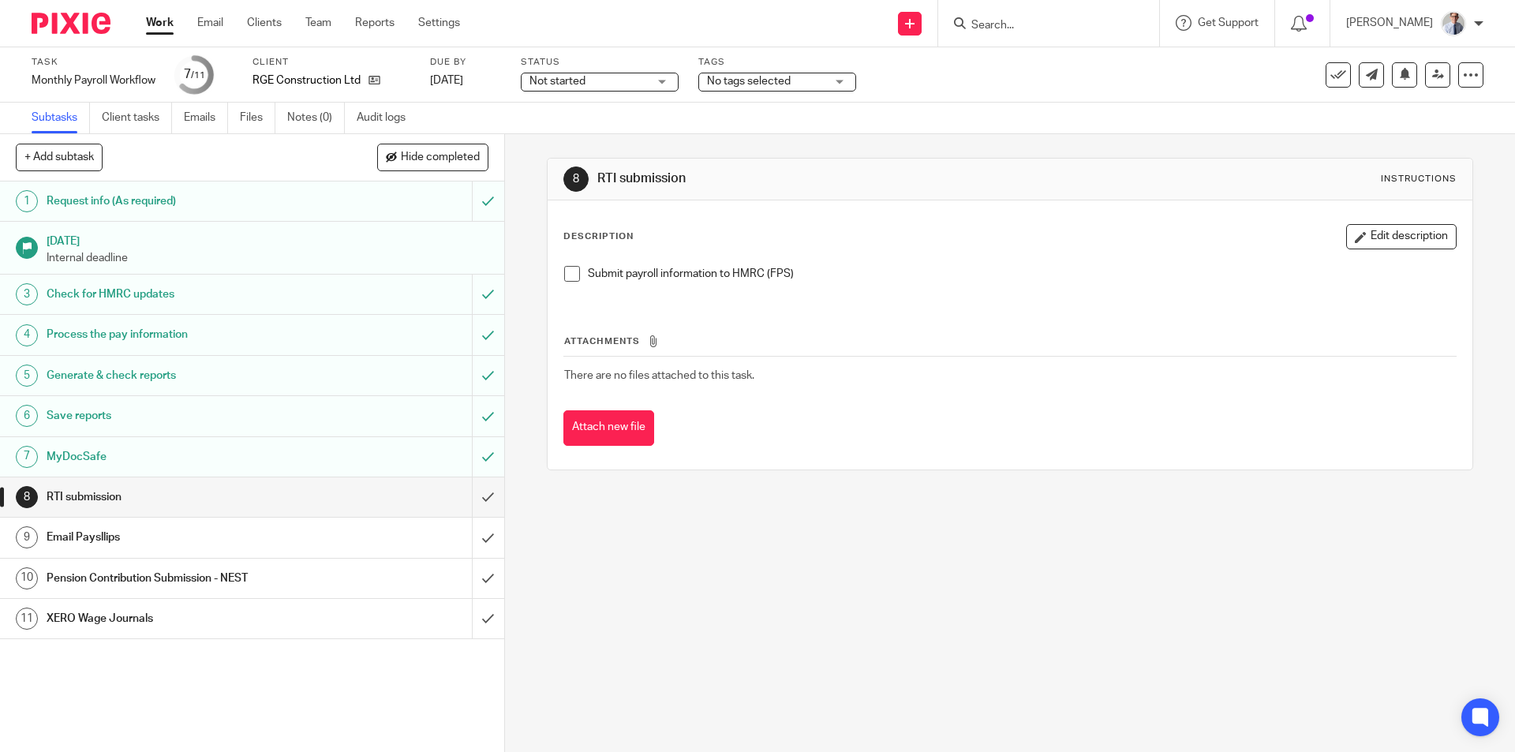
drag, startPoint x: 564, startPoint y: 275, endPoint x: 523, endPoint y: 428, distance: 157.7
click at [564, 275] on span at bounding box center [572, 274] width 16 height 16
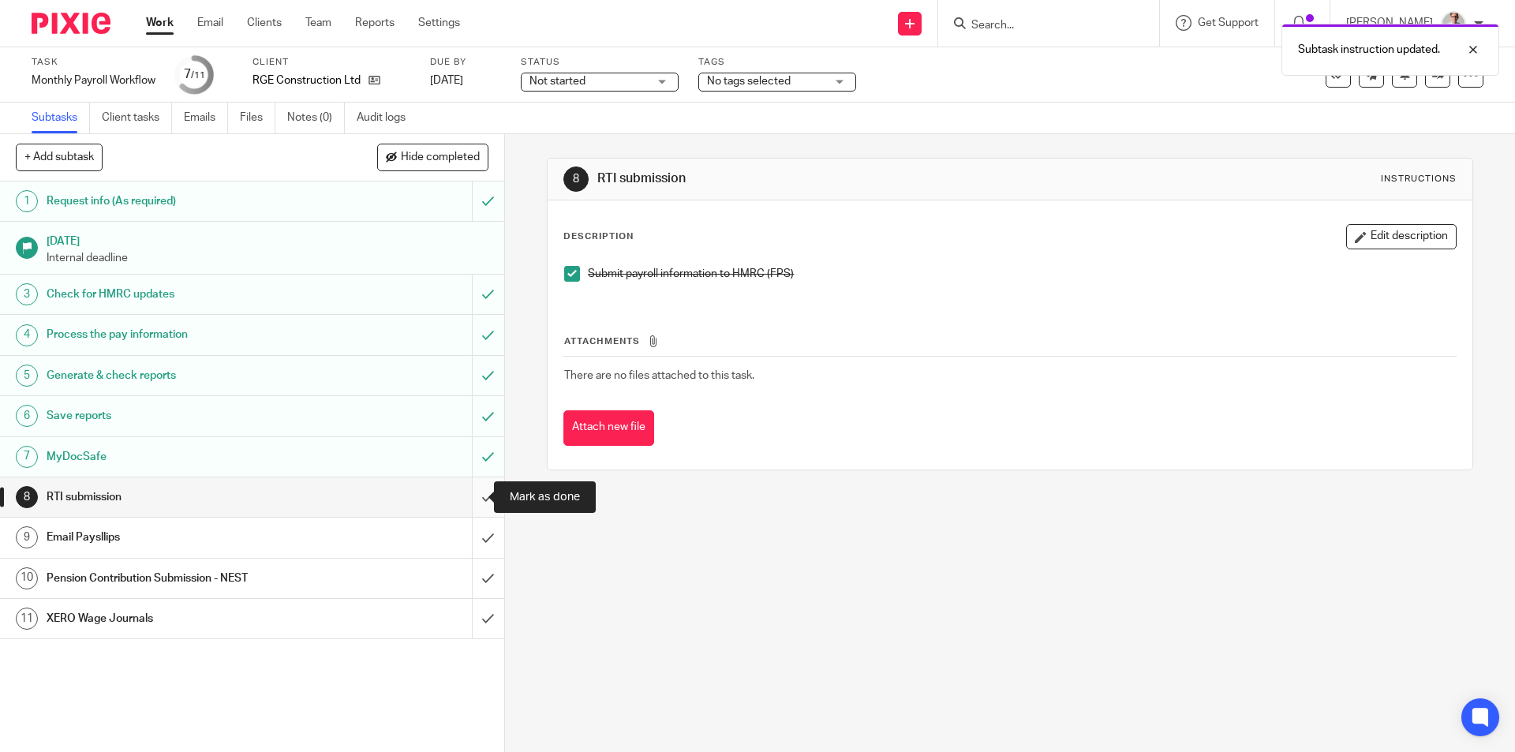
drag, startPoint x: 466, startPoint y: 496, endPoint x: 480, endPoint y: 495, distance: 14.3
click at [466, 495] on input "submit" at bounding box center [252, 496] width 504 height 39
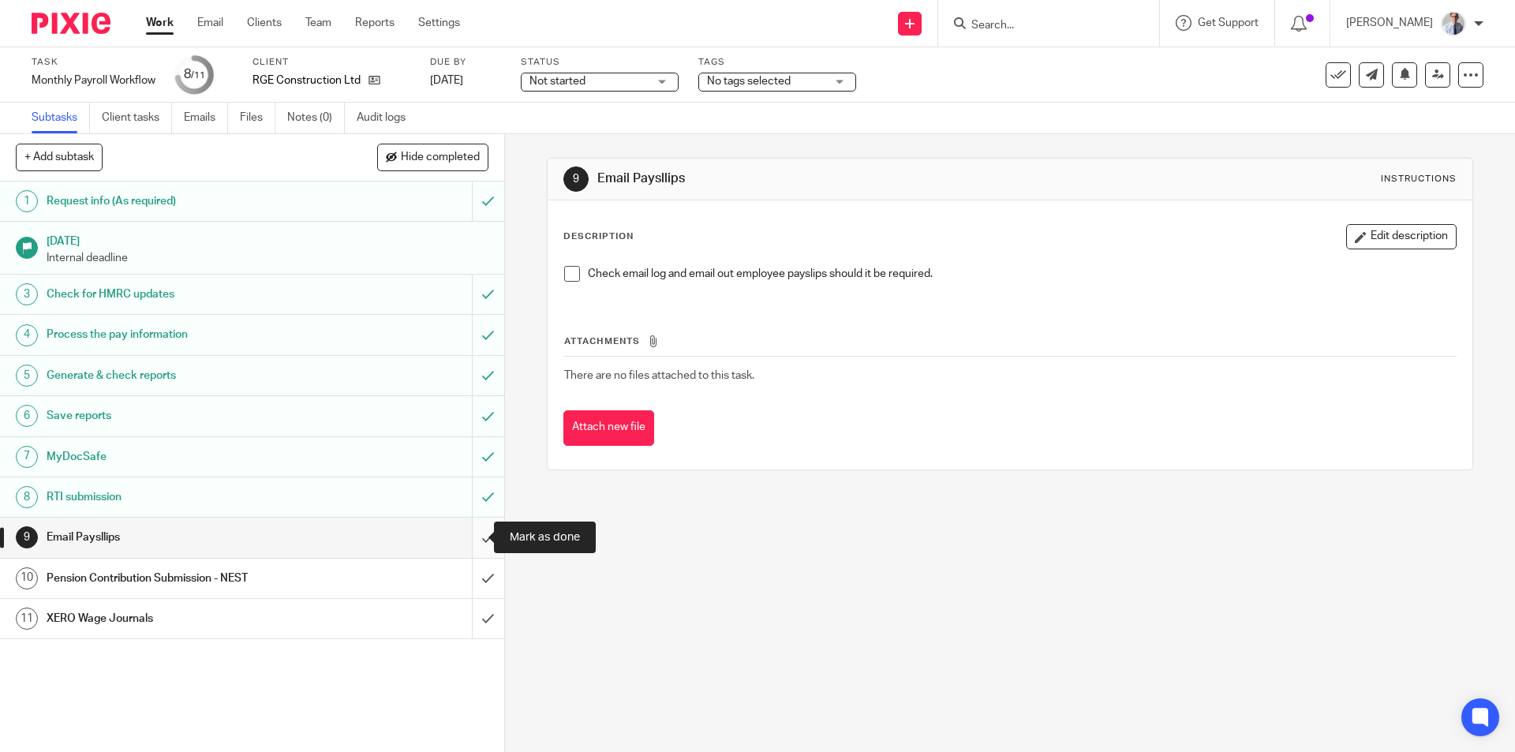
click at [469, 532] on input "submit" at bounding box center [252, 537] width 504 height 39
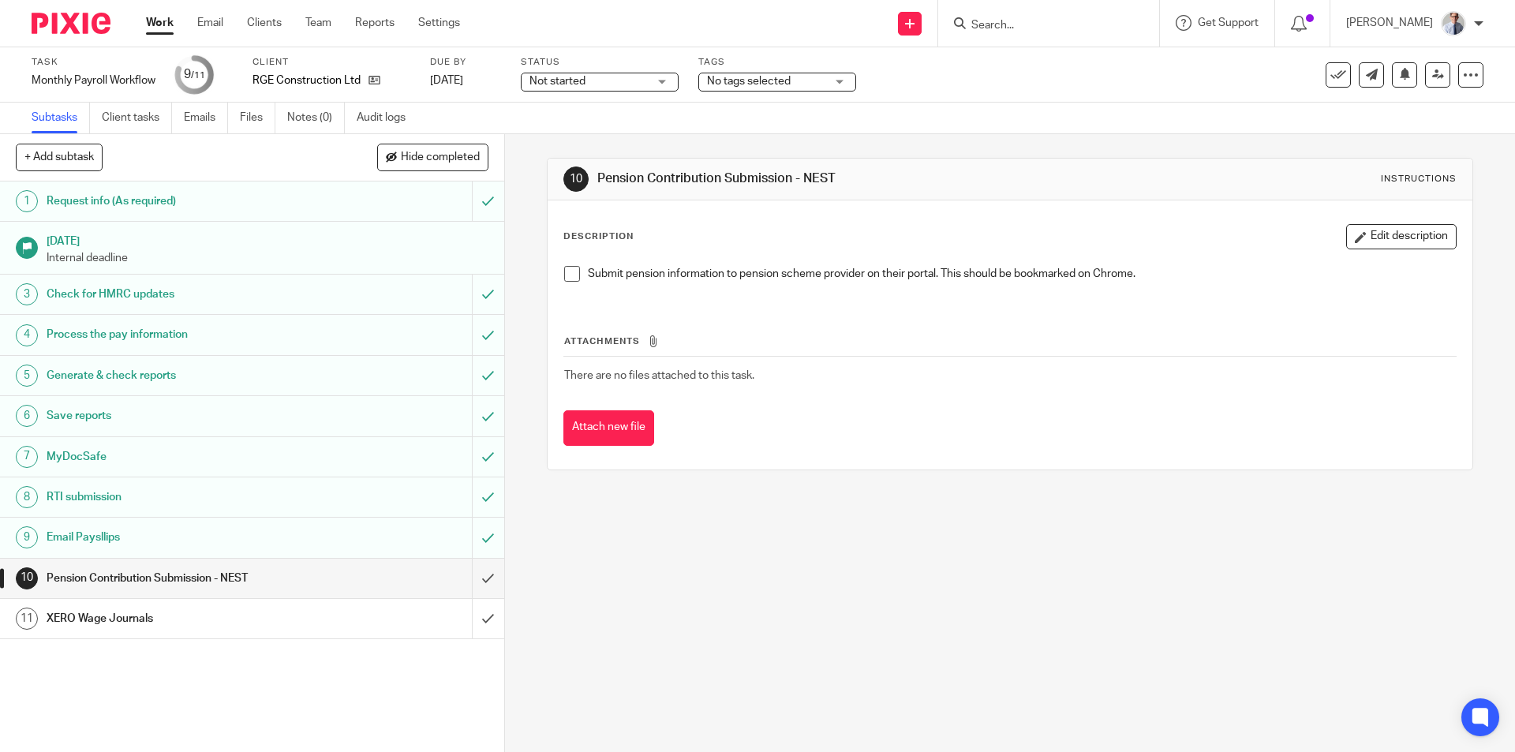
click at [567, 276] on span at bounding box center [572, 274] width 16 height 16
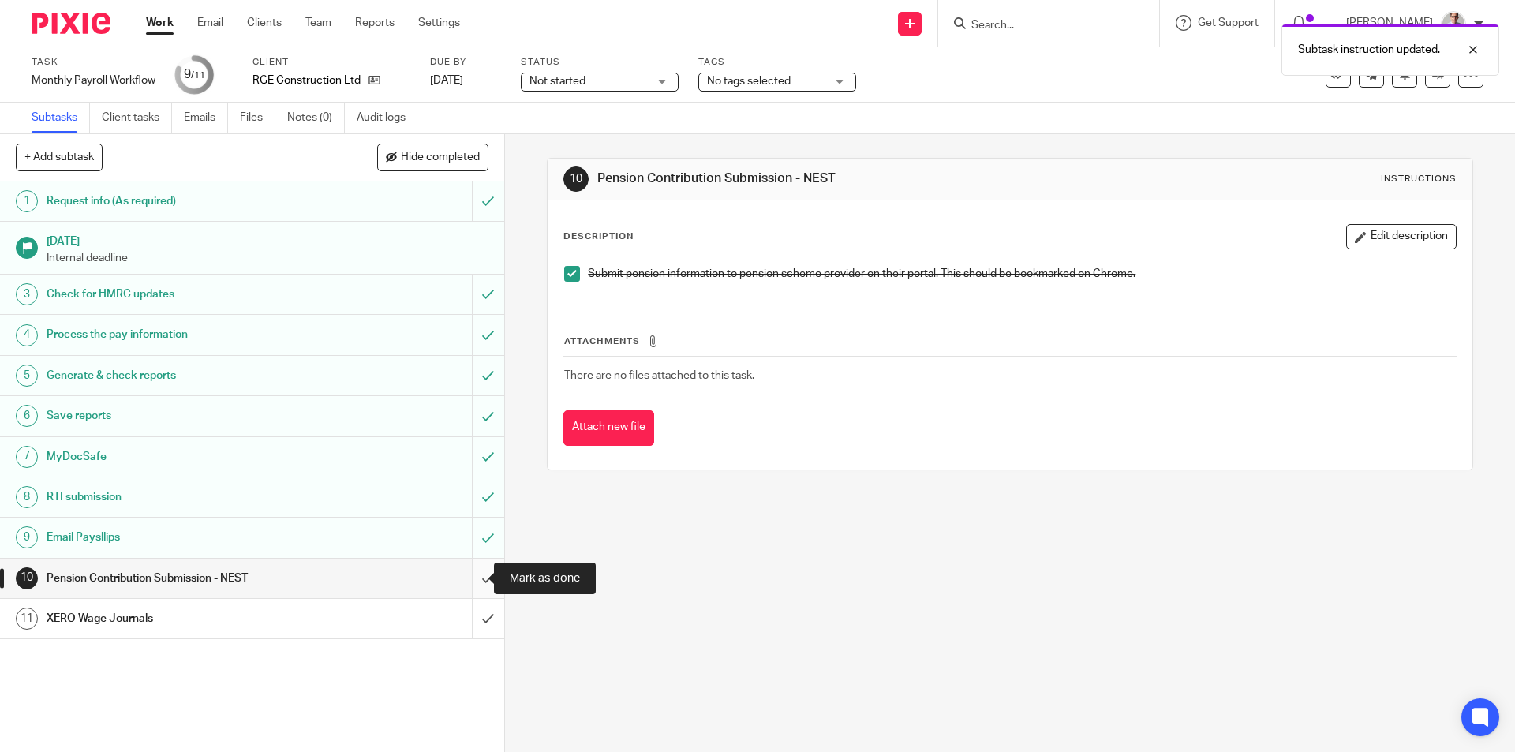
click at [481, 568] on input "submit" at bounding box center [252, 578] width 504 height 39
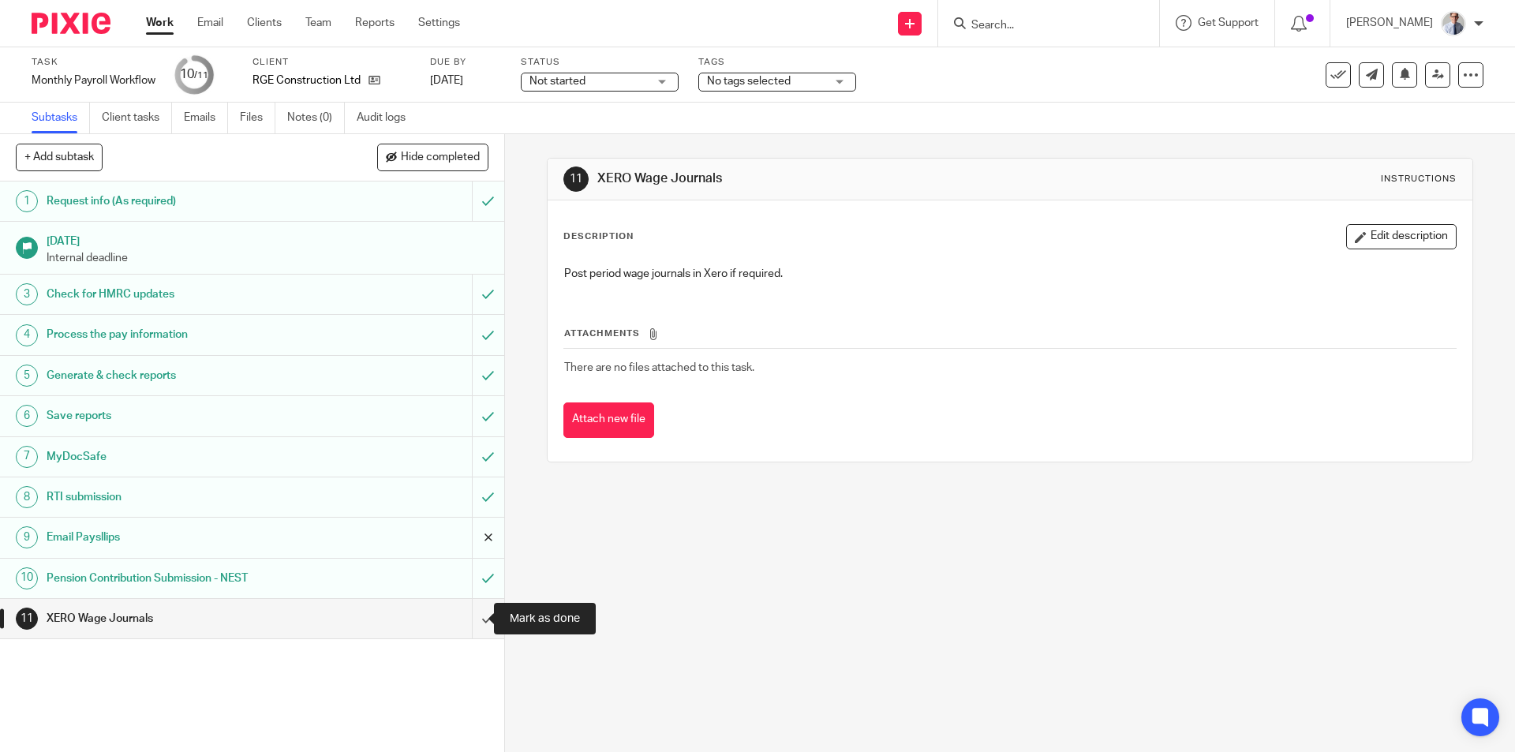
drag, startPoint x: 461, startPoint y: 623, endPoint x: 469, endPoint y: 535, distance: 87.9
click at [461, 623] on input "submit" at bounding box center [252, 618] width 504 height 39
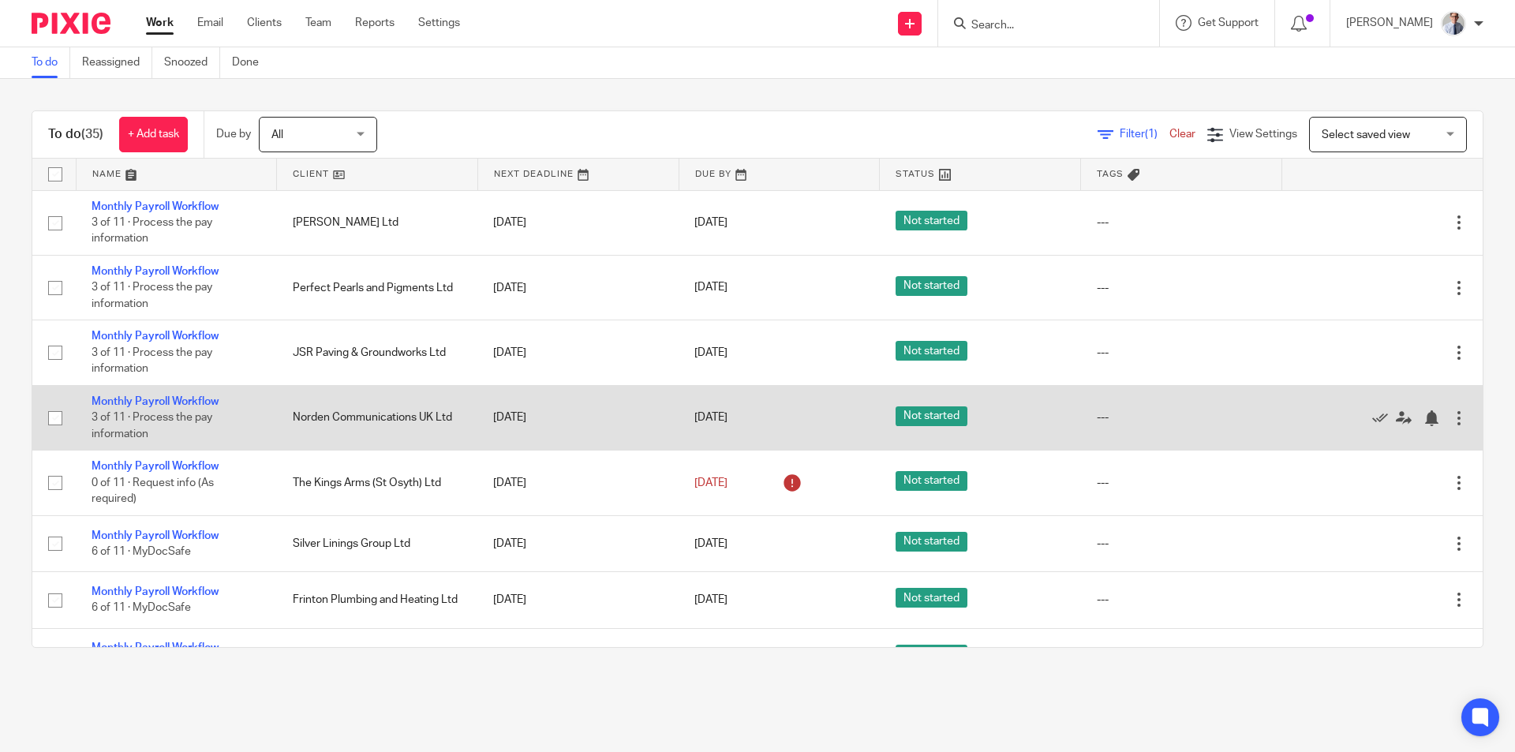
drag, startPoint x: 122, startPoint y: 534, endPoint x: 434, endPoint y: 430, distance: 329.3
click at [122, 534] on link "Monthly Payroll Workflow" at bounding box center [155, 535] width 127 height 11
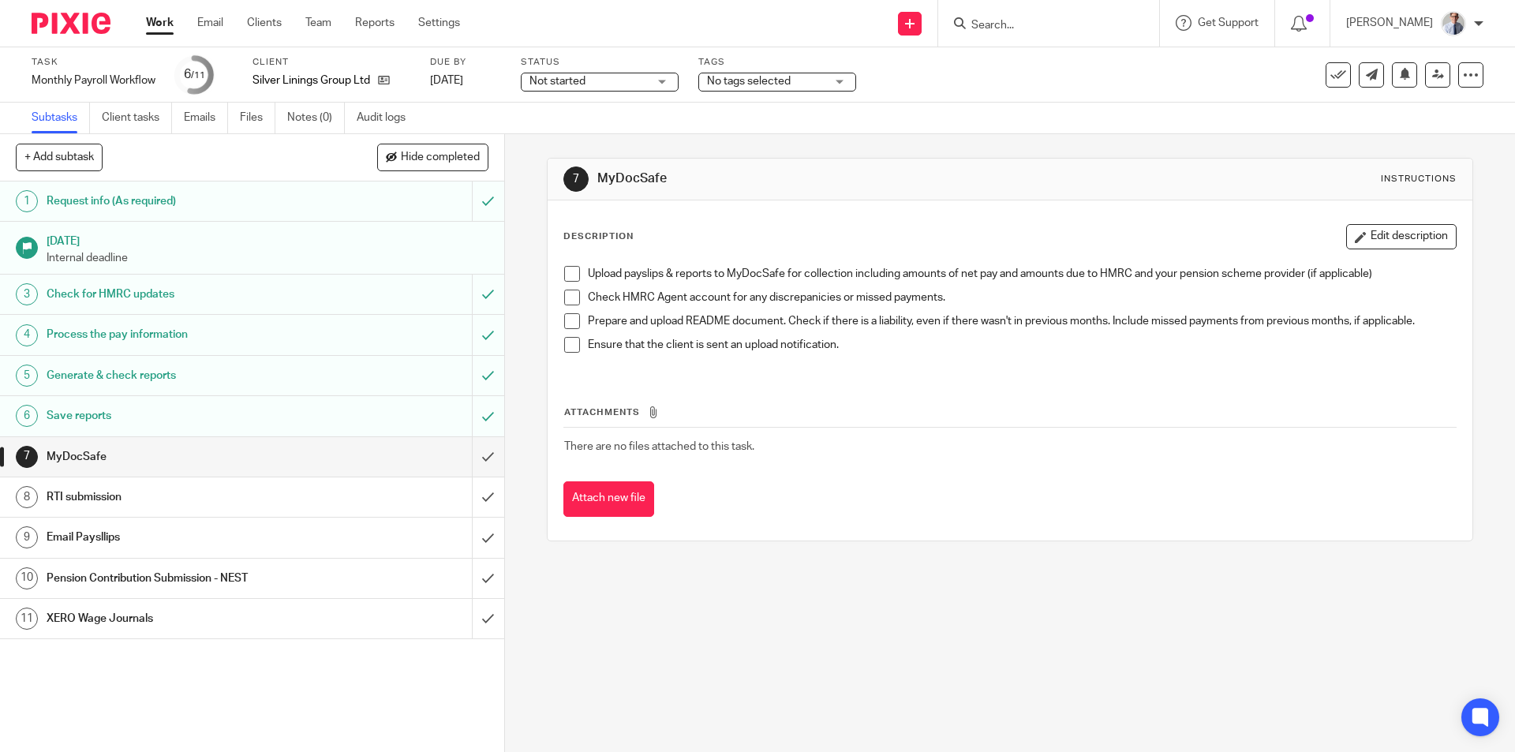
click at [564, 273] on span at bounding box center [572, 274] width 16 height 16
click at [568, 301] on span at bounding box center [572, 298] width 16 height 16
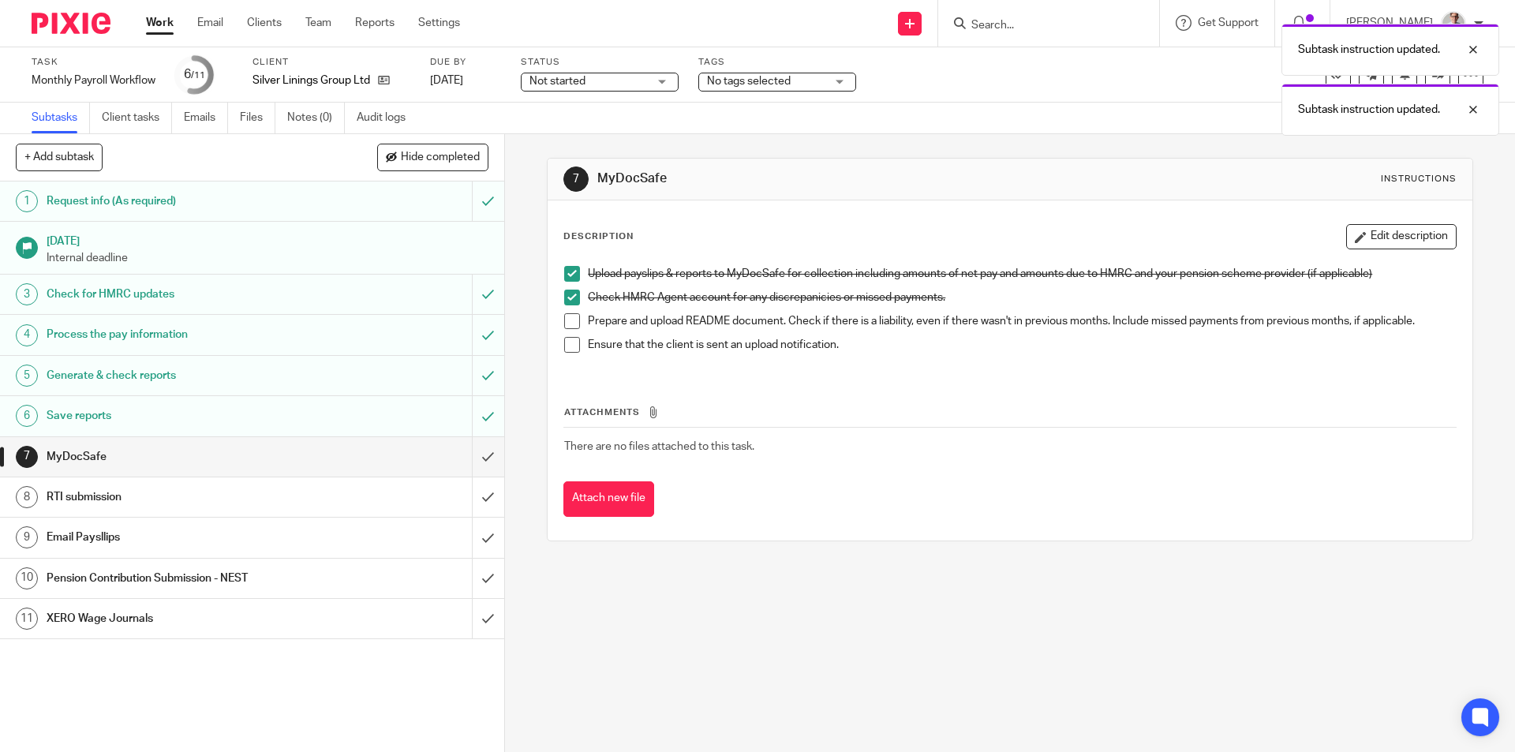
click at [566, 323] on span at bounding box center [572, 321] width 16 height 16
click at [564, 346] on span at bounding box center [572, 345] width 16 height 16
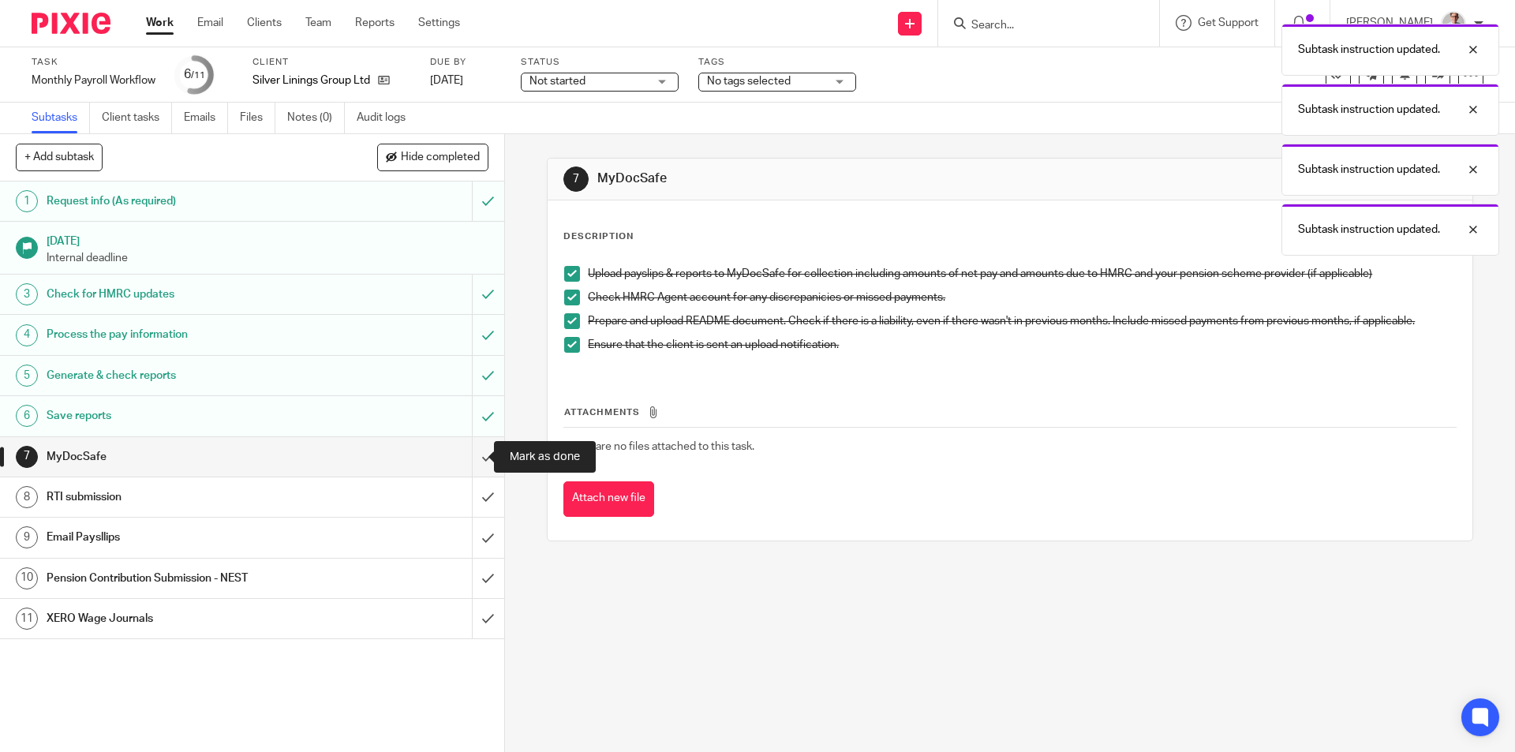
drag, startPoint x: 472, startPoint y: 452, endPoint x: 850, endPoint y: 360, distance: 389.0
click at [473, 452] on input "submit" at bounding box center [252, 456] width 504 height 39
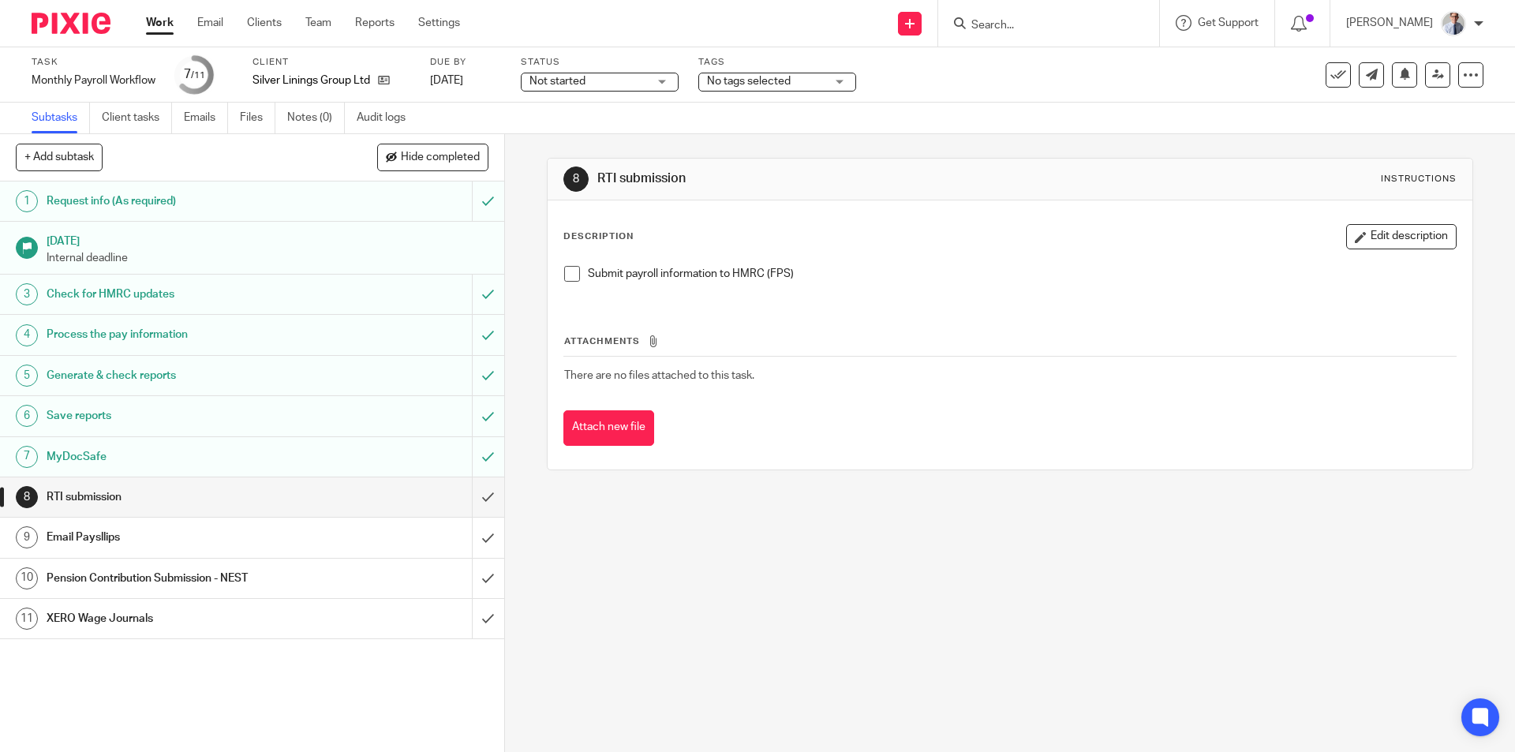
click at [564, 275] on span at bounding box center [572, 274] width 16 height 16
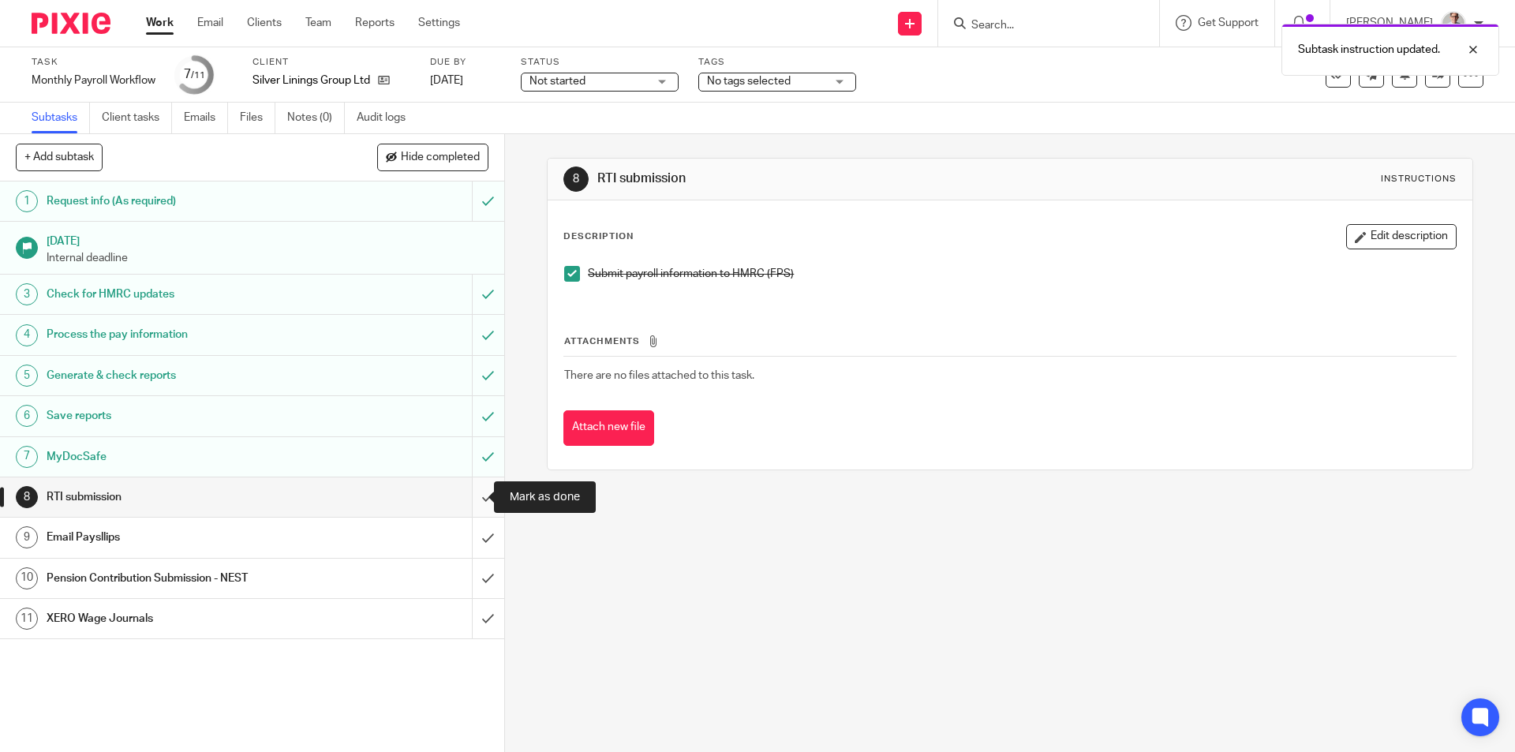
click at [467, 487] on input "submit" at bounding box center [252, 496] width 504 height 39
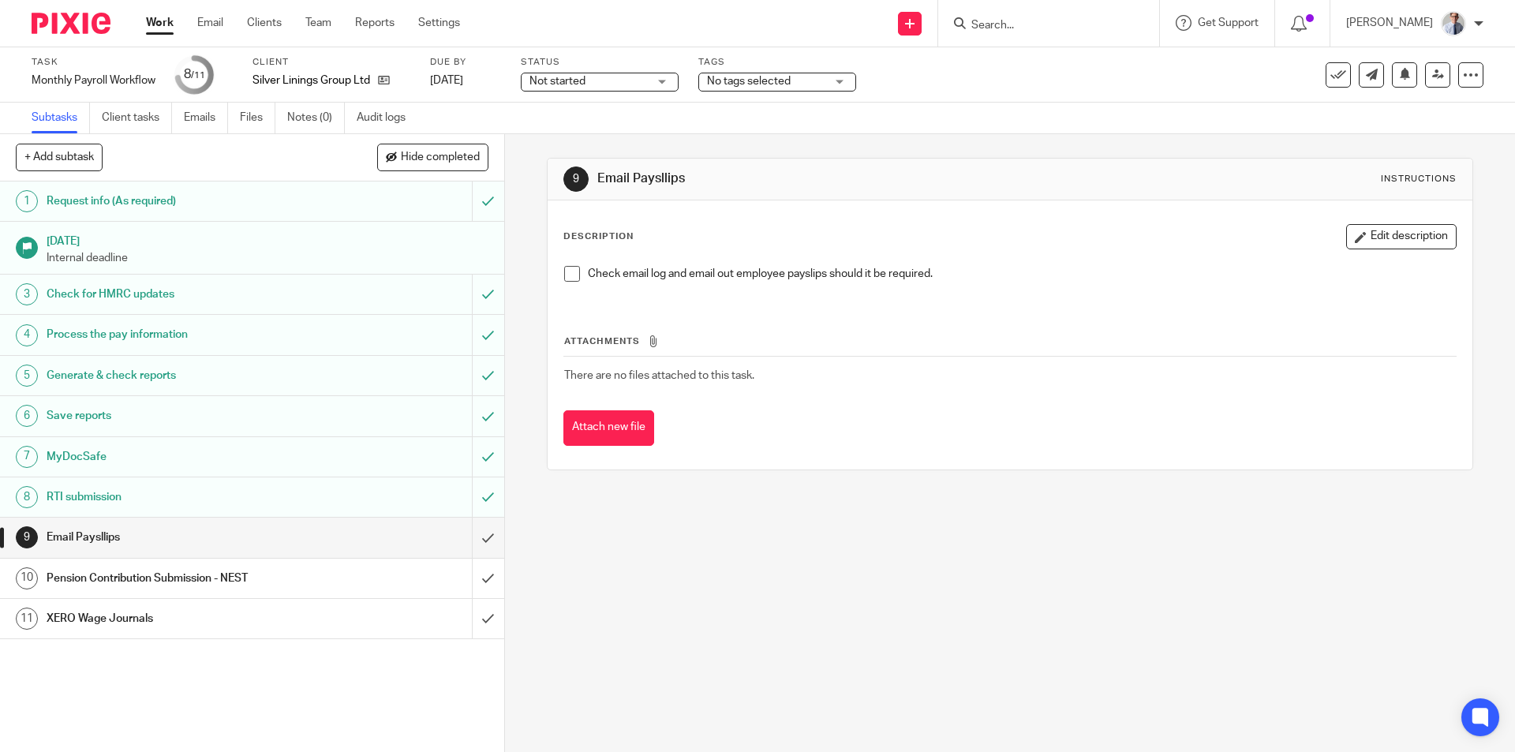
click at [566, 274] on span at bounding box center [572, 274] width 16 height 16
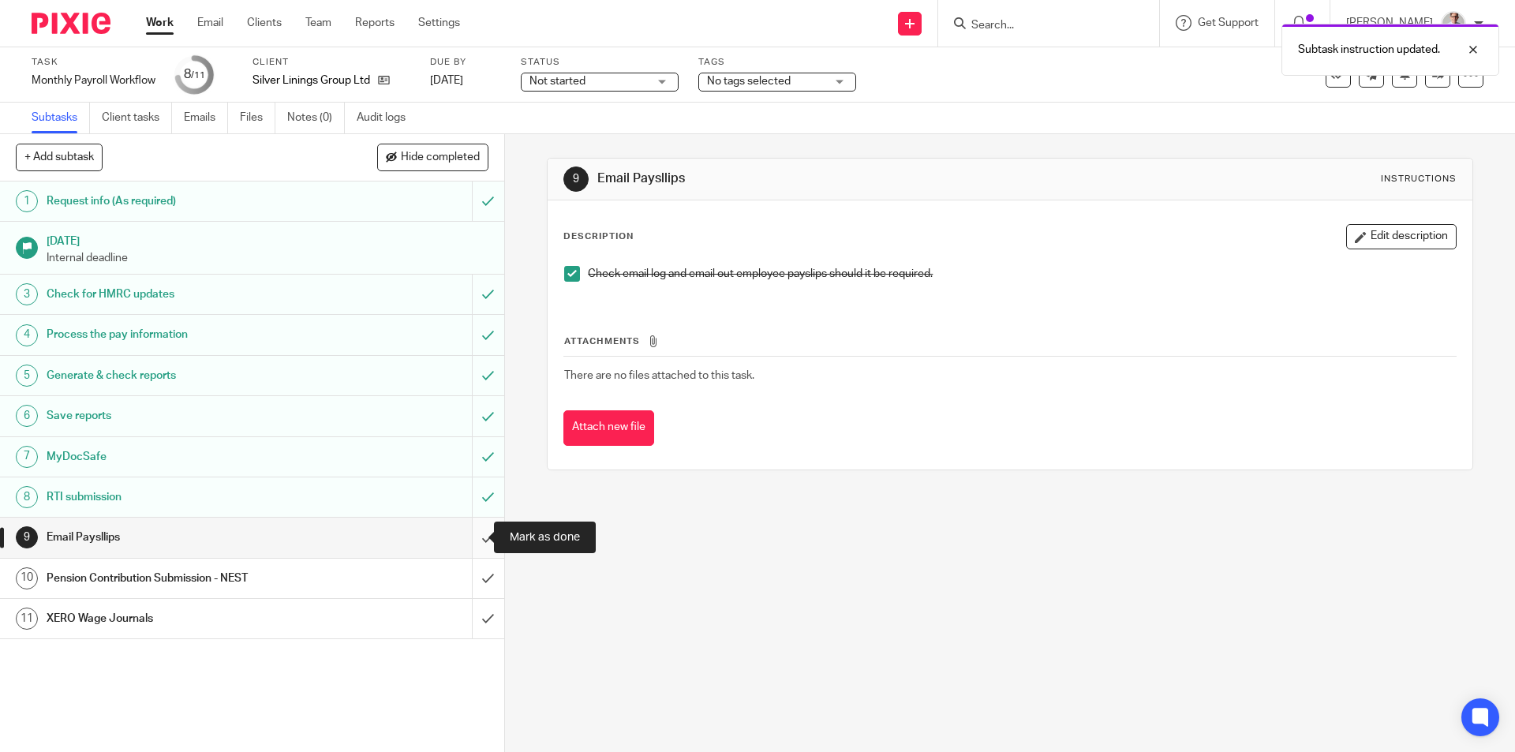
click at [469, 540] on input "submit" at bounding box center [252, 537] width 504 height 39
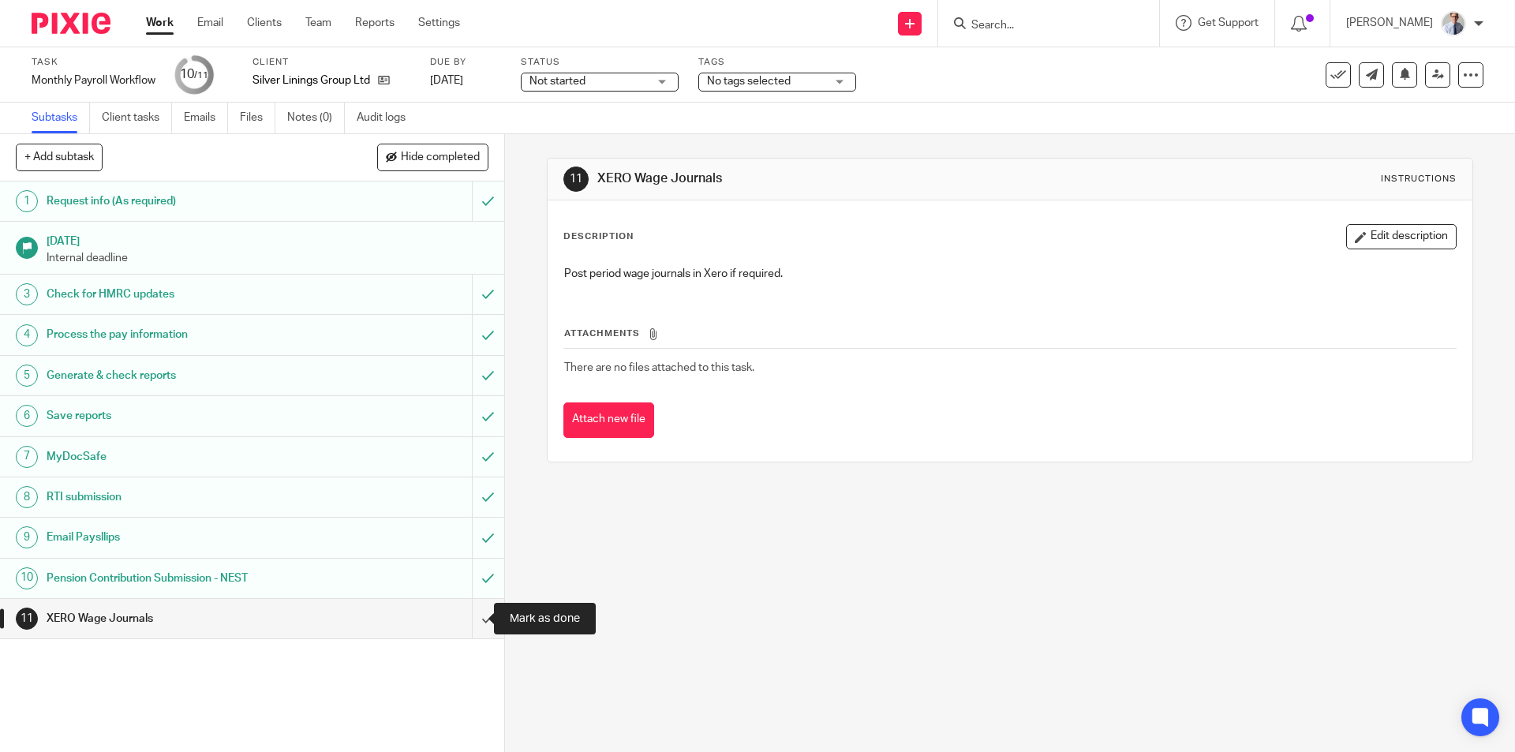
drag, startPoint x: 466, startPoint y: 619, endPoint x: 512, endPoint y: 604, distance: 48.9
click at [466, 619] on input "submit" at bounding box center [252, 618] width 504 height 39
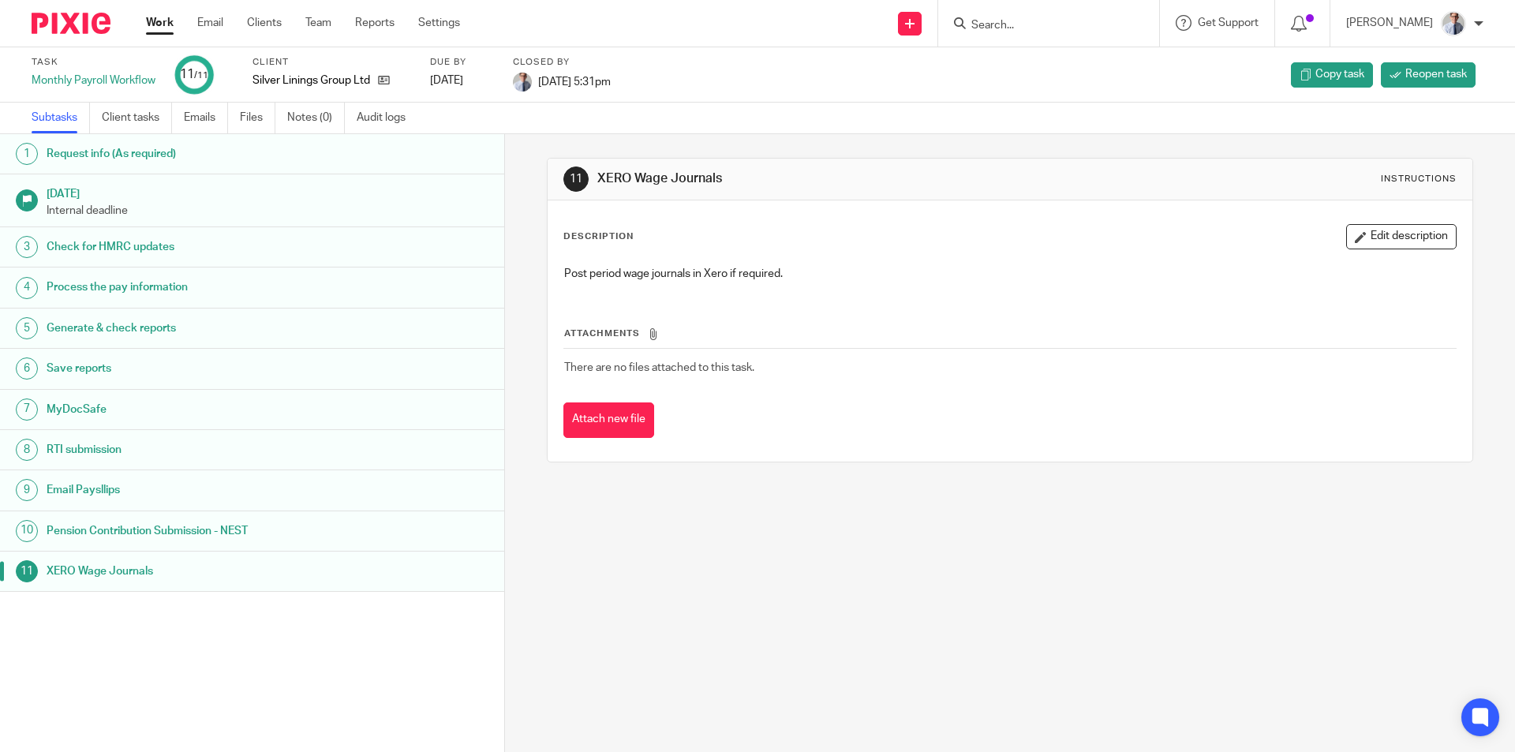
click at [151, 25] on link "Work" at bounding box center [160, 23] width 28 height 16
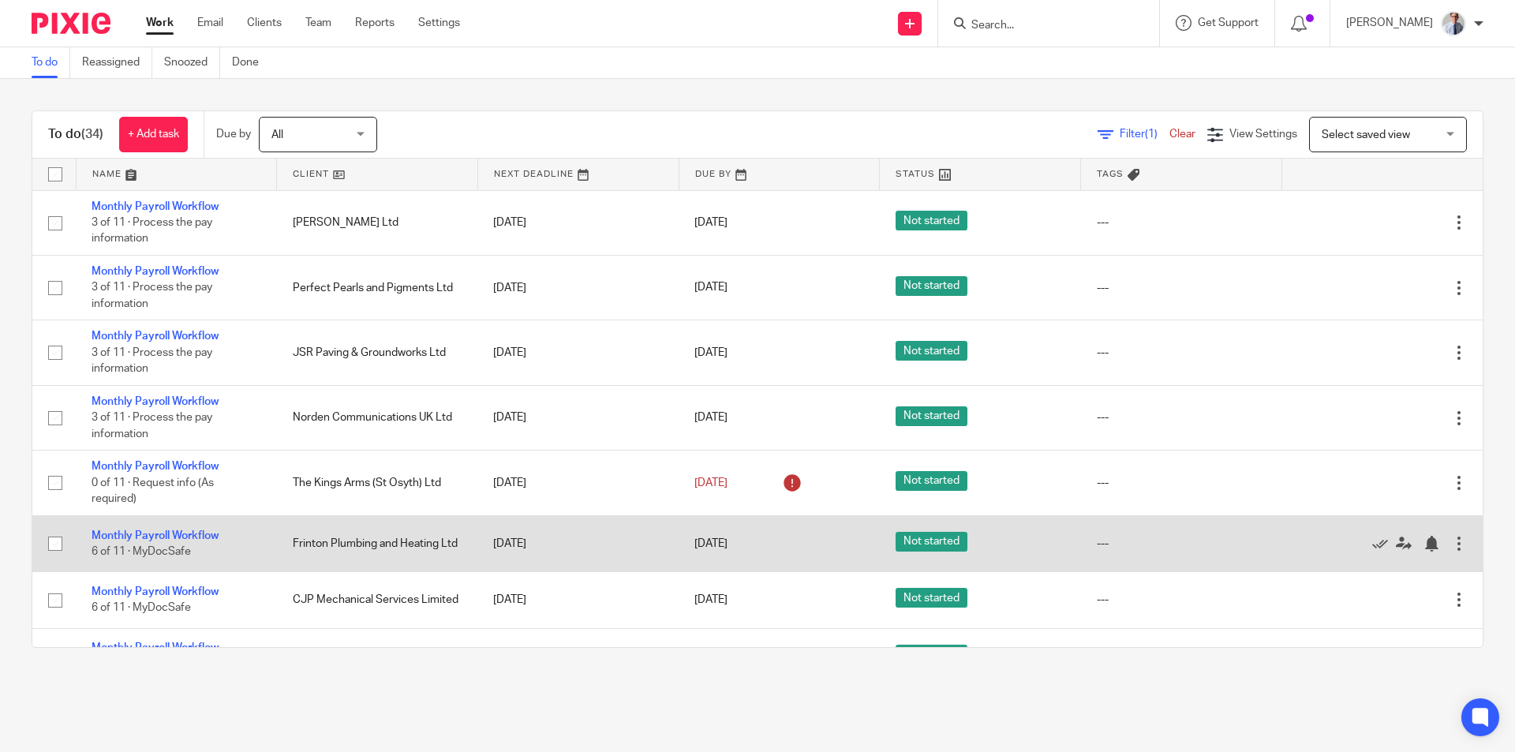
scroll to position [158, 0]
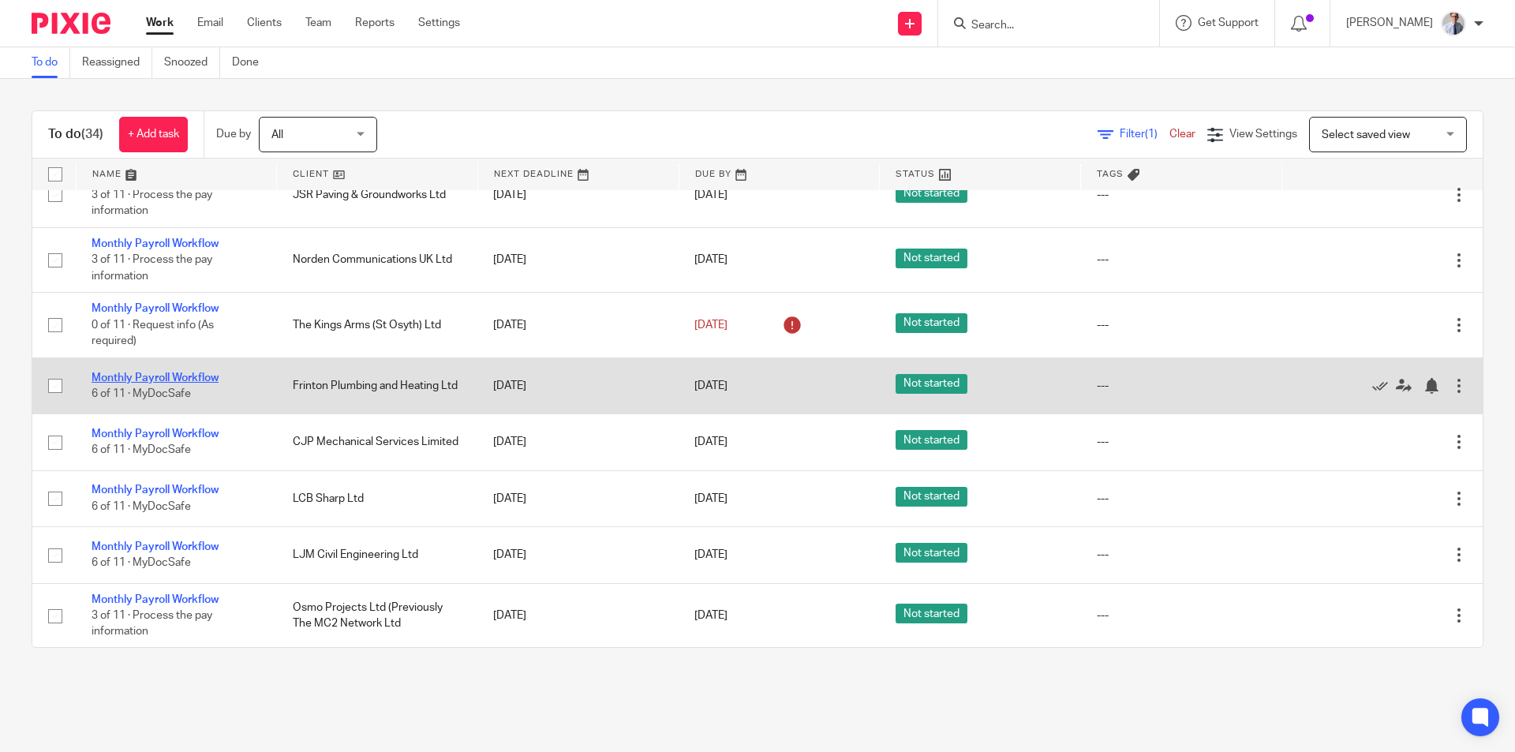
click at [129, 380] on link "Monthly Payroll Workflow" at bounding box center [155, 377] width 127 height 11
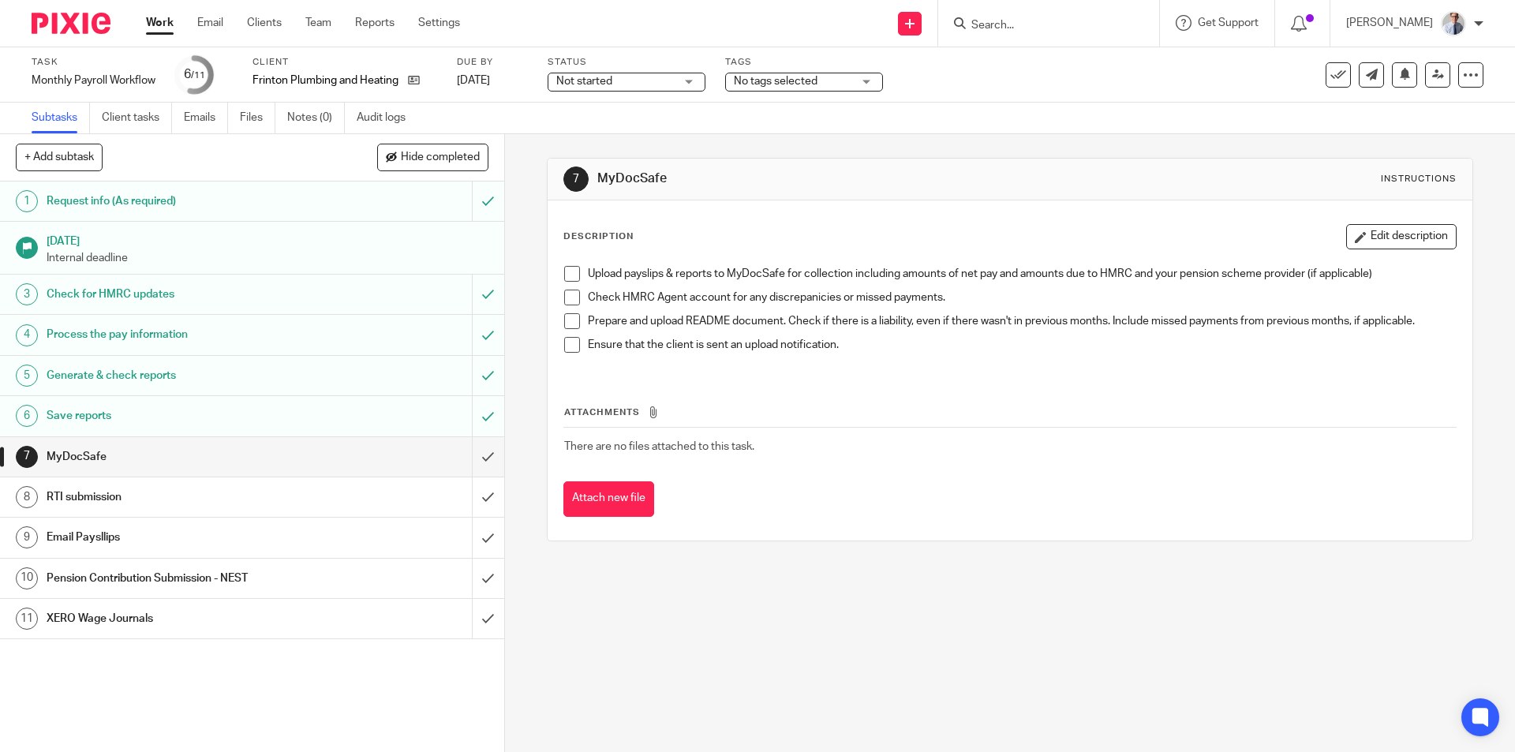
drag, startPoint x: 564, startPoint y: 277, endPoint x: 570, endPoint y: 314, distance: 37.6
click at [564, 276] on span at bounding box center [572, 274] width 16 height 16
click at [564, 298] on span at bounding box center [572, 298] width 16 height 16
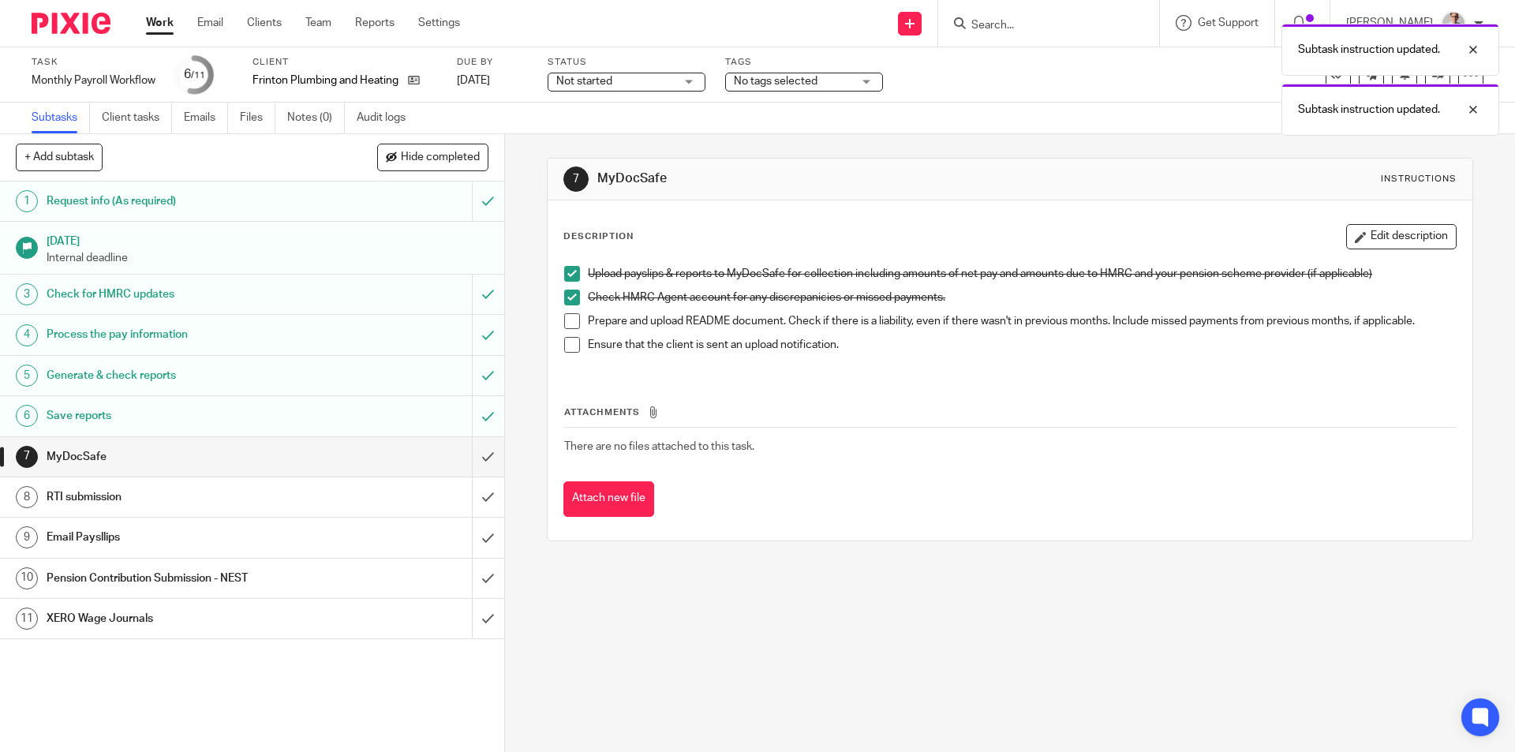
click at [567, 323] on span at bounding box center [572, 321] width 16 height 16
click at [567, 345] on span at bounding box center [572, 345] width 16 height 16
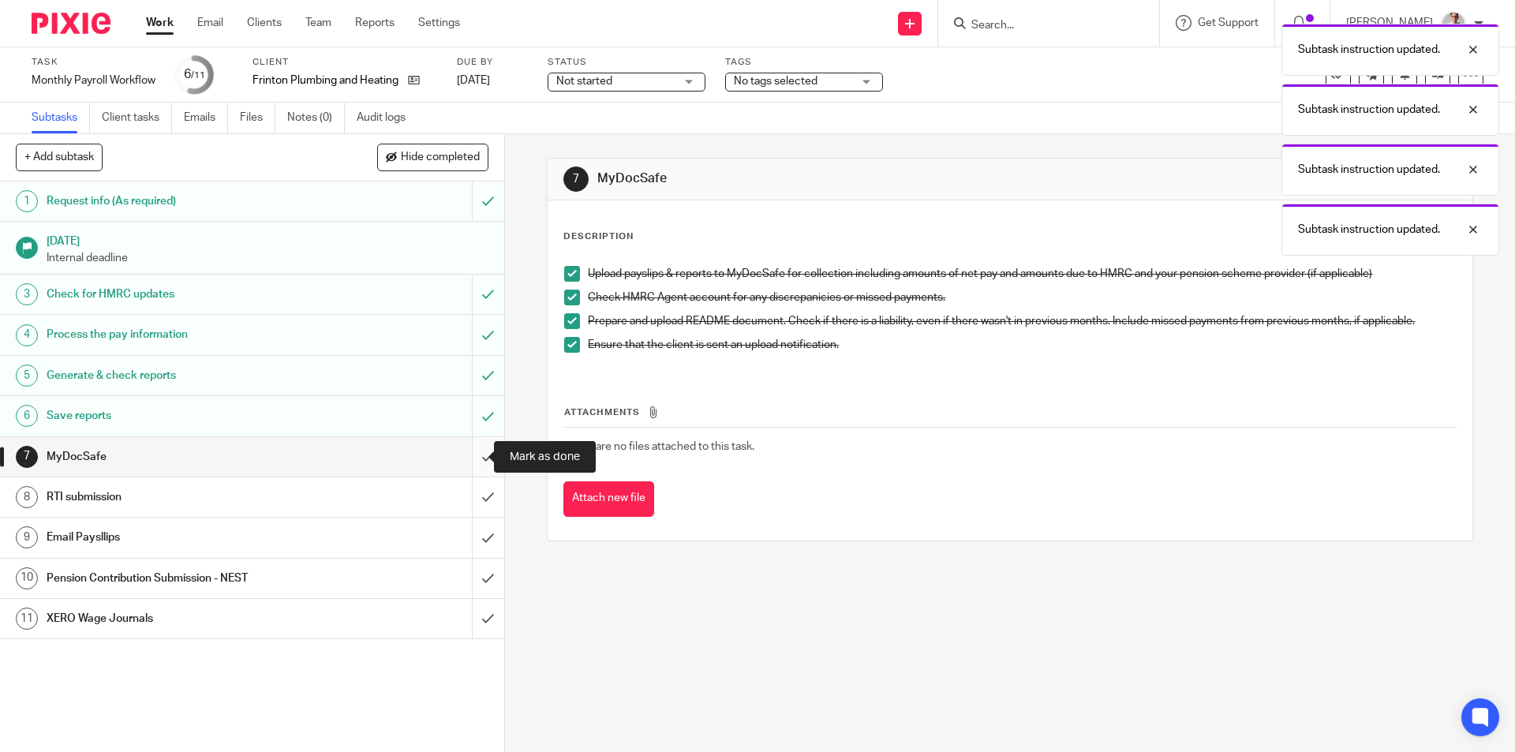
click at [478, 447] on input "submit" at bounding box center [252, 456] width 504 height 39
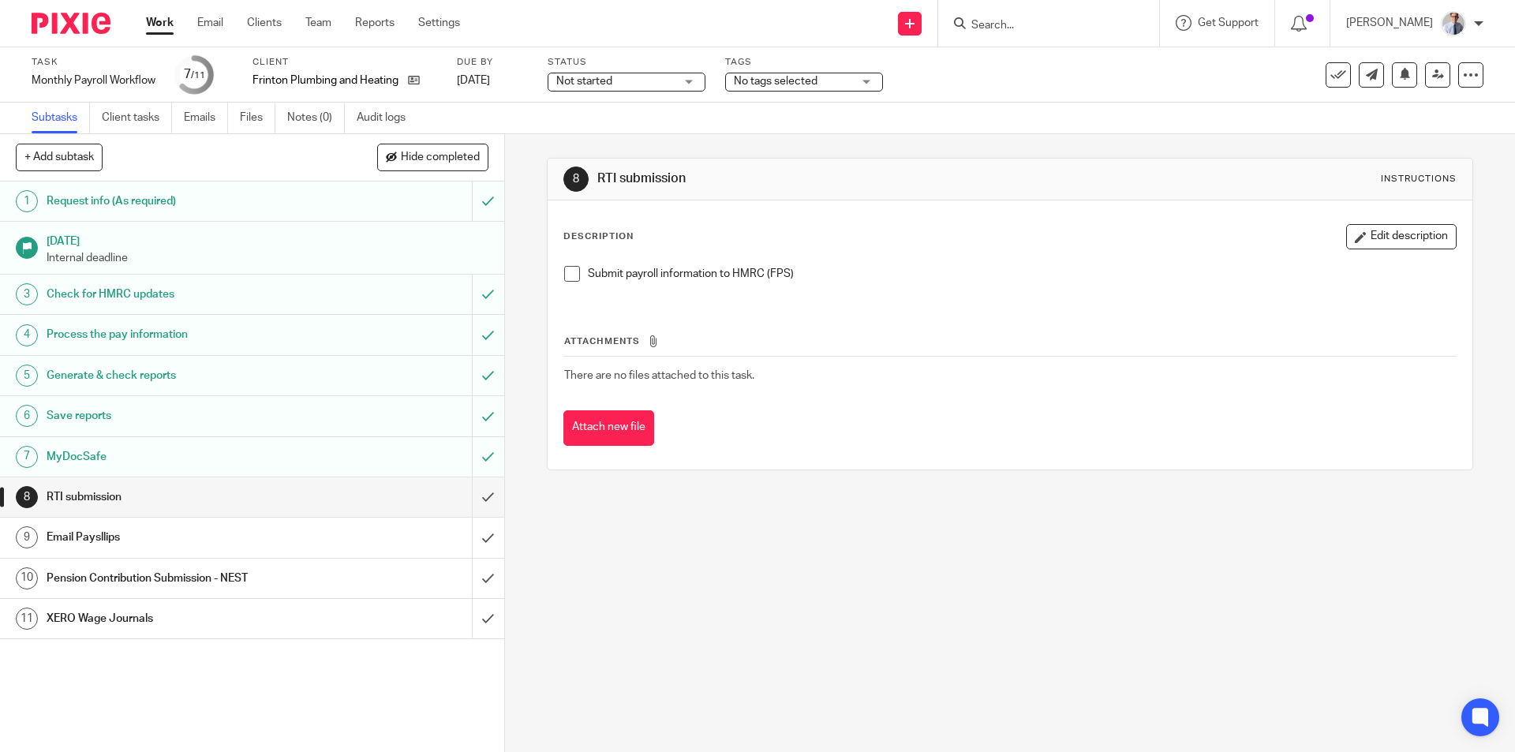
click at [568, 274] on span at bounding box center [572, 274] width 16 height 16
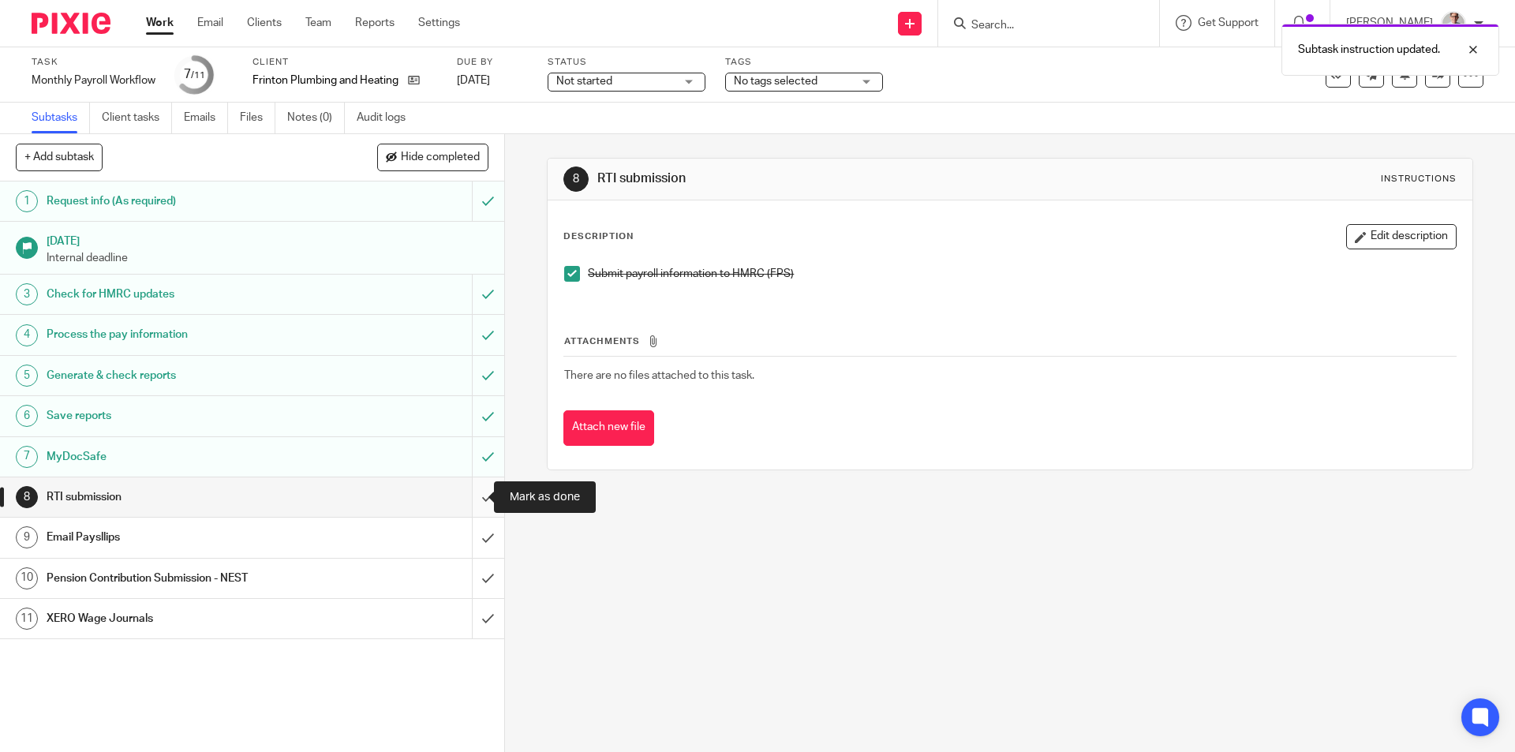
click at [466, 502] on input "submit" at bounding box center [252, 496] width 504 height 39
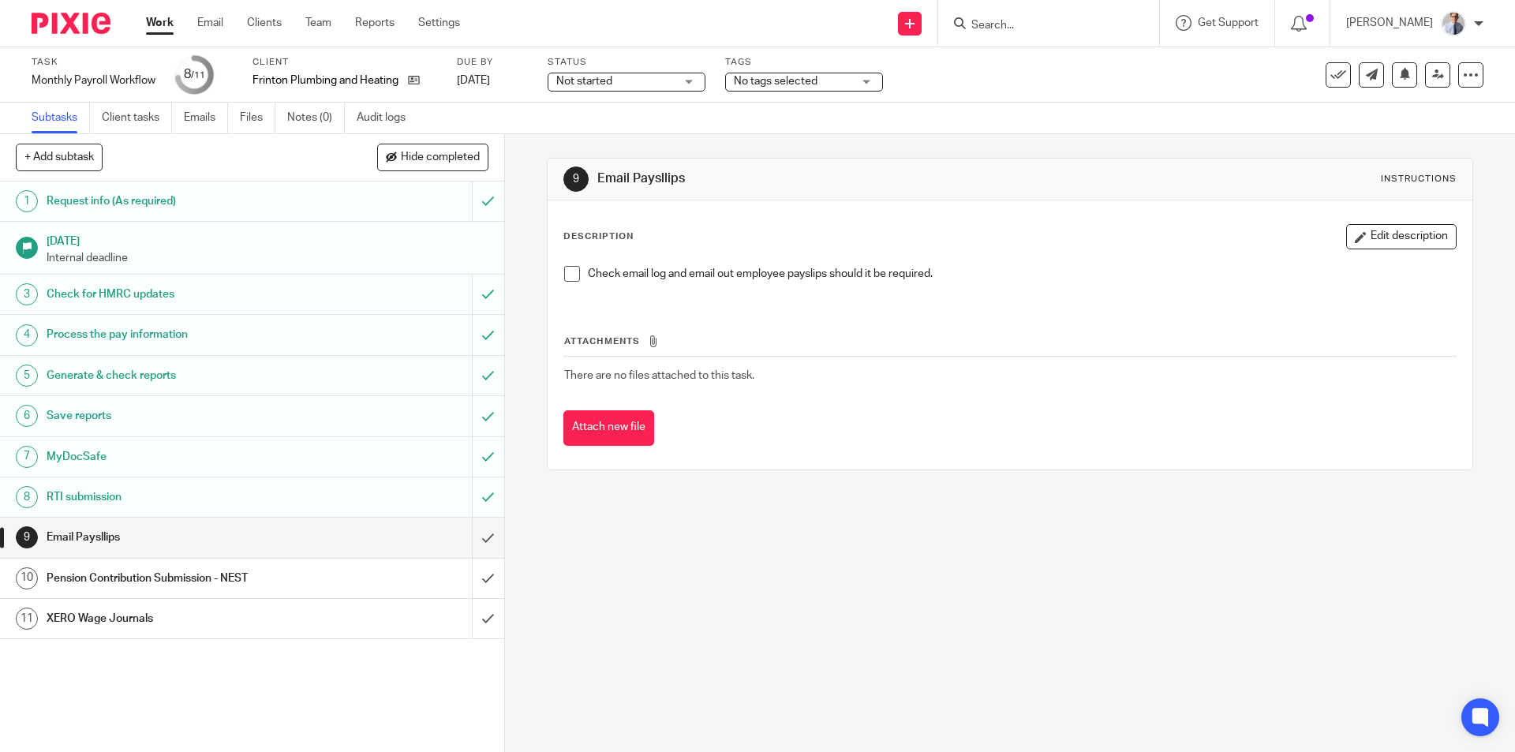
click at [565, 273] on span at bounding box center [572, 274] width 16 height 16
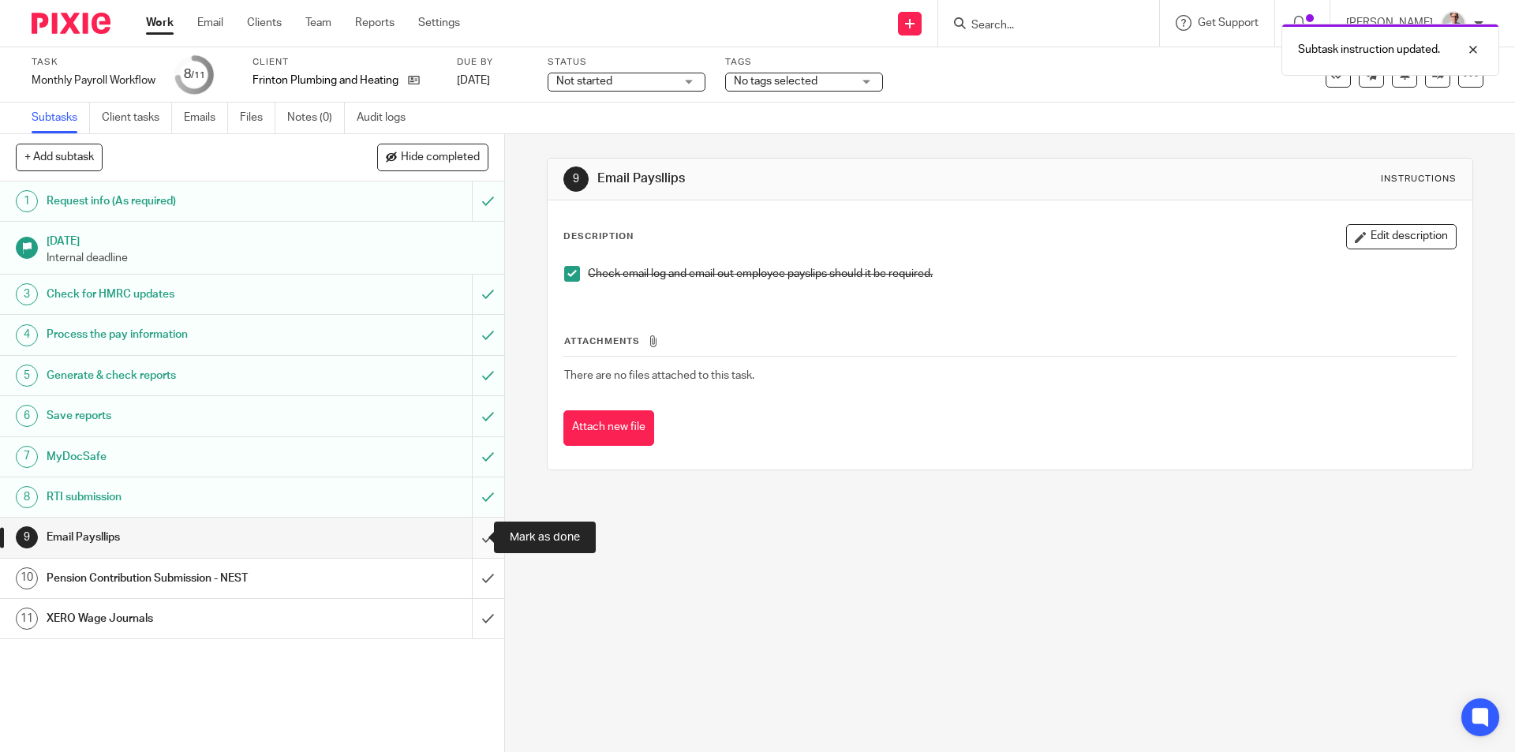
click at [469, 538] on input "submit" at bounding box center [252, 537] width 504 height 39
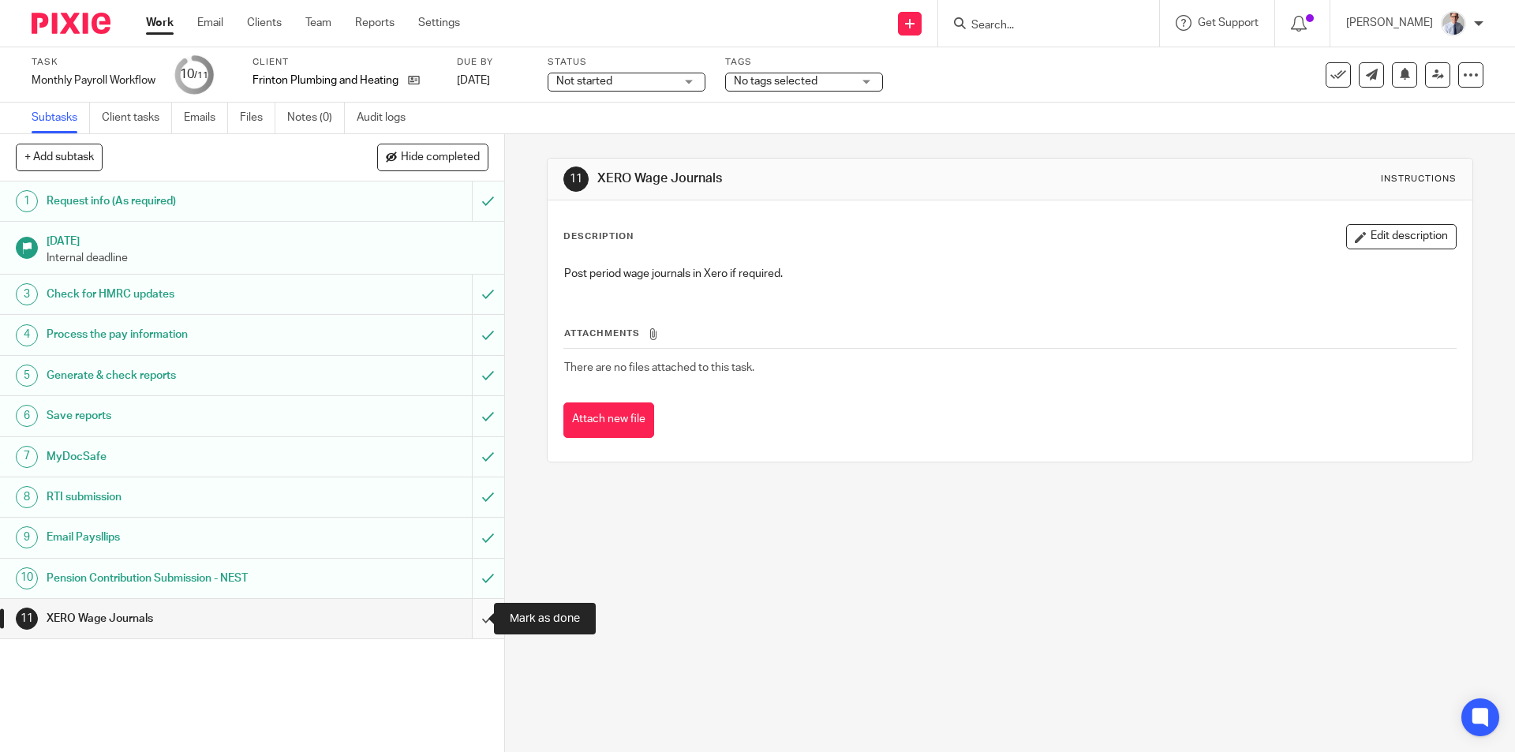
click at [475, 627] on input "submit" at bounding box center [252, 618] width 504 height 39
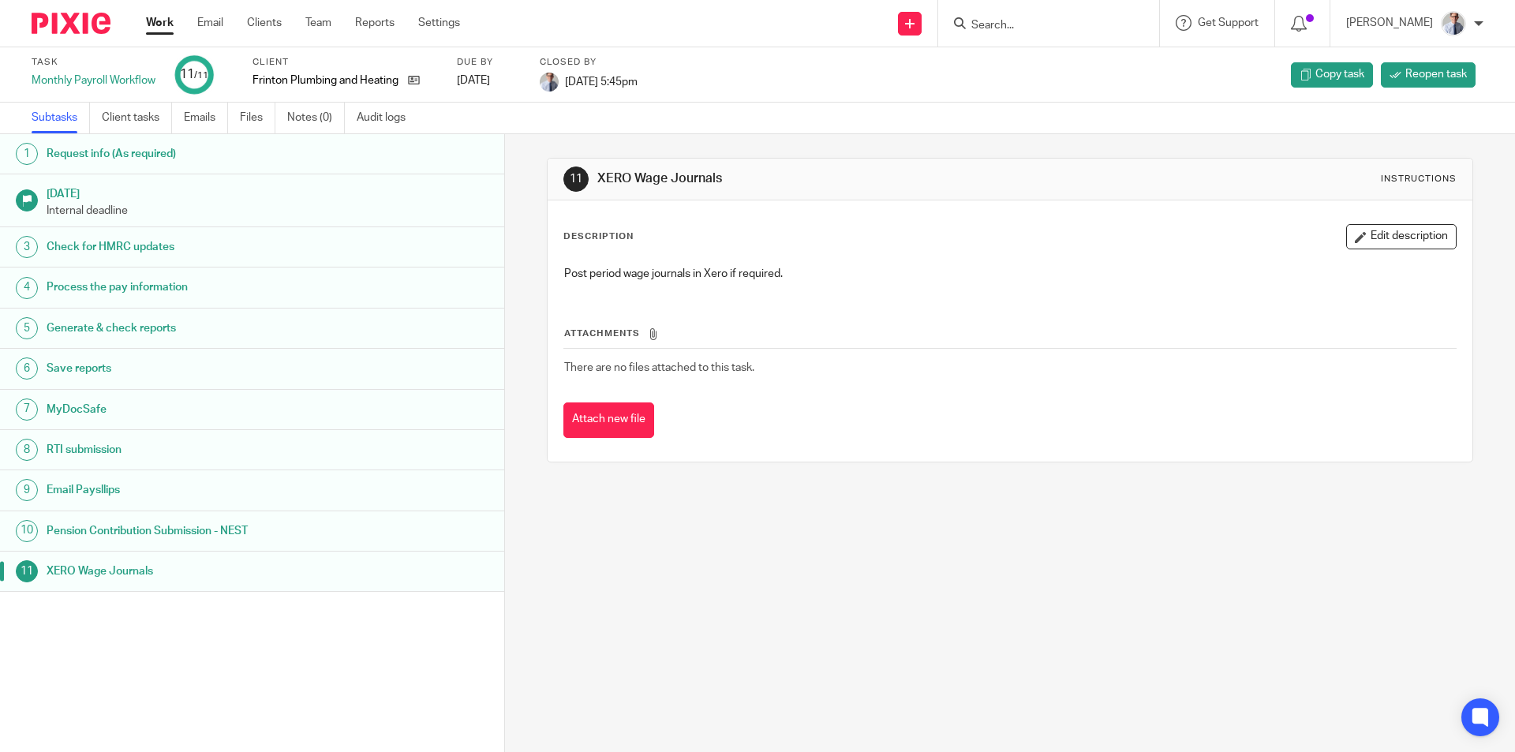
click at [161, 26] on link "Work" at bounding box center [160, 23] width 28 height 16
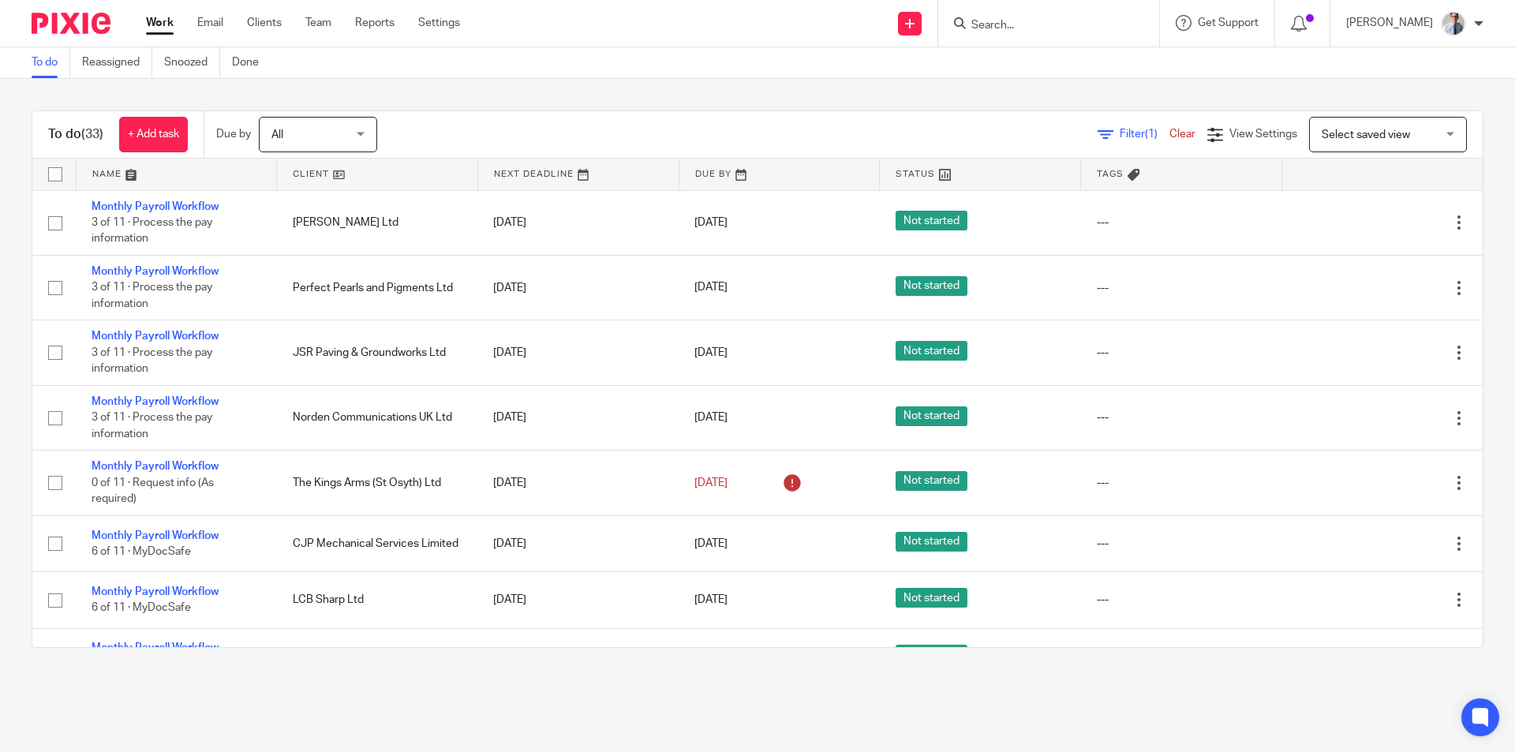
click at [1034, 9] on div at bounding box center [1048, 23] width 221 height 47
click at [1041, 22] on input "Search" at bounding box center [1041, 26] width 142 height 14
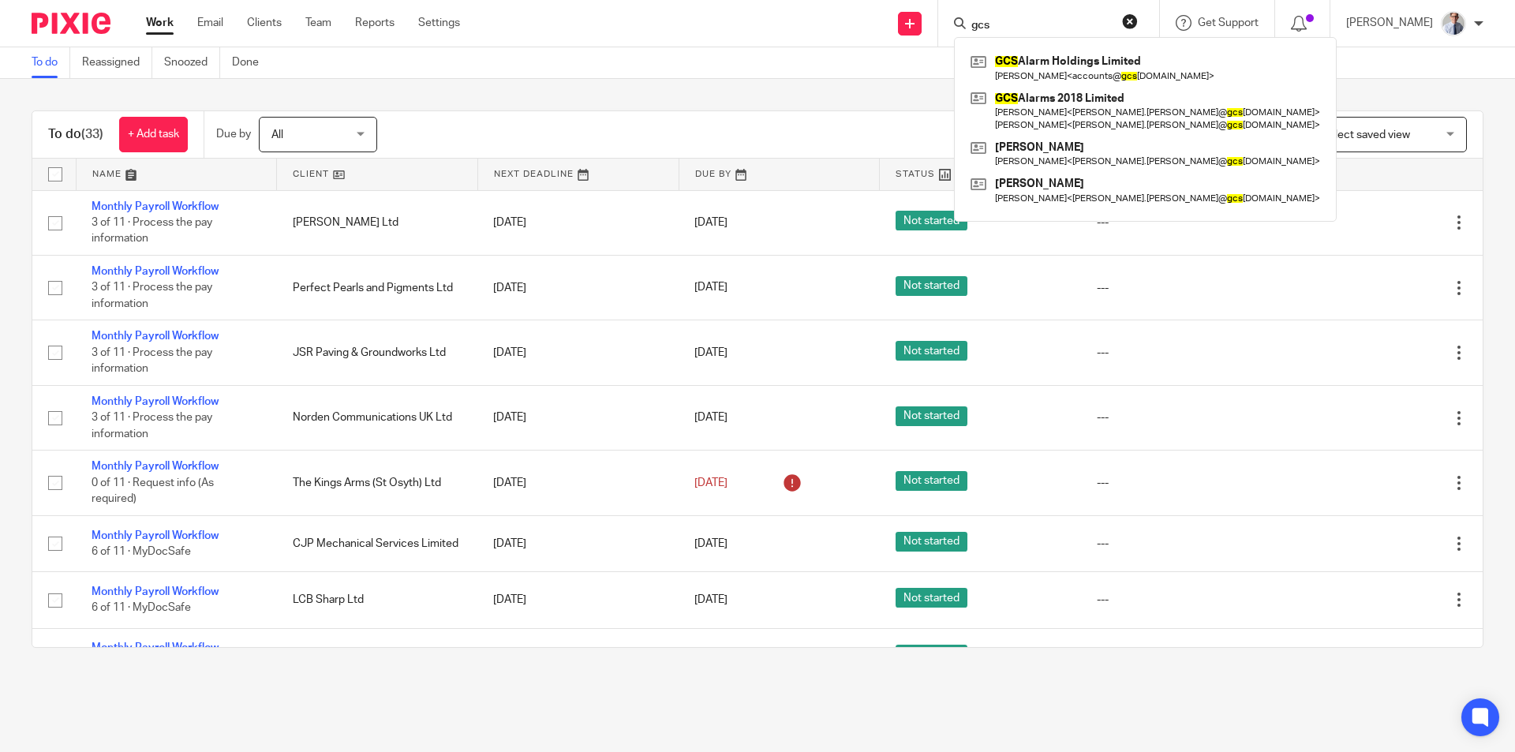
type input "gcs"
click button "submit" at bounding box center [0, 0] width 0 height 0
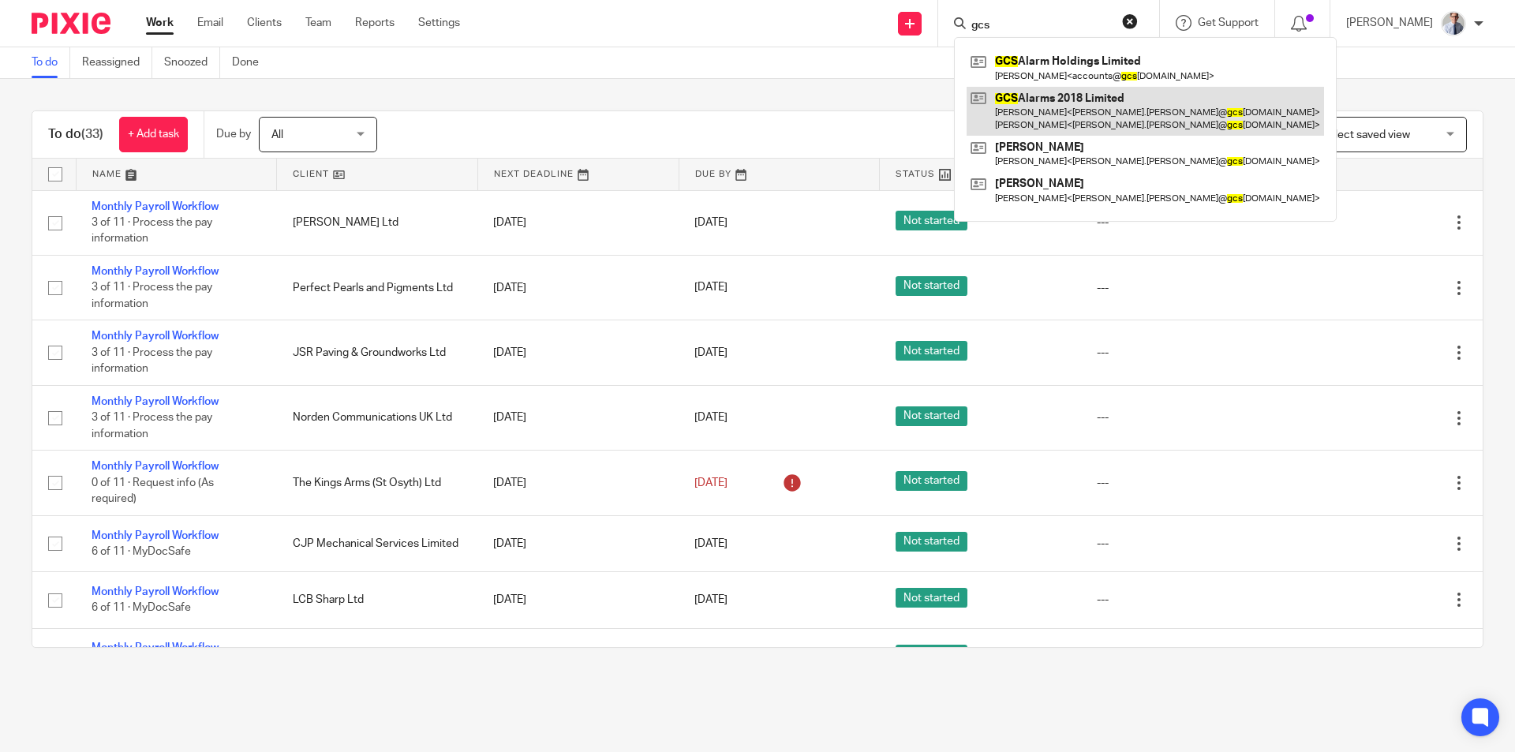
click at [1065, 103] on link at bounding box center [1145, 111] width 357 height 49
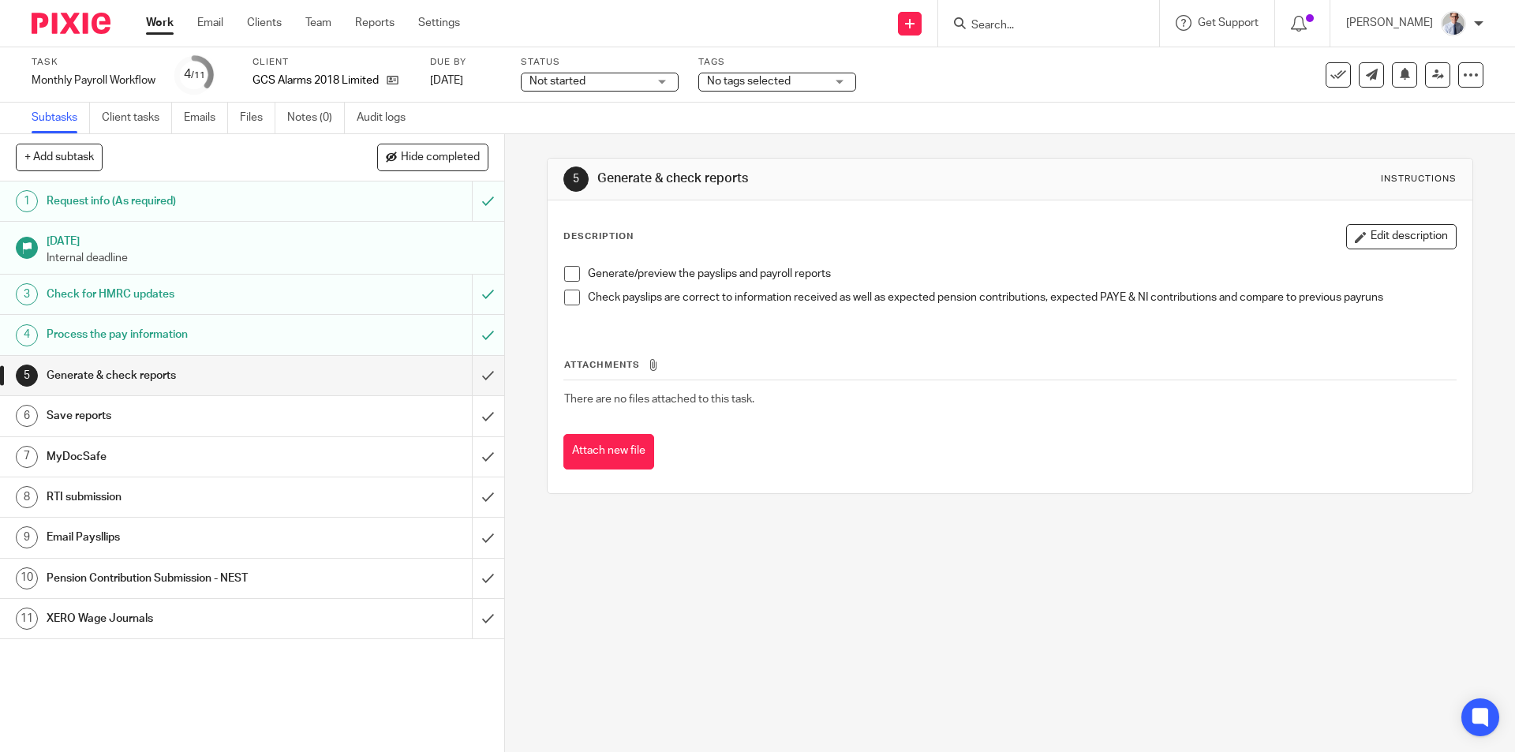
click at [567, 273] on span at bounding box center [572, 274] width 16 height 16
click at [567, 295] on span at bounding box center [572, 298] width 16 height 16
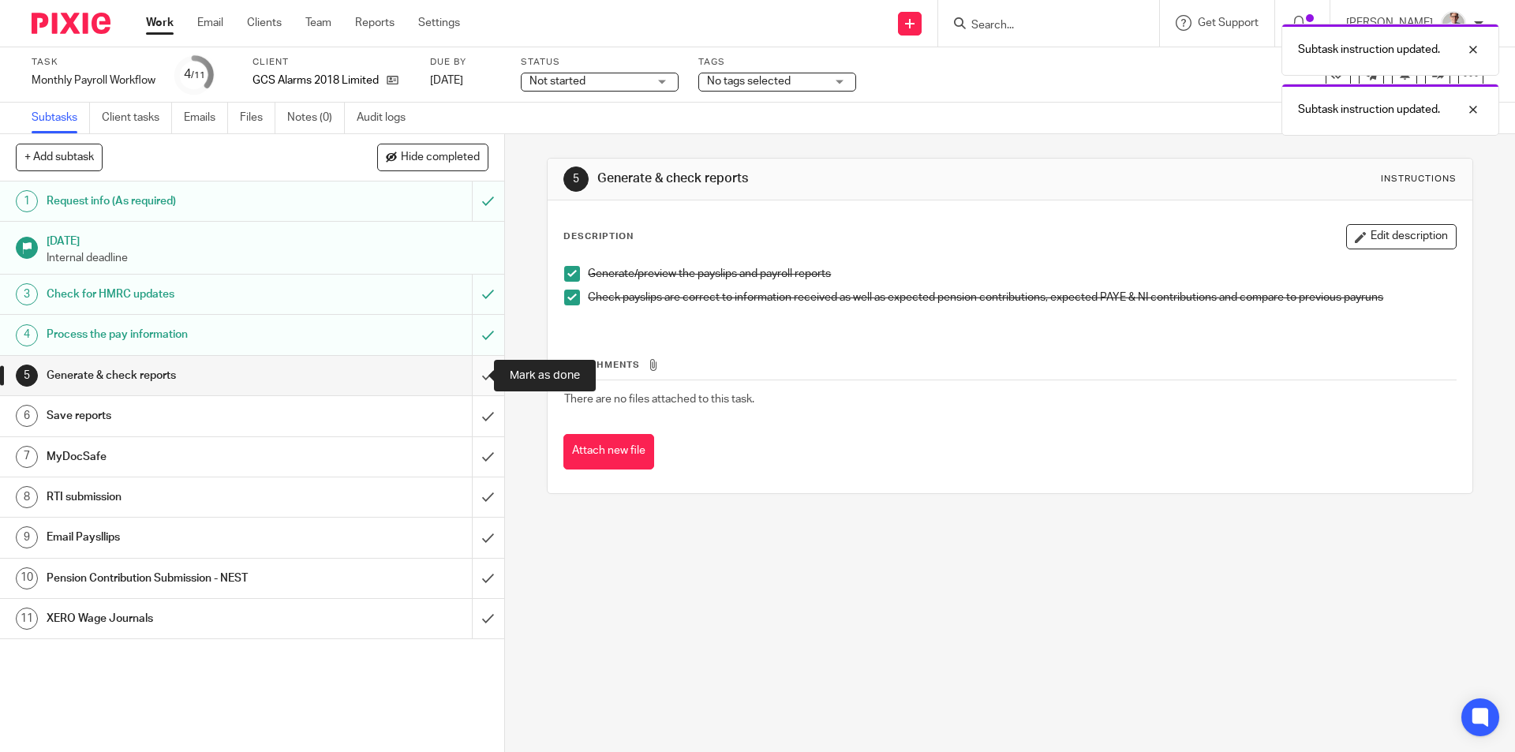
click at [473, 375] on input "submit" at bounding box center [252, 375] width 504 height 39
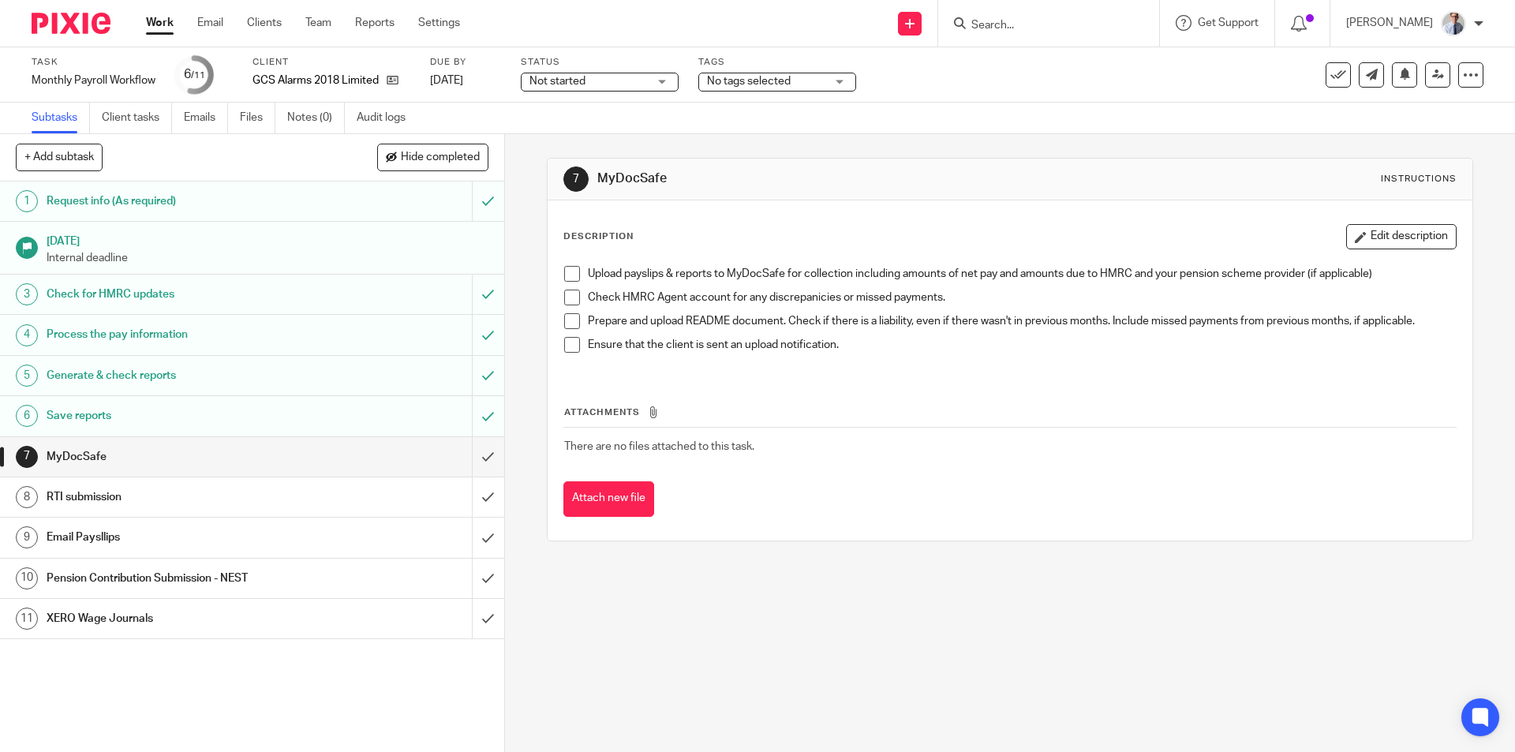
drag, startPoint x: 563, startPoint y: 271, endPoint x: 563, endPoint y: 296, distance: 24.5
click at [564, 272] on span at bounding box center [572, 274] width 16 height 16
click at [569, 299] on span at bounding box center [572, 298] width 16 height 16
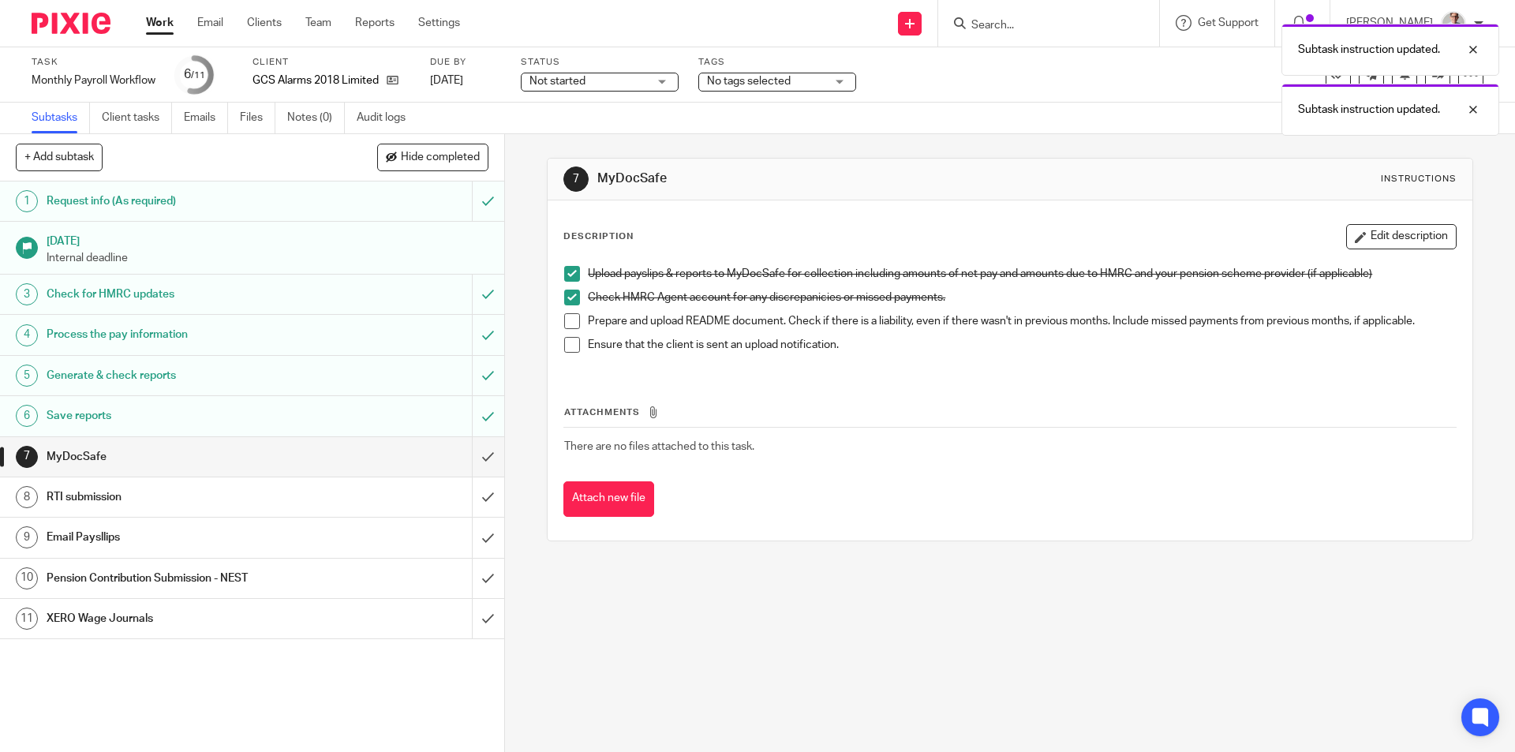
click at [569, 327] on span at bounding box center [572, 321] width 16 height 16
click at [564, 346] on span at bounding box center [572, 345] width 16 height 16
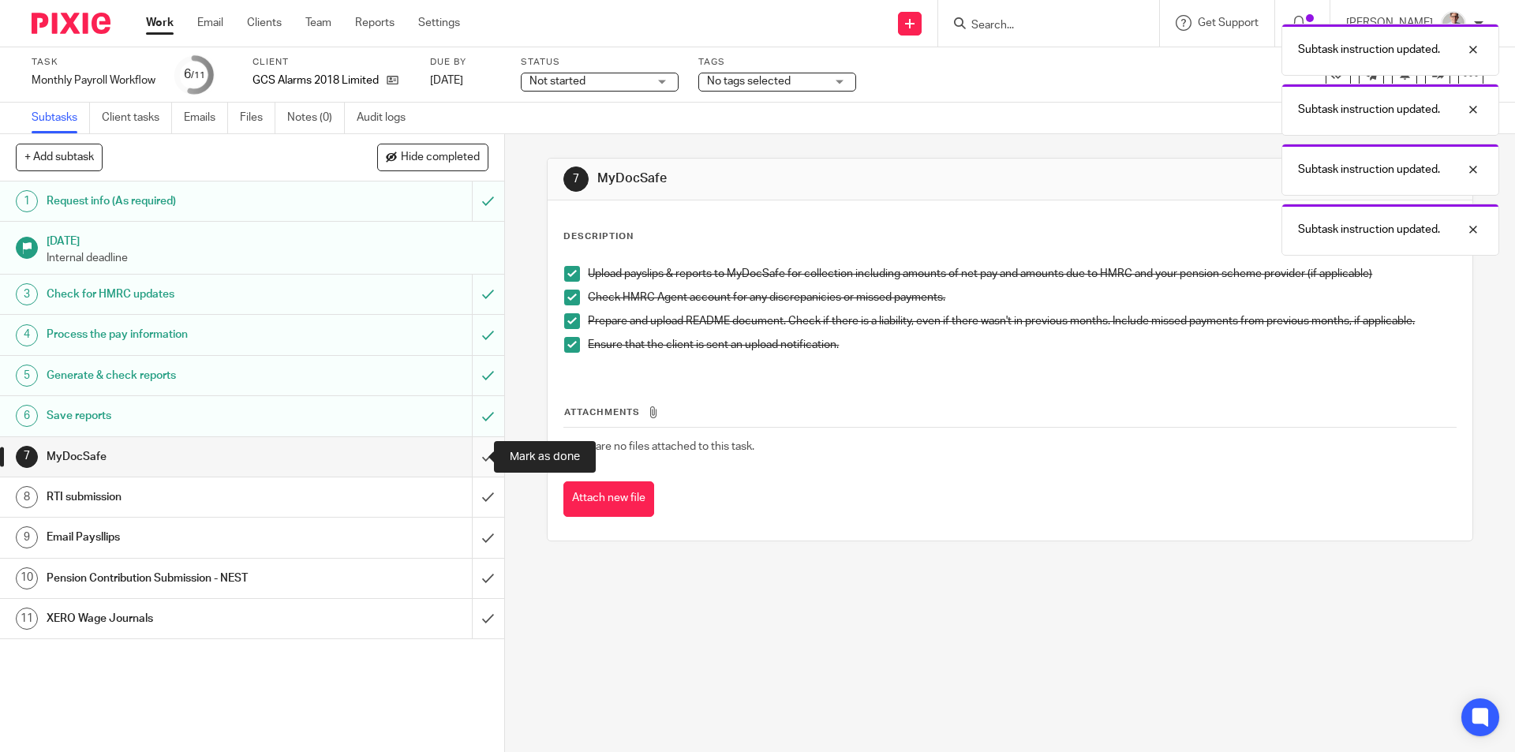
click at [470, 457] on input "submit" at bounding box center [252, 456] width 504 height 39
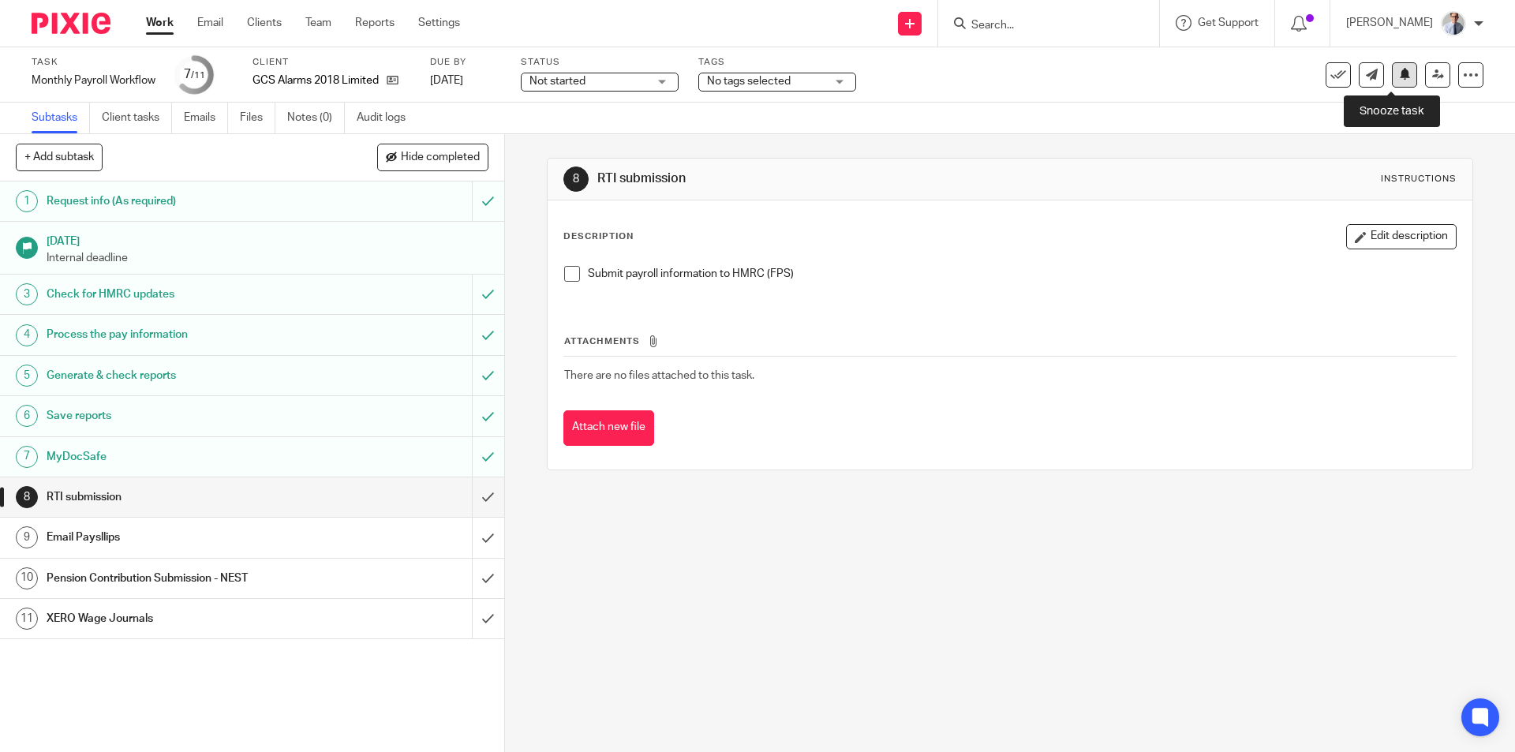
click at [1399, 79] on icon at bounding box center [1405, 74] width 12 height 12
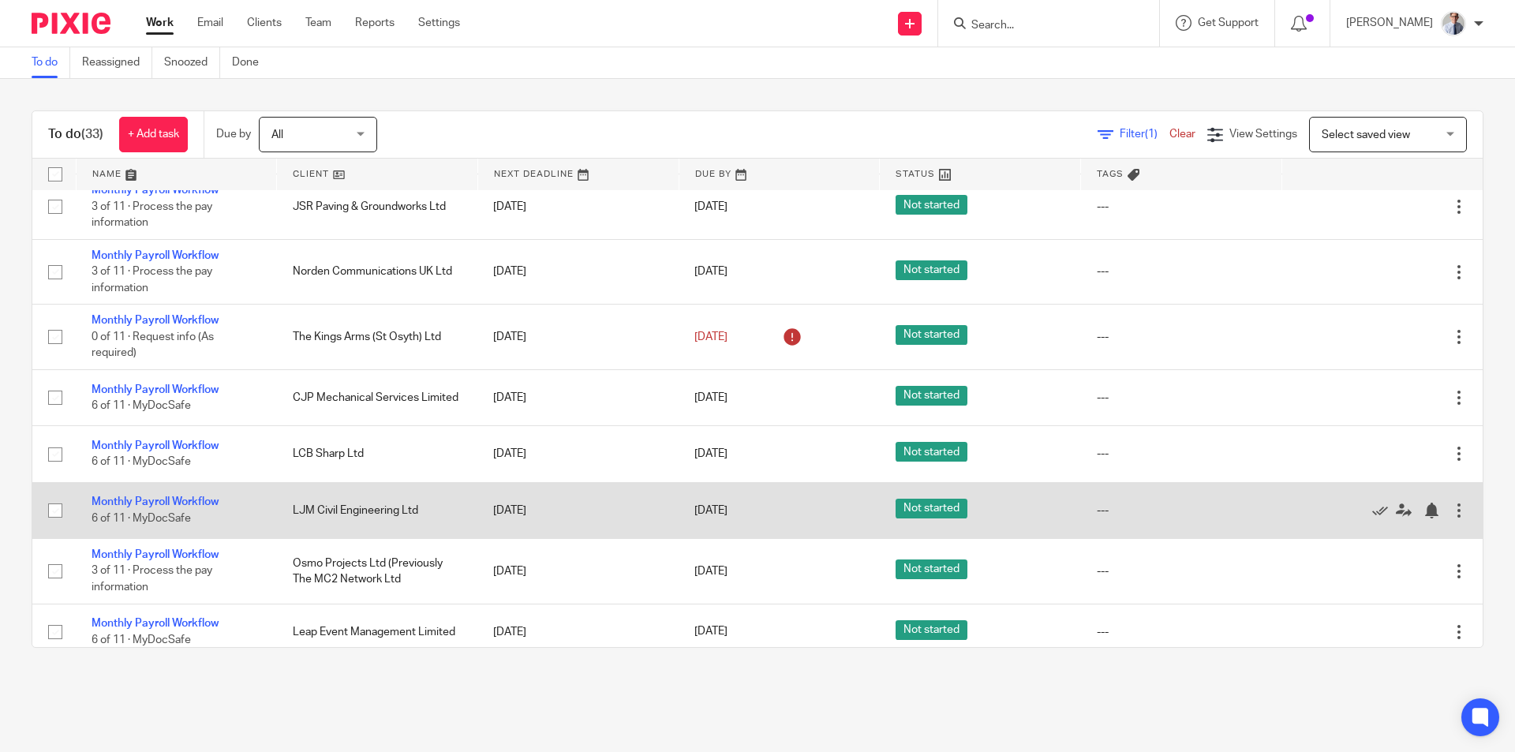
scroll to position [158, 0]
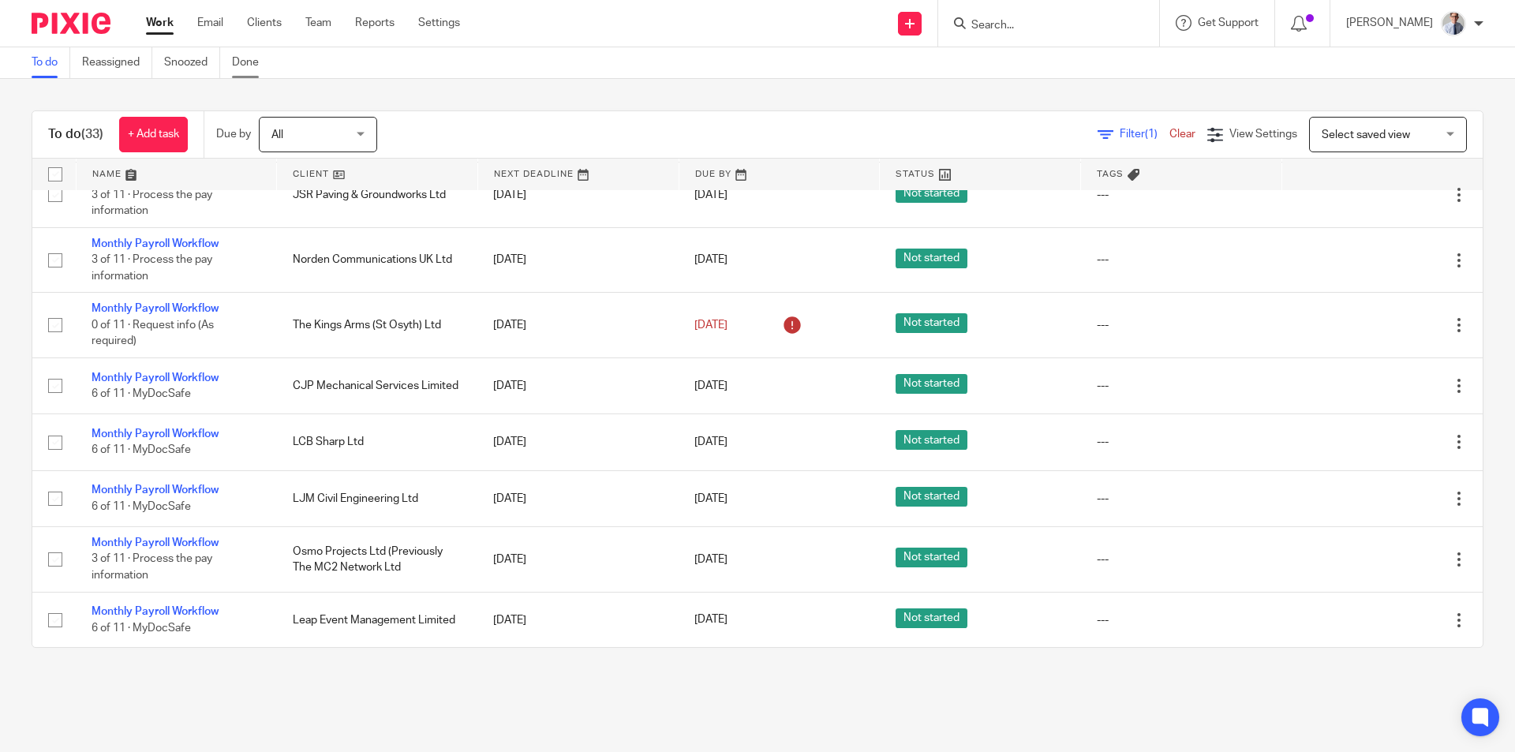
click at [238, 64] on link "Done" at bounding box center [251, 62] width 39 height 31
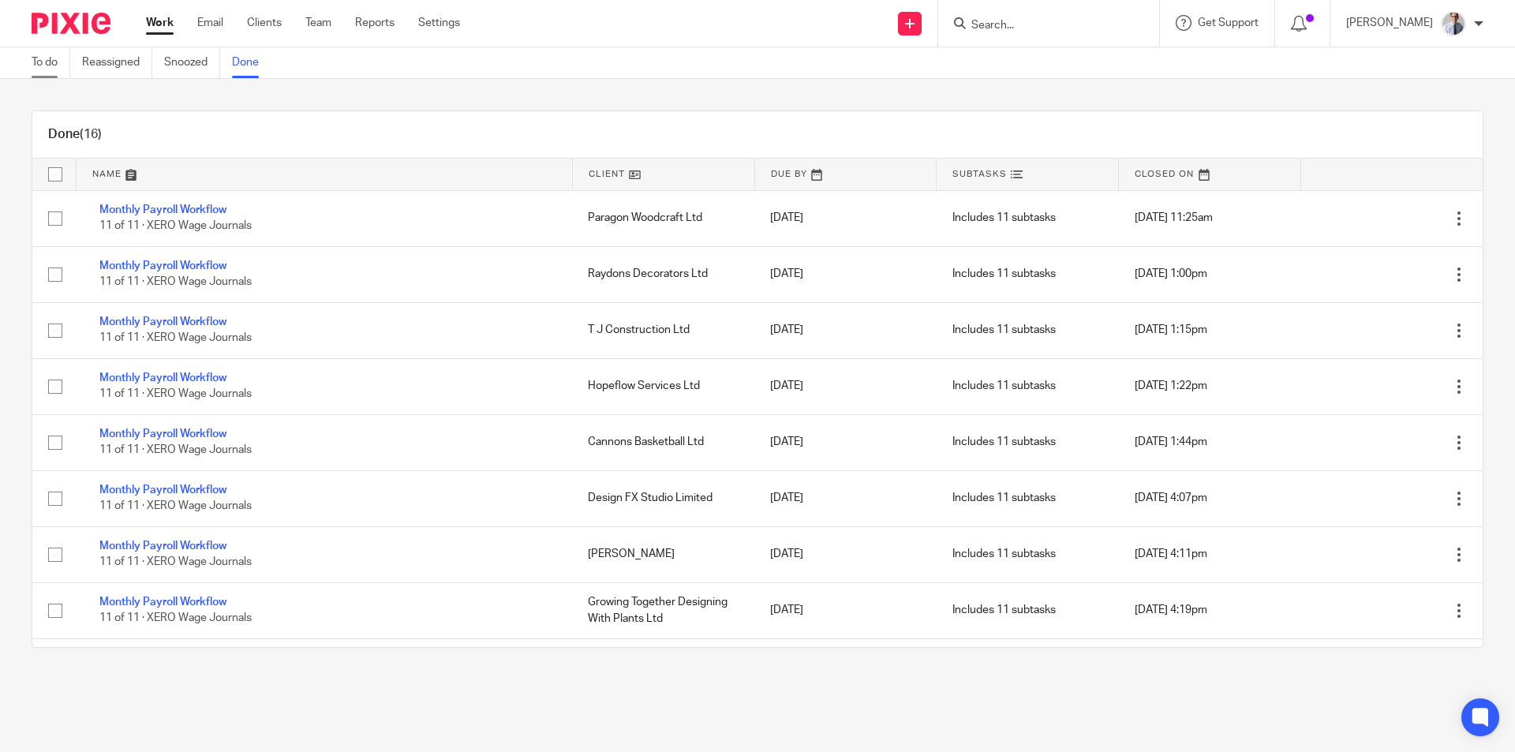
click at [57, 65] on link "To do" at bounding box center [51, 62] width 39 height 31
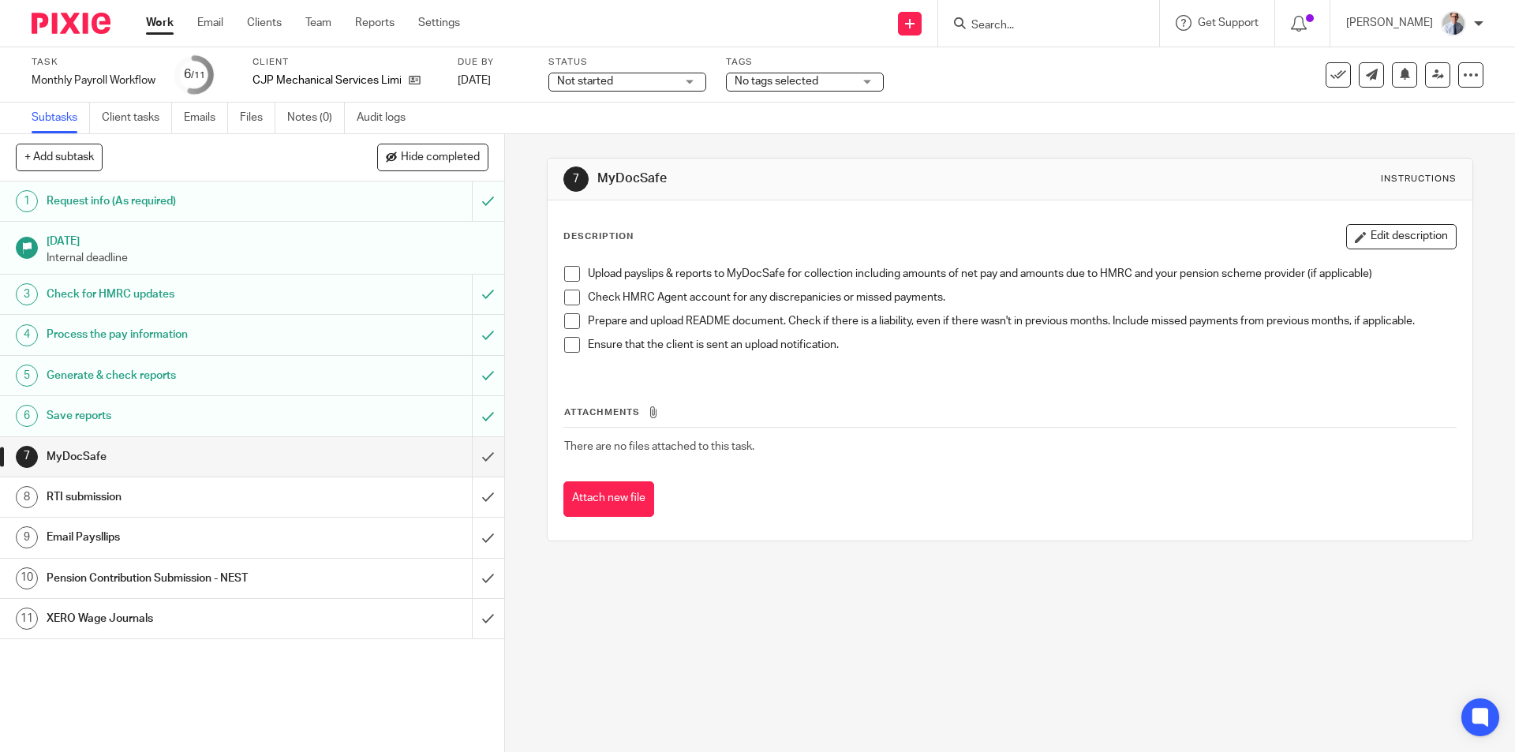
click at [567, 272] on span at bounding box center [572, 274] width 16 height 16
click at [568, 294] on span at bounding box center [572, 298] width 16 height 16
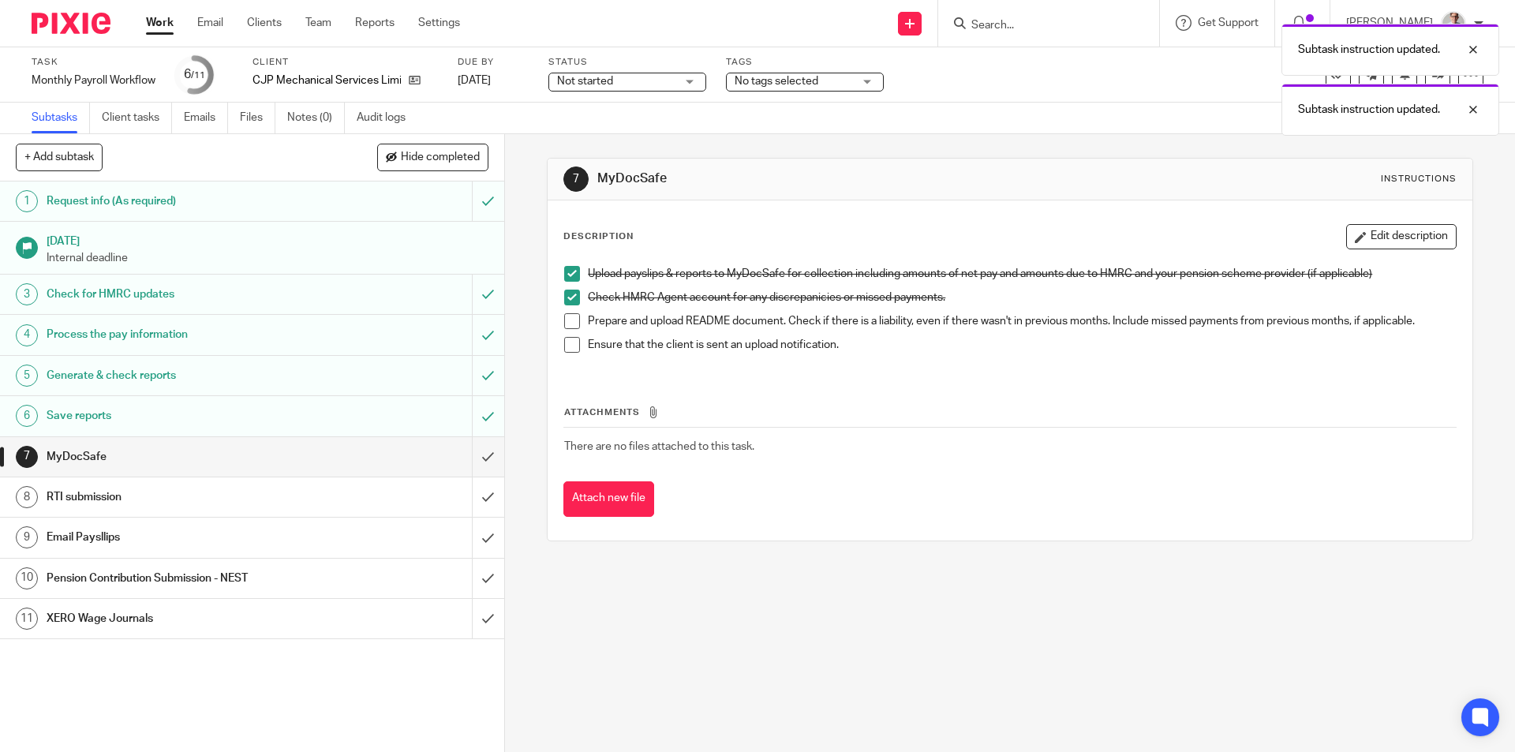
click at [564, 318] on span at bounding box center [572, 321] width 16 height 16
click at [564, 351] on span at bounding box center [572, 345] width 16 height 16
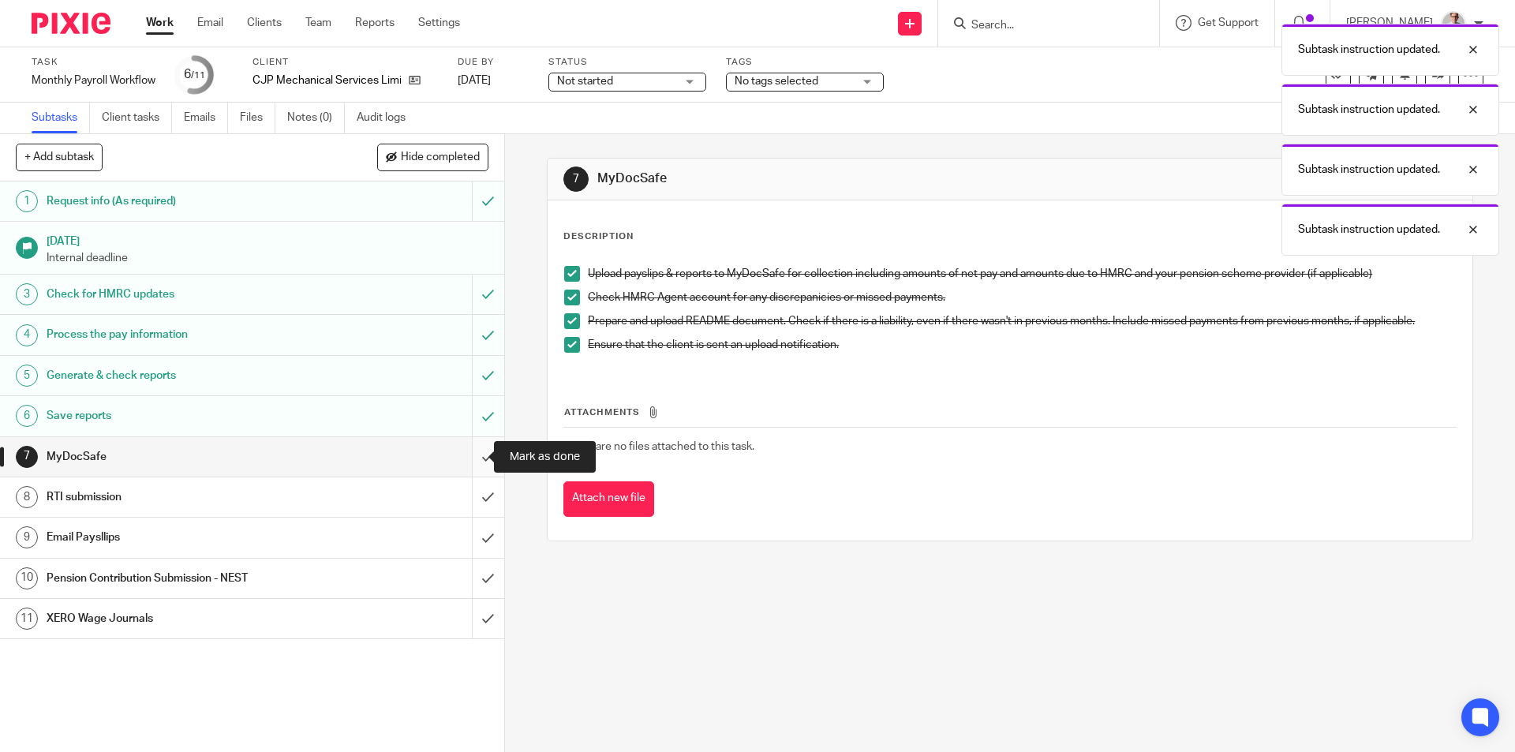
click at [477, 456] on input "submit" at bounding box center [252, 456] width 504 height 39
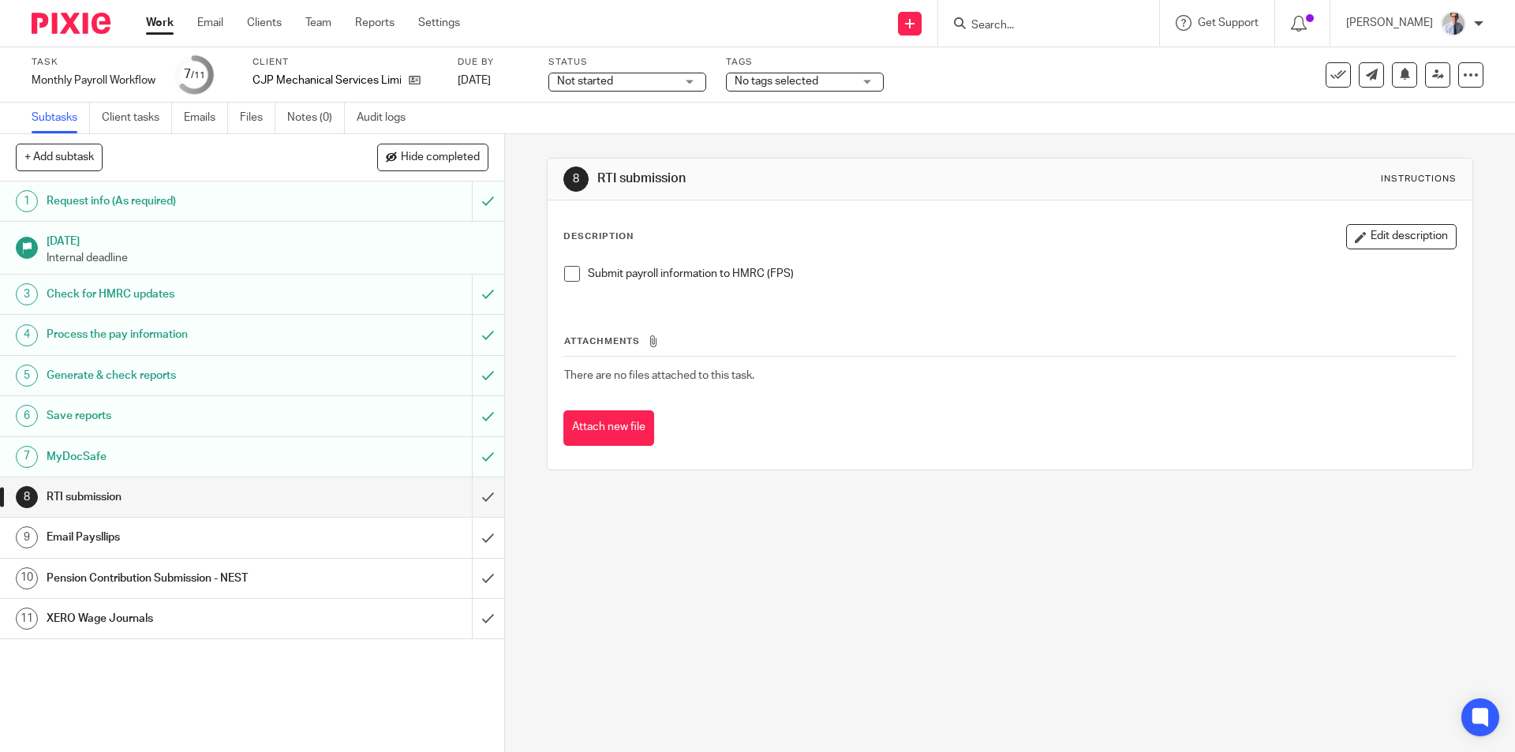
click at [566, 278] on span at bounding box center [572, 274] width 16 height 16
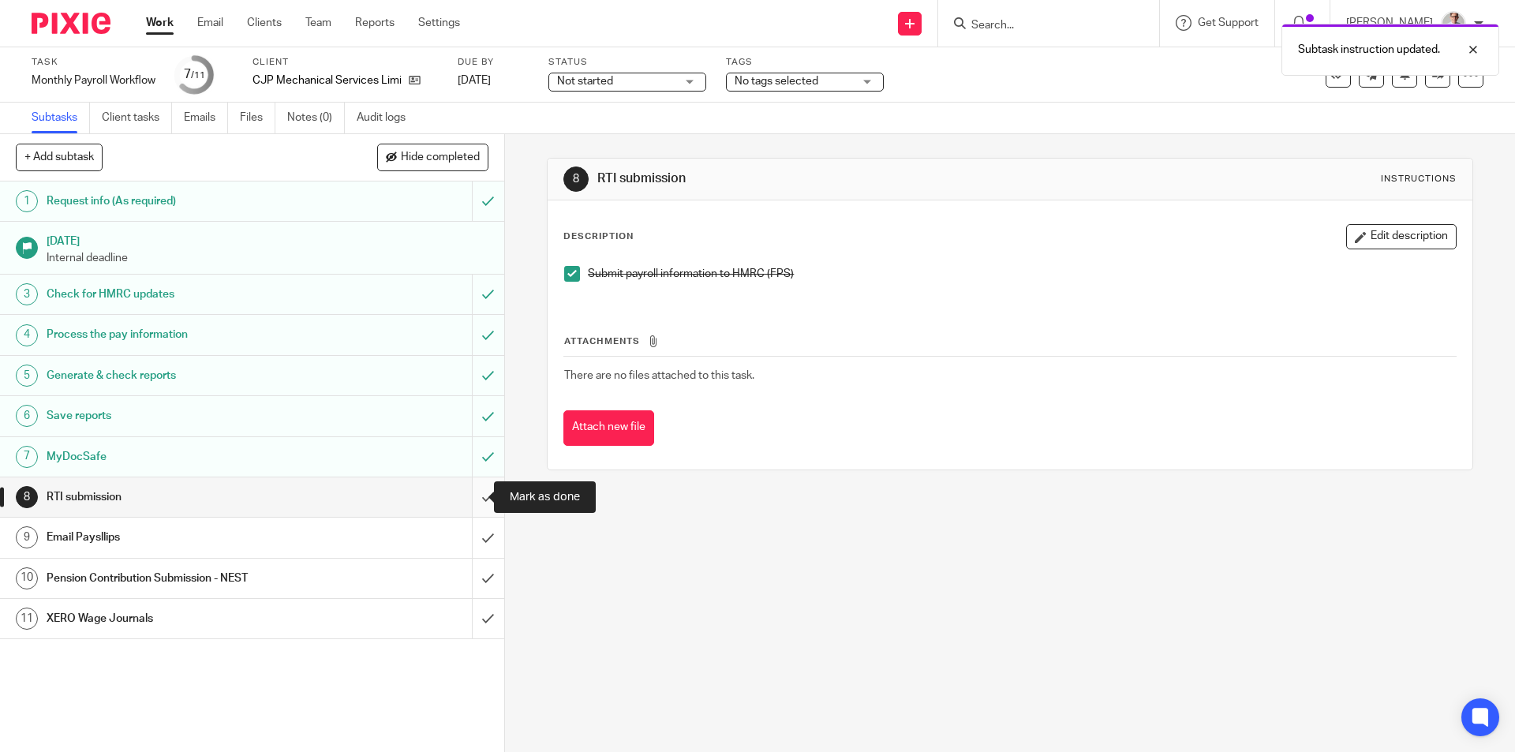
click at [466, 498] on input "submit" at bounding box center [252, 496] width 504 height 39
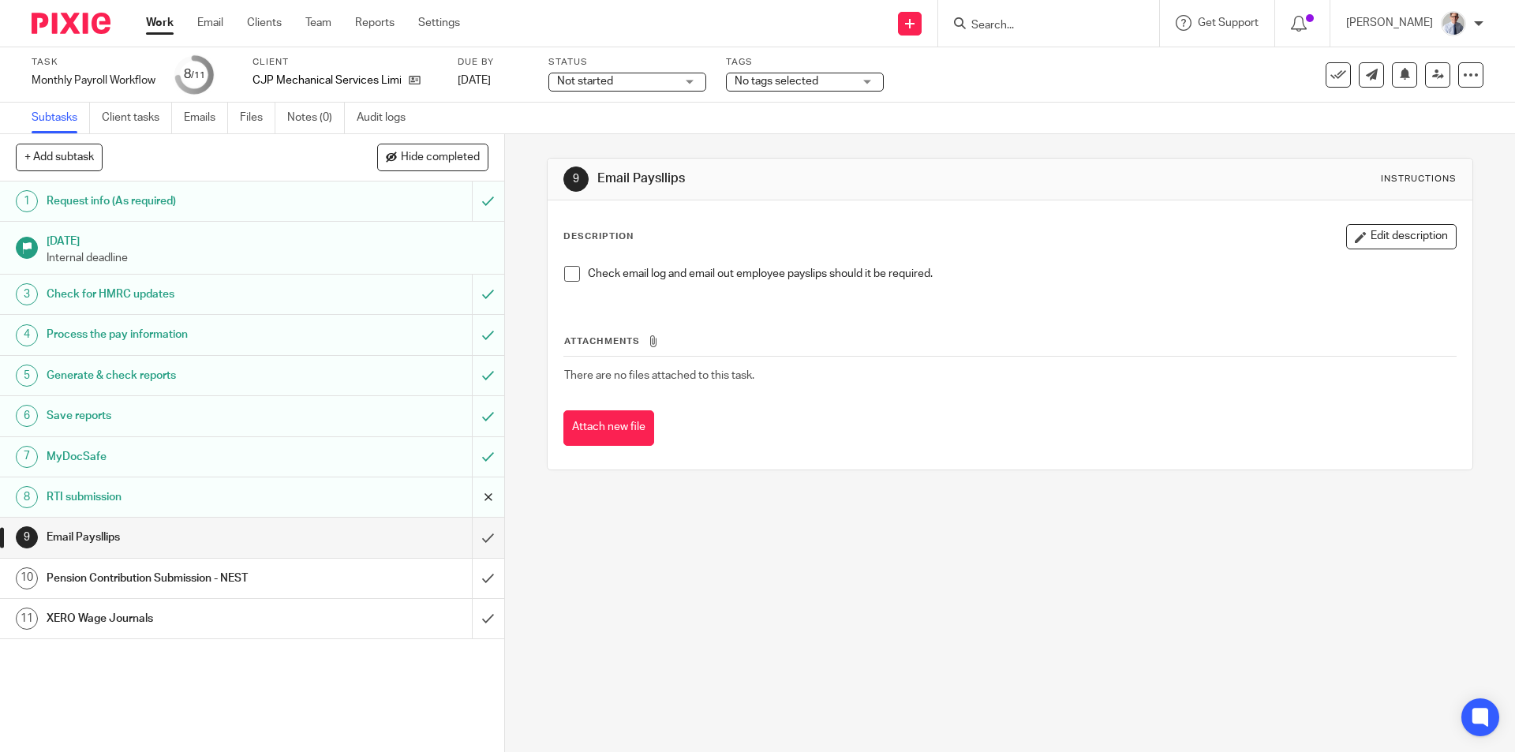
click at [566, 274] on span at bounding box center [572, 274] width 16 height 16
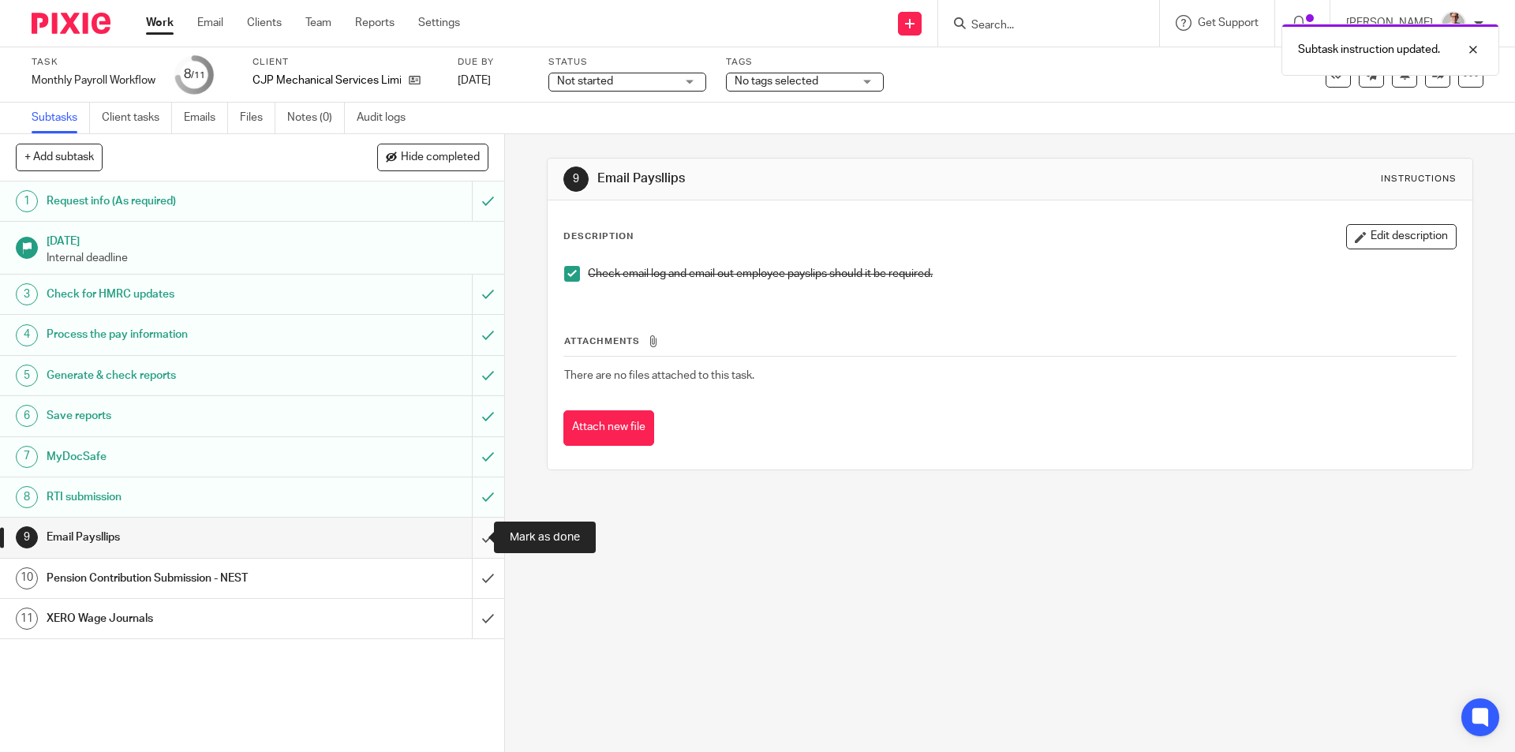
click at [464, 539] on input "submit" at bounding box center [252, 537] width 504 height 39
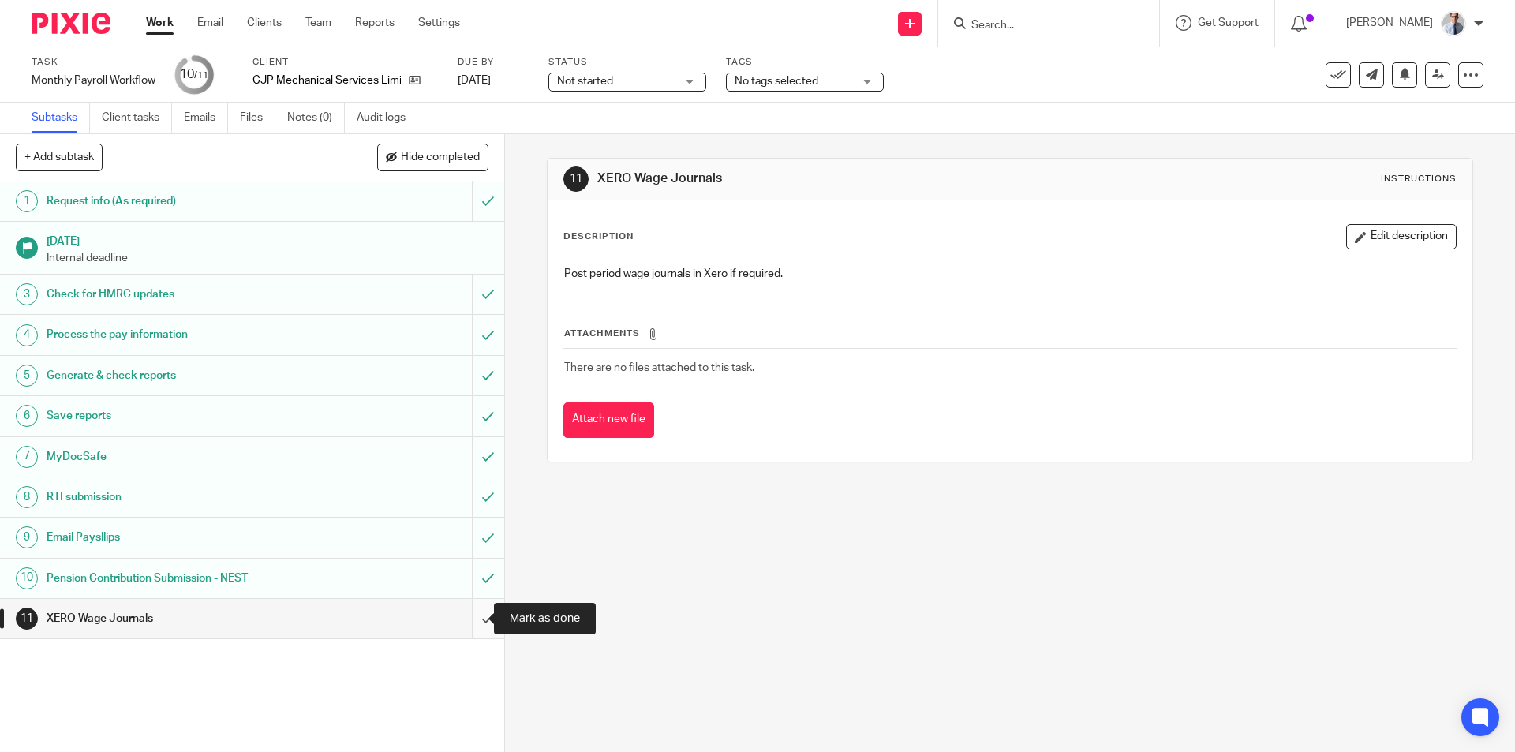
click at [476, 612] on input "submit" at bounding box center [252, 618] width 504 height 39
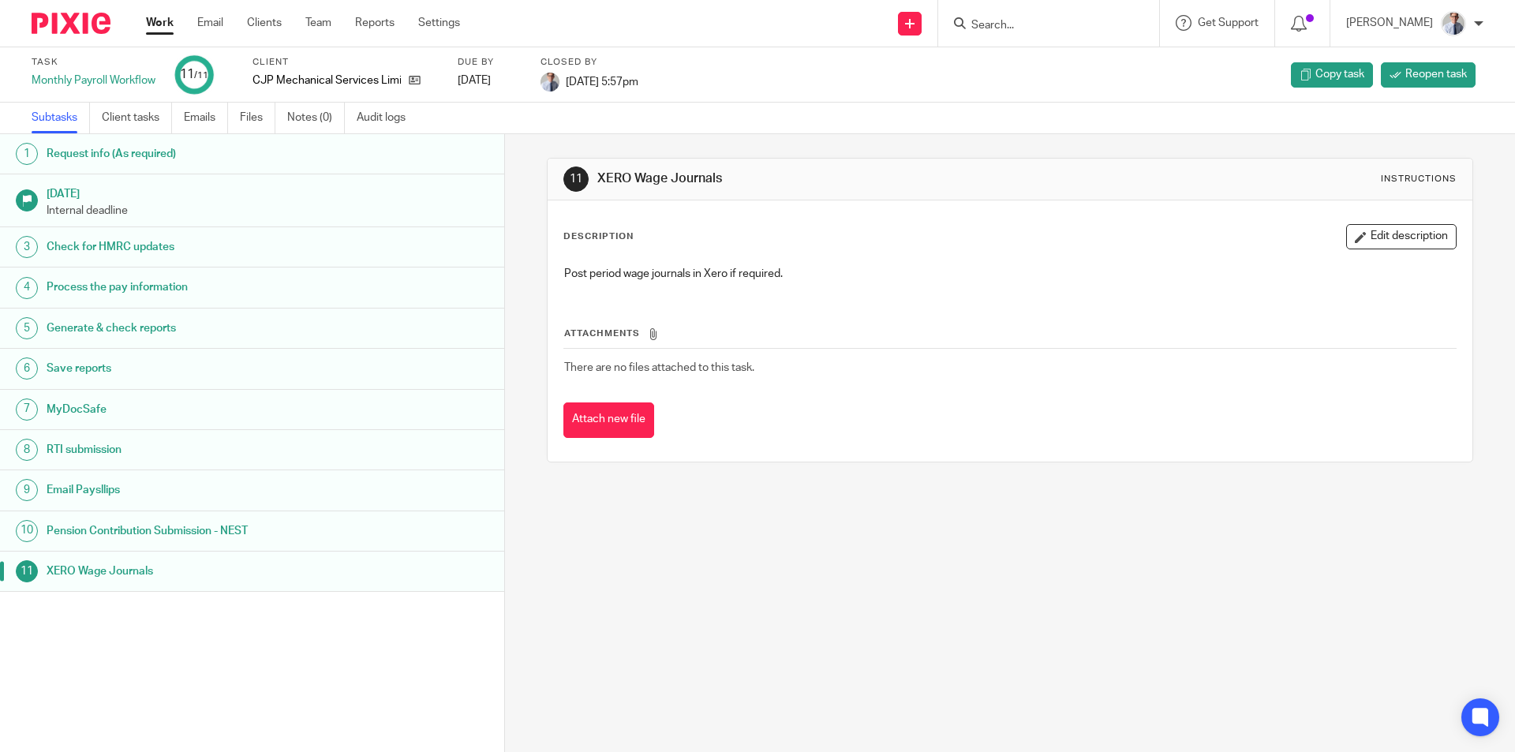
click at [1068, 24] on input "Search" at bounding box center [1041, 26] width 142 height 14
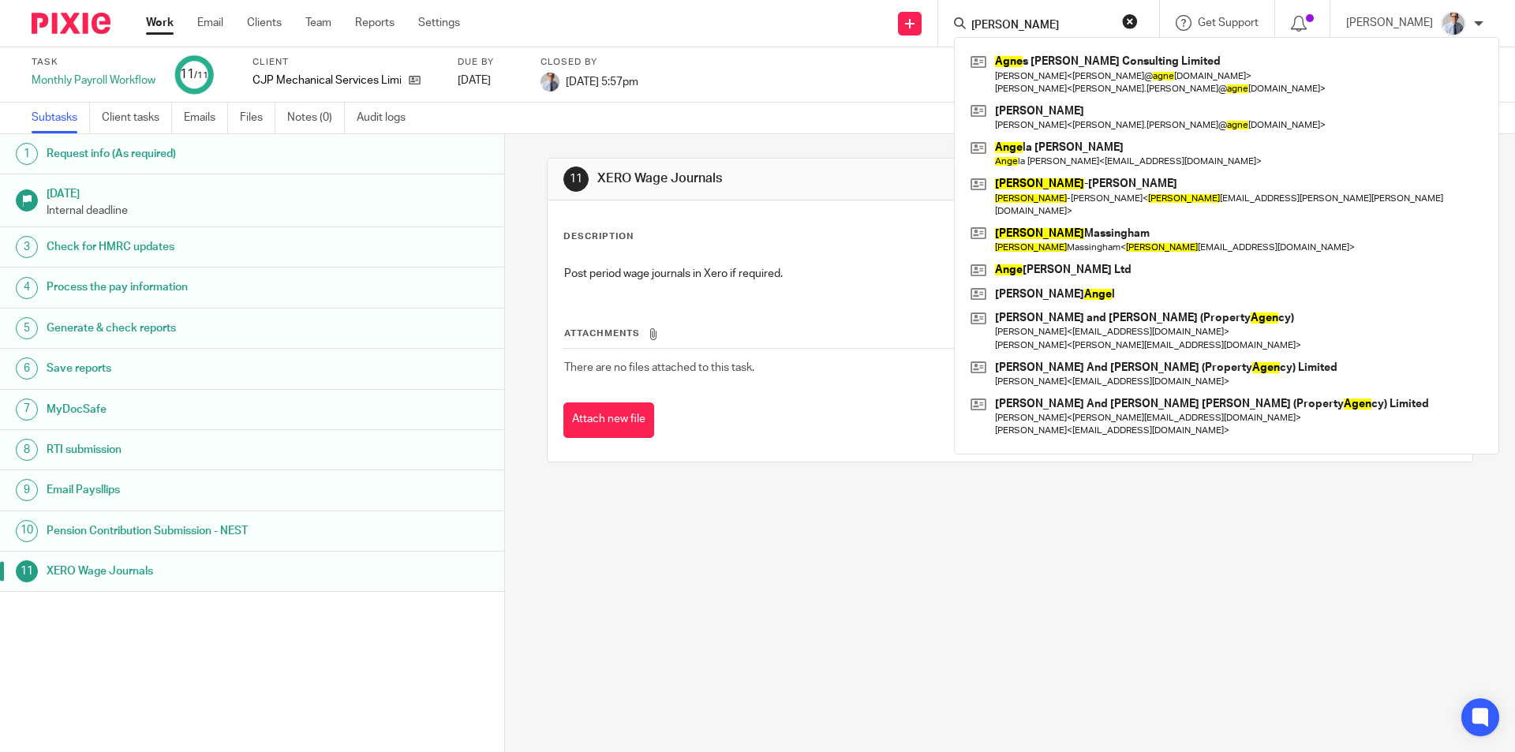
type input "agnes"
click button "submit" at bounding box center [0, 0] width 0 height 0
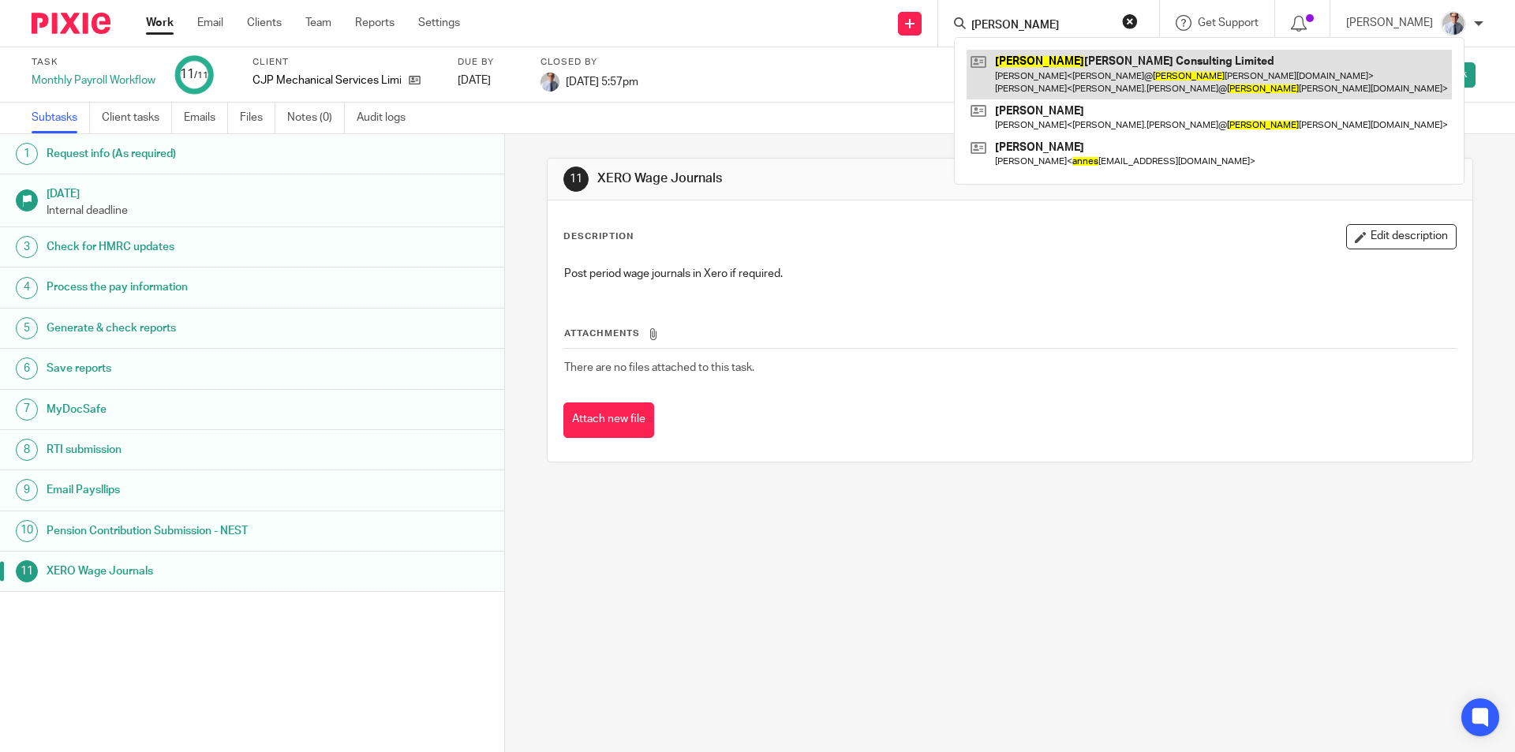
click at [1089, 67] on link at bounding box center [1209, 74] width 485 height 49
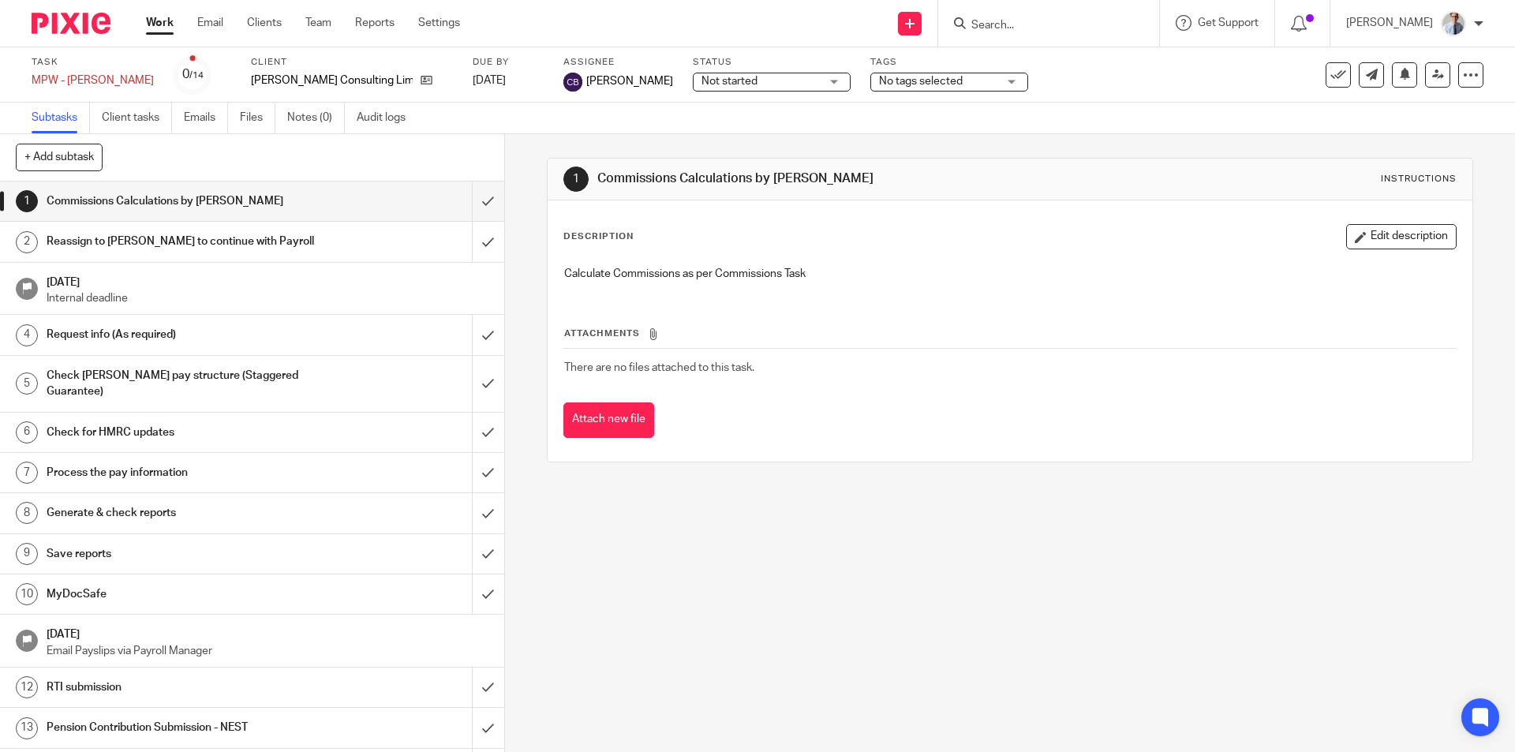
scroll to position [21, 0]
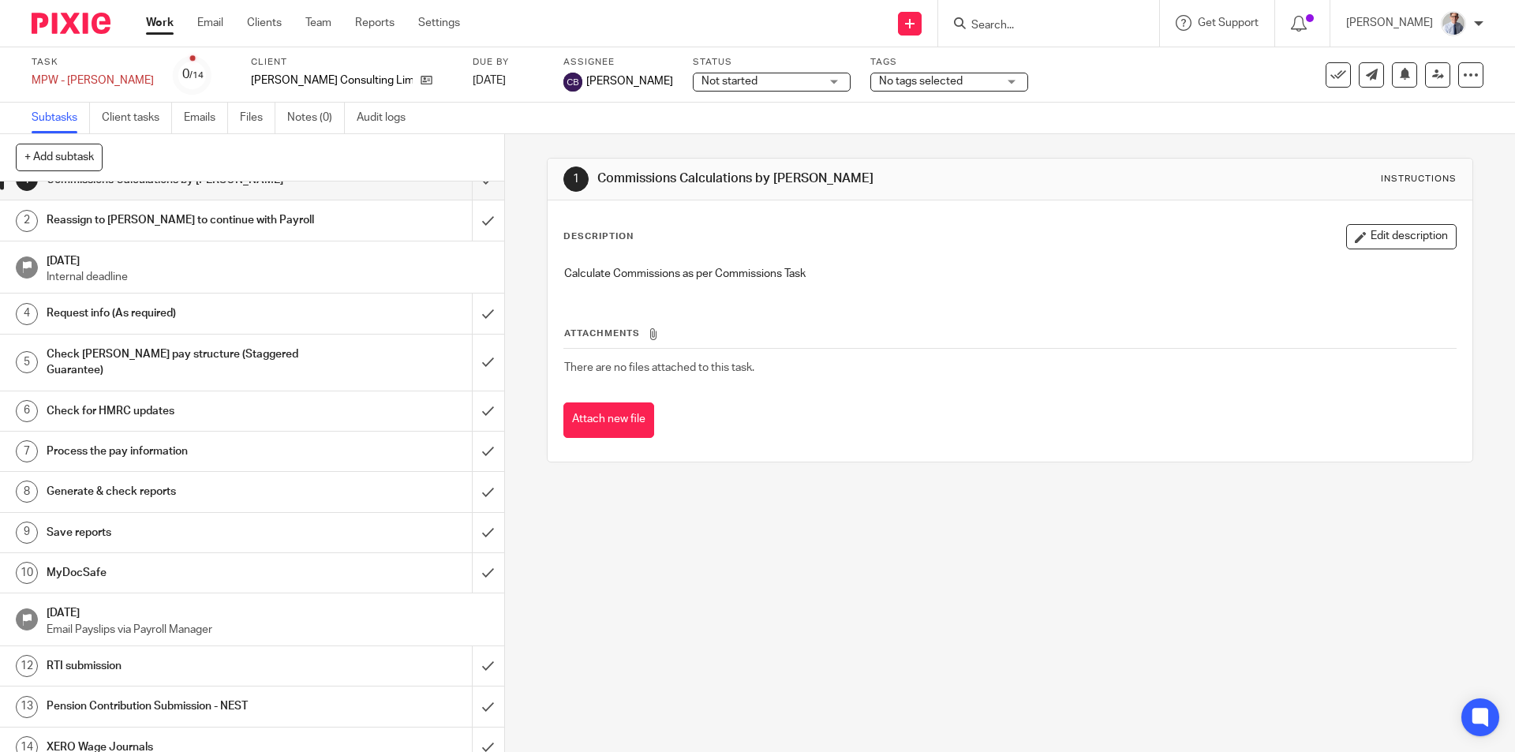
click at [357, 360] on div "Check [PERSON_NAME] pay structure (Staggered Guarantee)" at bounding box center [251, 362] width 409 height 40
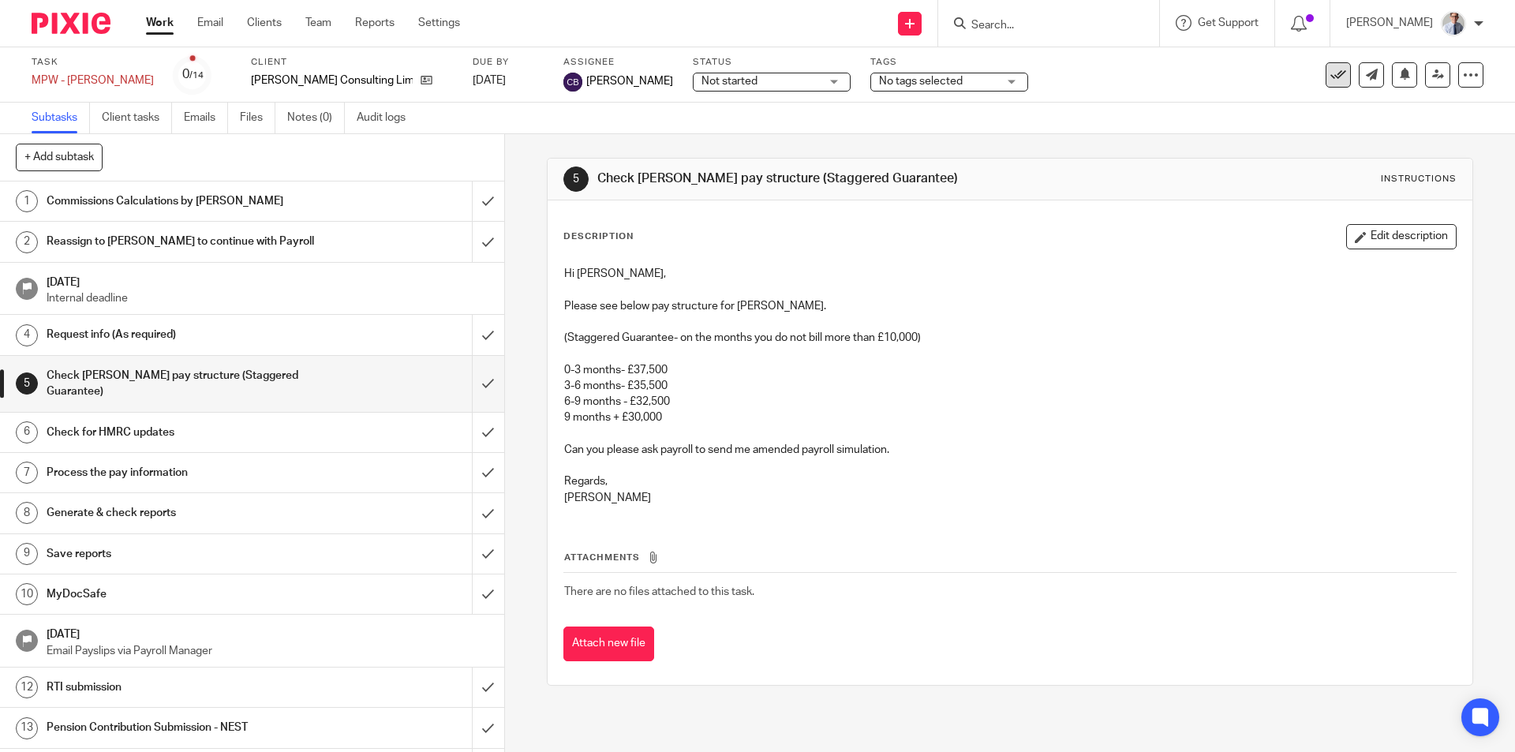
click at [1330, 74] on icon at bounding box center [1338, 75] width 16 height 16
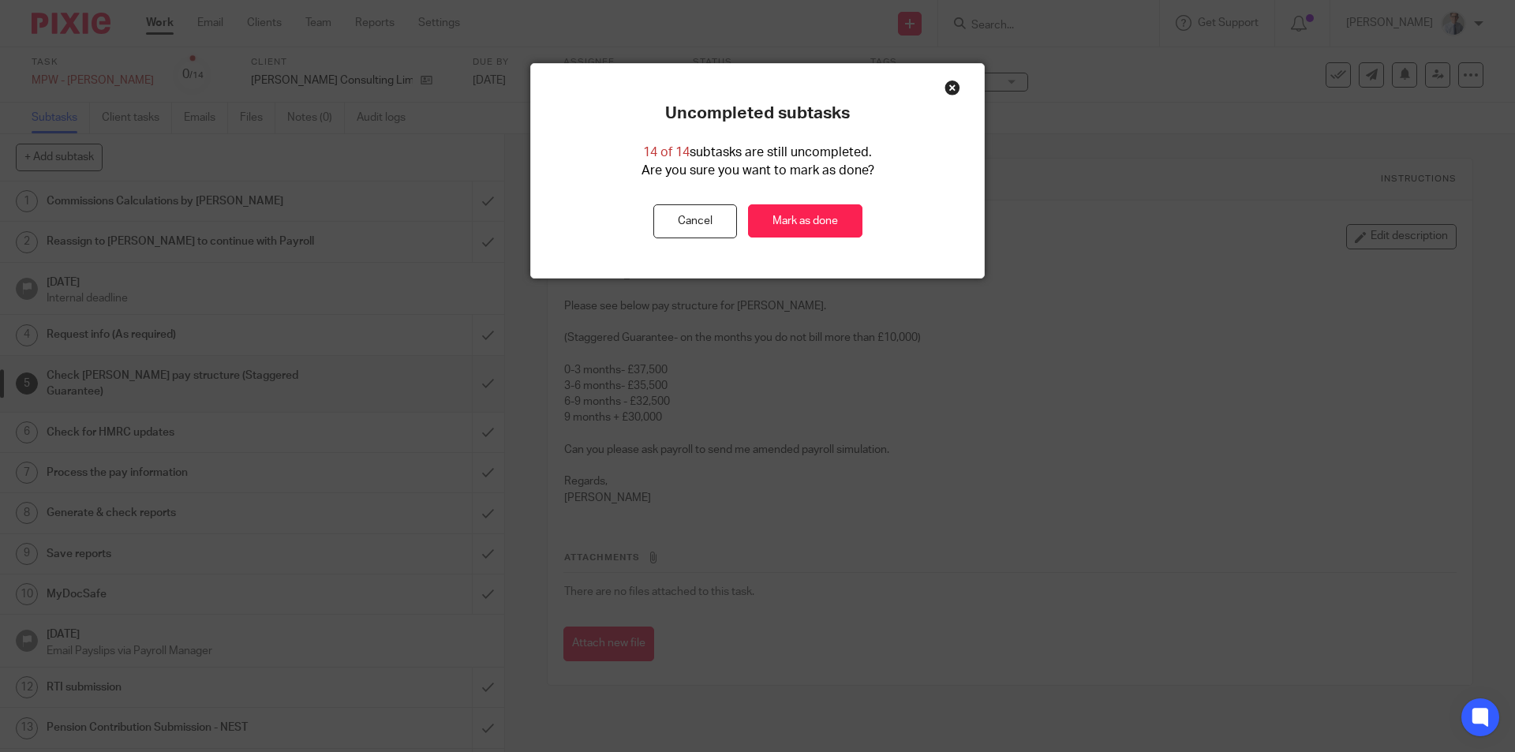
click at [958, 90] on div "Uncompleted subtasks 14 of 14 subtasks are still uncompleted. Are you sure you …" at bounding box center [757, 171] width 453 height 214
click at [944, 88] on div "Close this dialog window" at bounding box center [952, 88] width 16 height 16
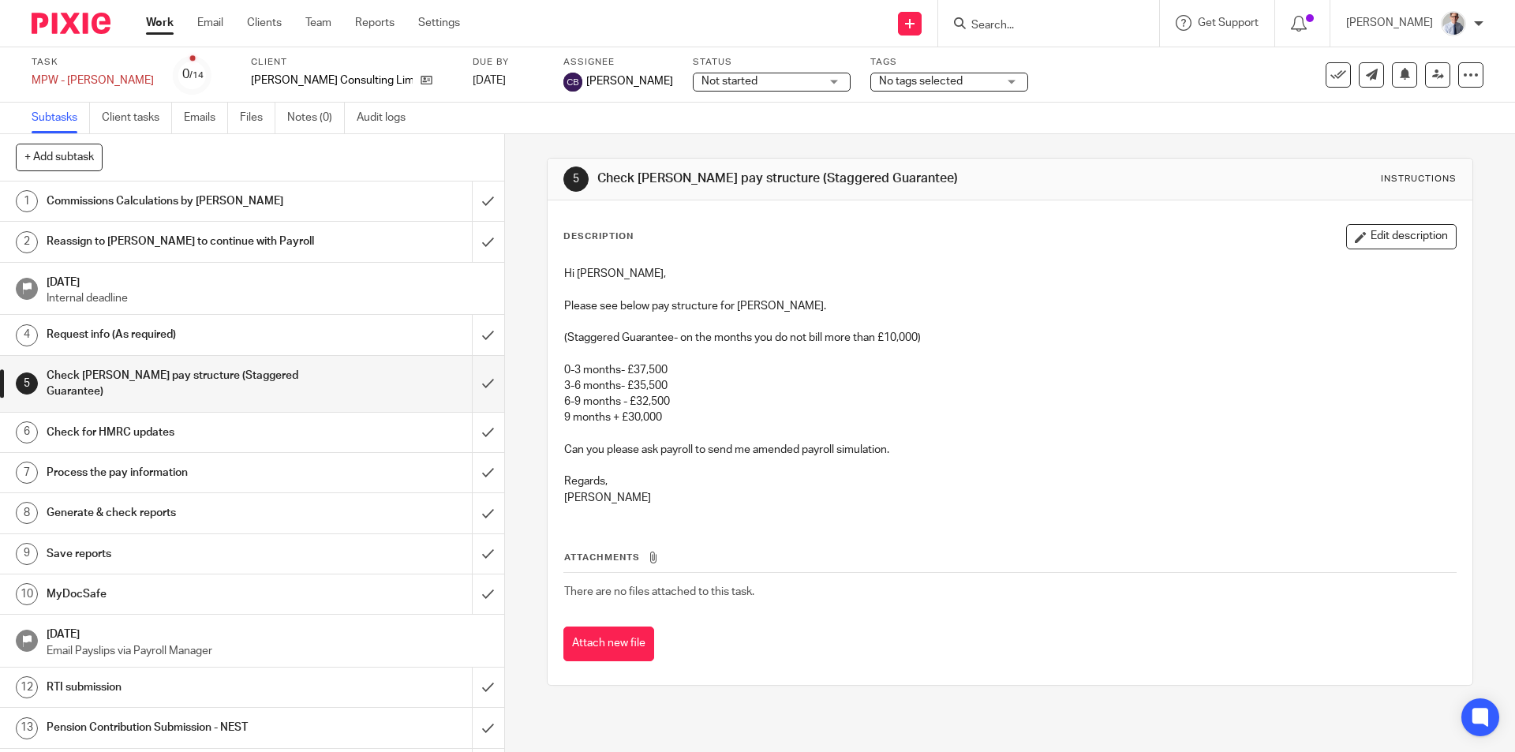
click at [154, 26] on link "Work" at bounding box center [160, 23] width 28 height 16
